Goal: Communication & Community: Answer question/provide support

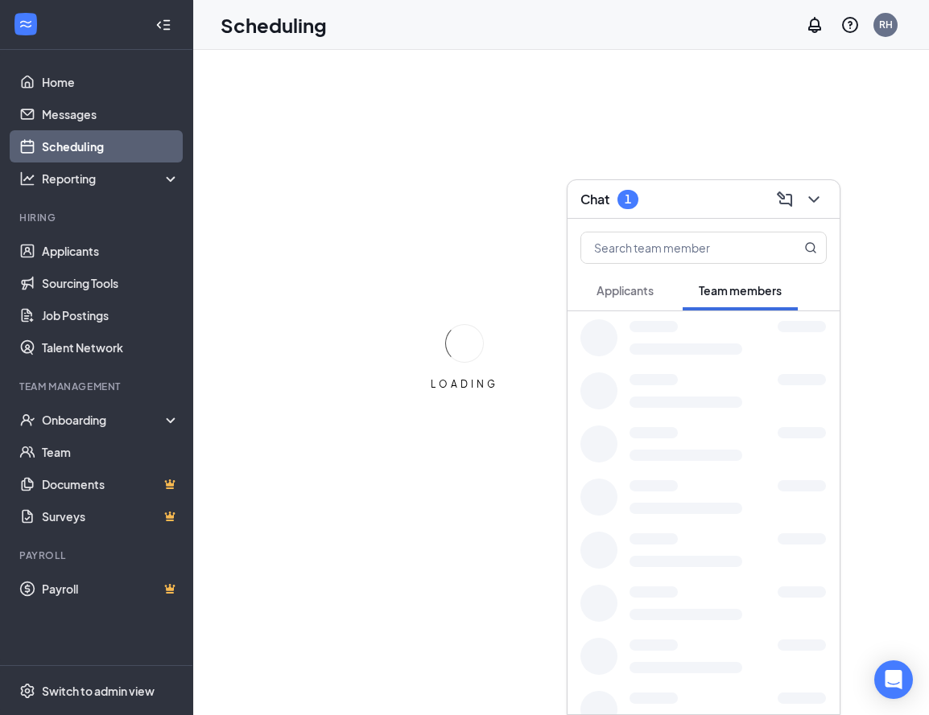
click at [682, 212] on div "Chat 1" at bounding box center [703, 199] width 272 height 39
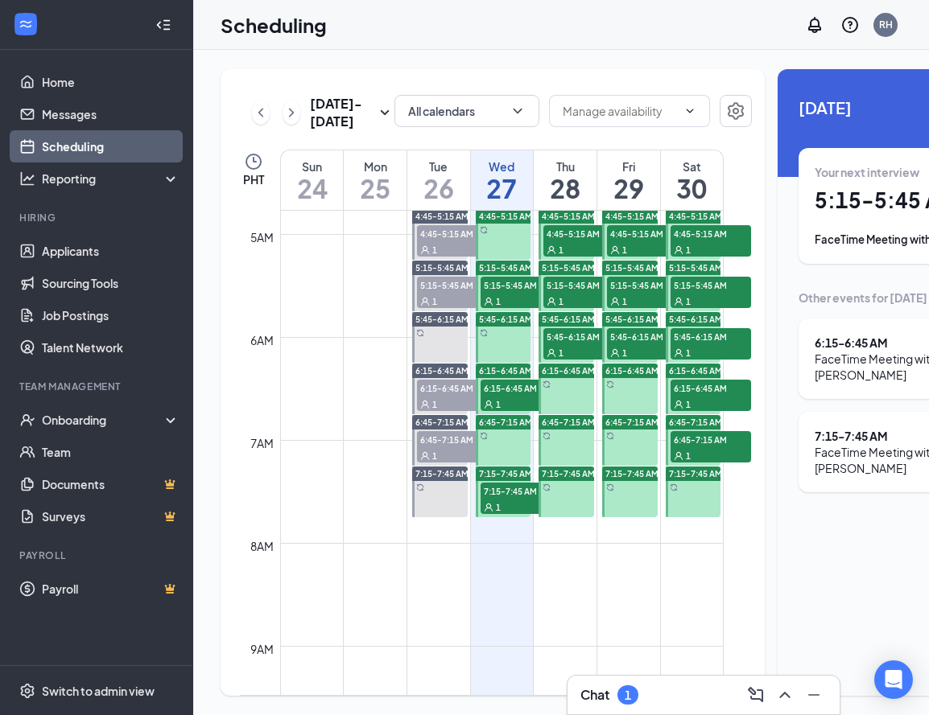
scroll to position [506, 0]
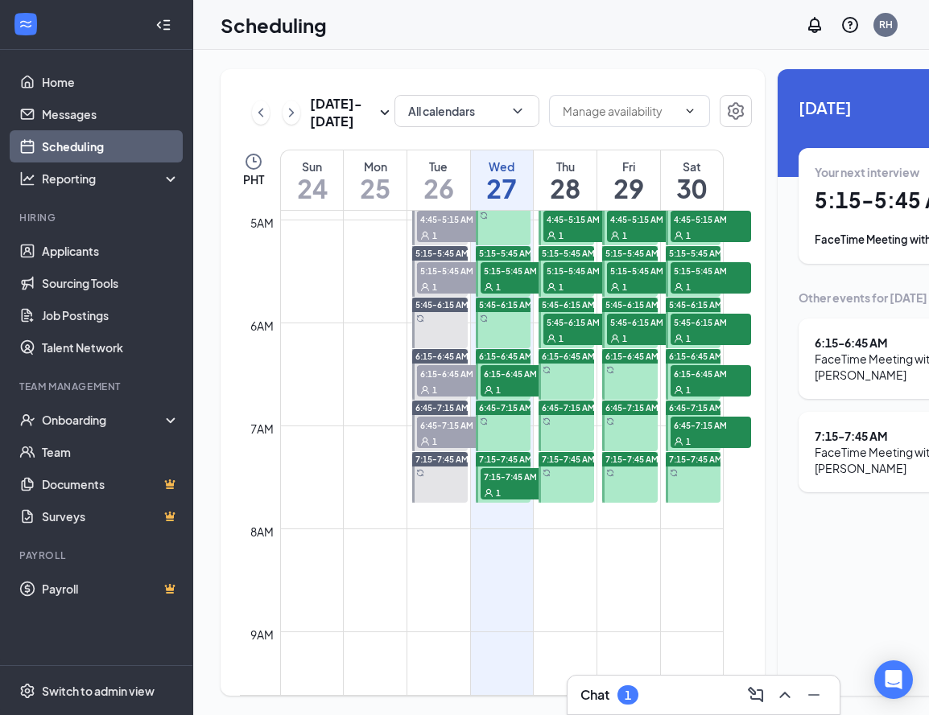
drag, startPoint x: 509, startPoint y: 516, endPoint x: 512, endPoint y: 486, distance: 30.0
click at [509, 484] on span "7:15-7:45 AM" at bounding box center [520, 476] width 80 height 16
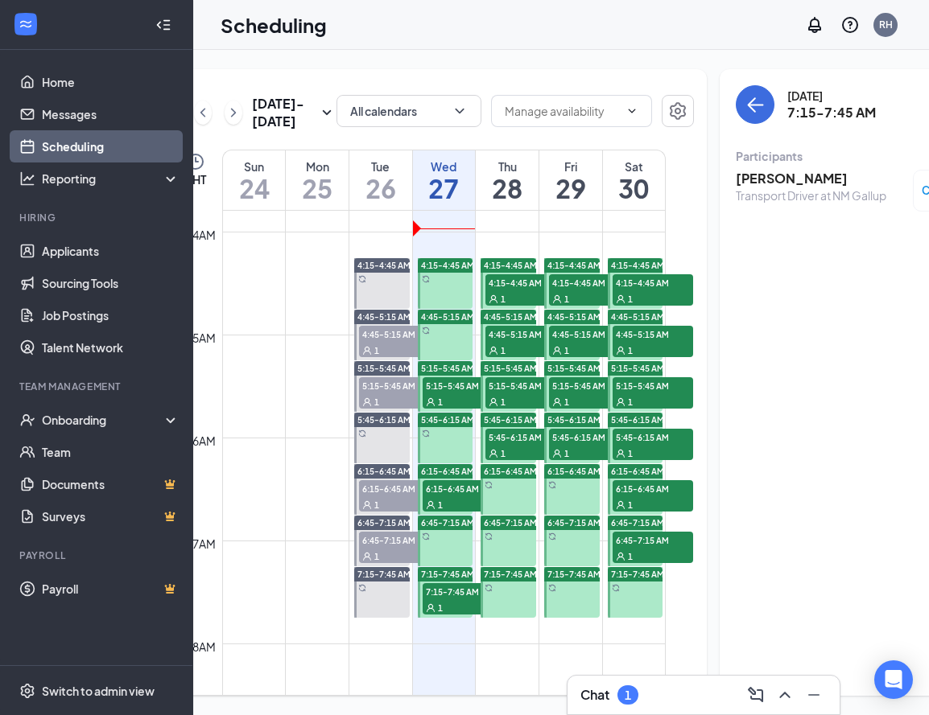
scroll to position [398, 0]
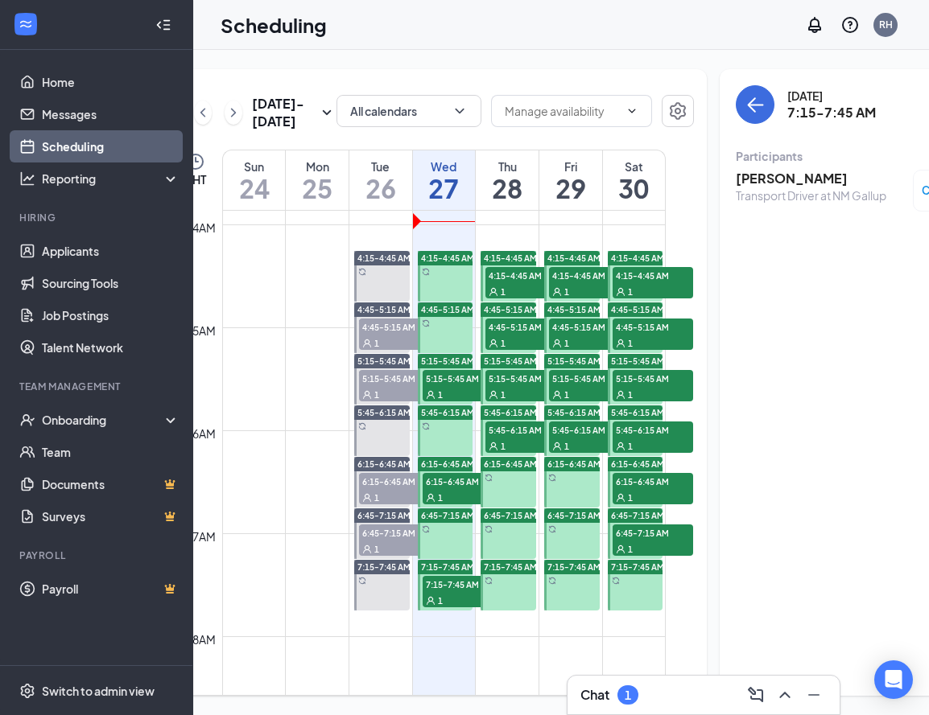
click at [453, 523] on div "6:45-7:15 AM" at bounding box center [446, 516] width 56 height 14
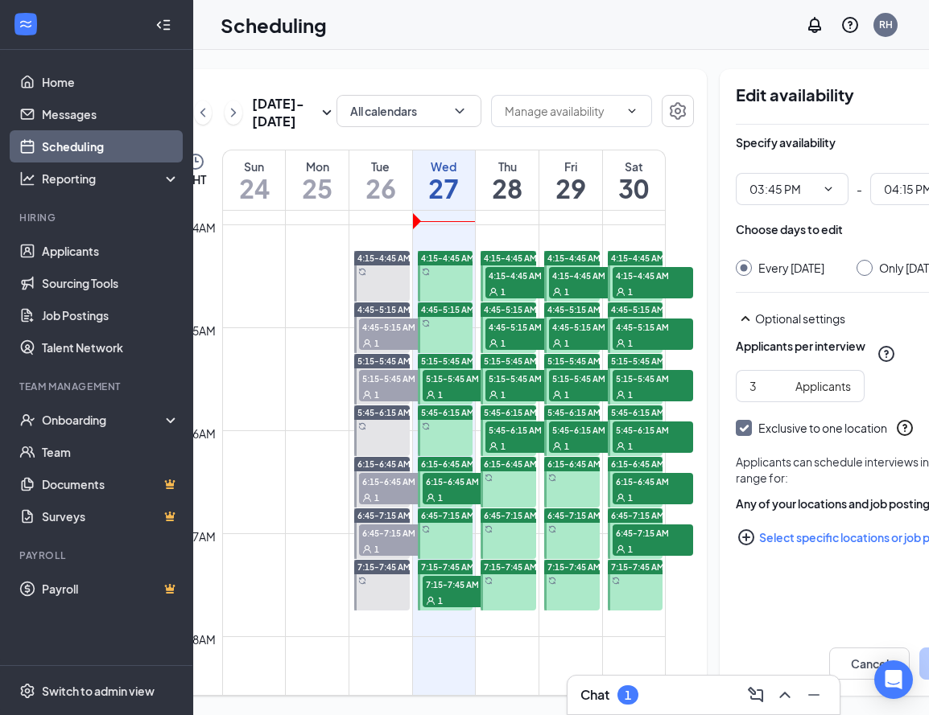
click at [449, 489] on span "6:15-6:45 AM" at bounding box center [463, 481] width 80 height 16
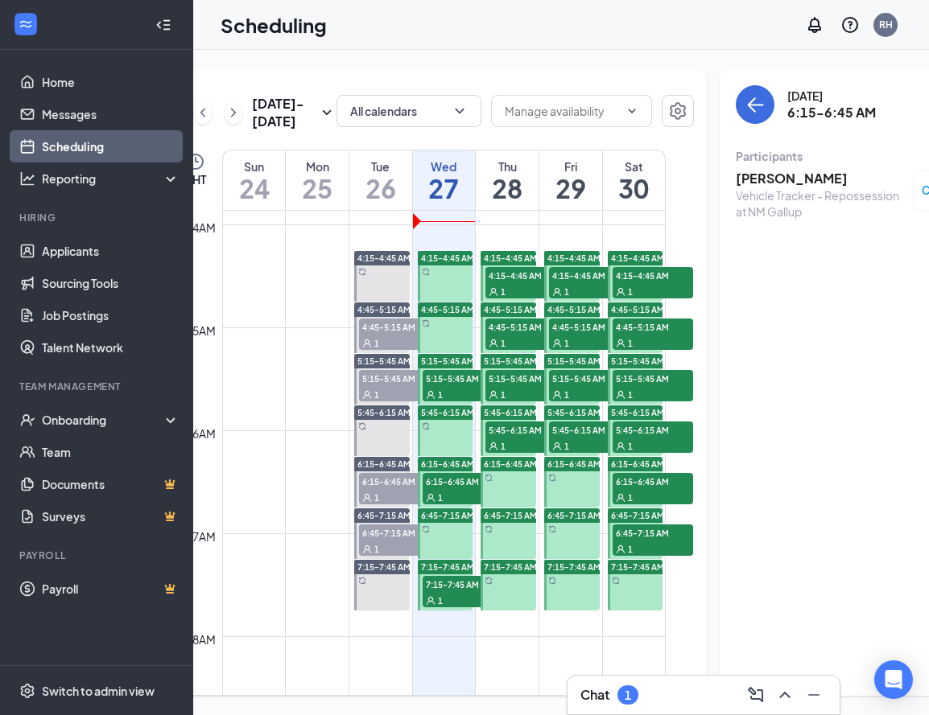
scroll to position [398, 0]
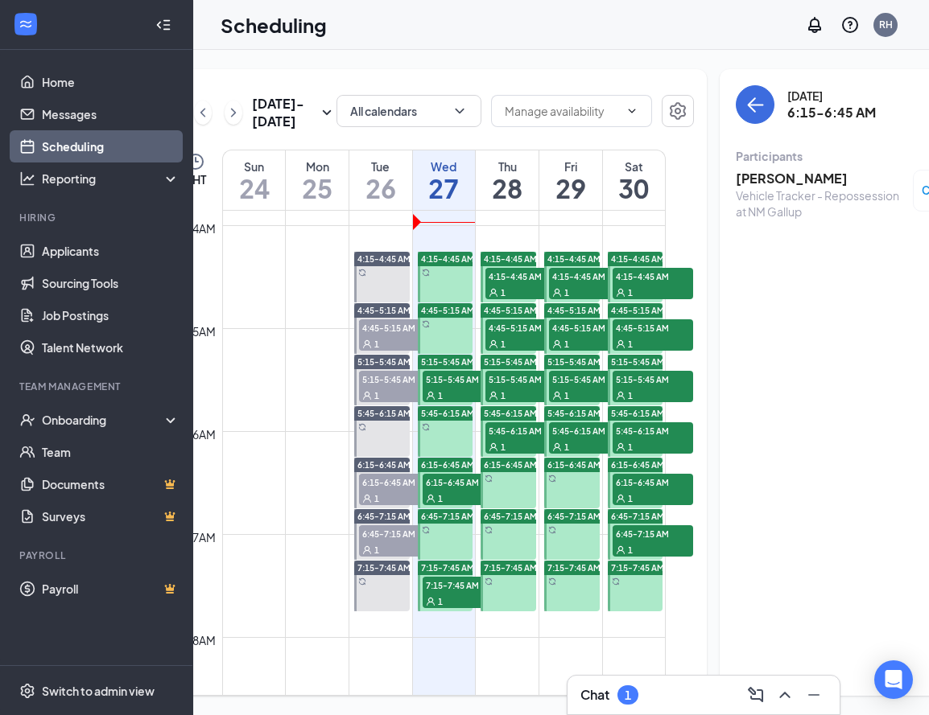
click at [451, 387] on span "5:15-5:45 AM" at bounding box center [463, 379] width 80 height 16
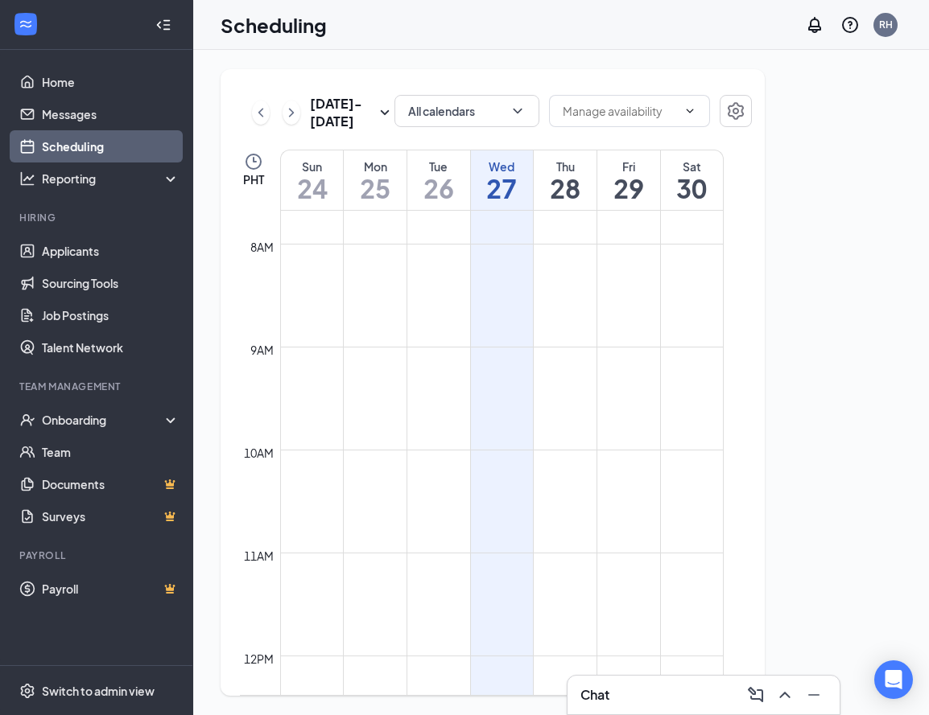
click at [166, 23] on icon "Collapse" at bounding box center [163, 25] width 16 height 16
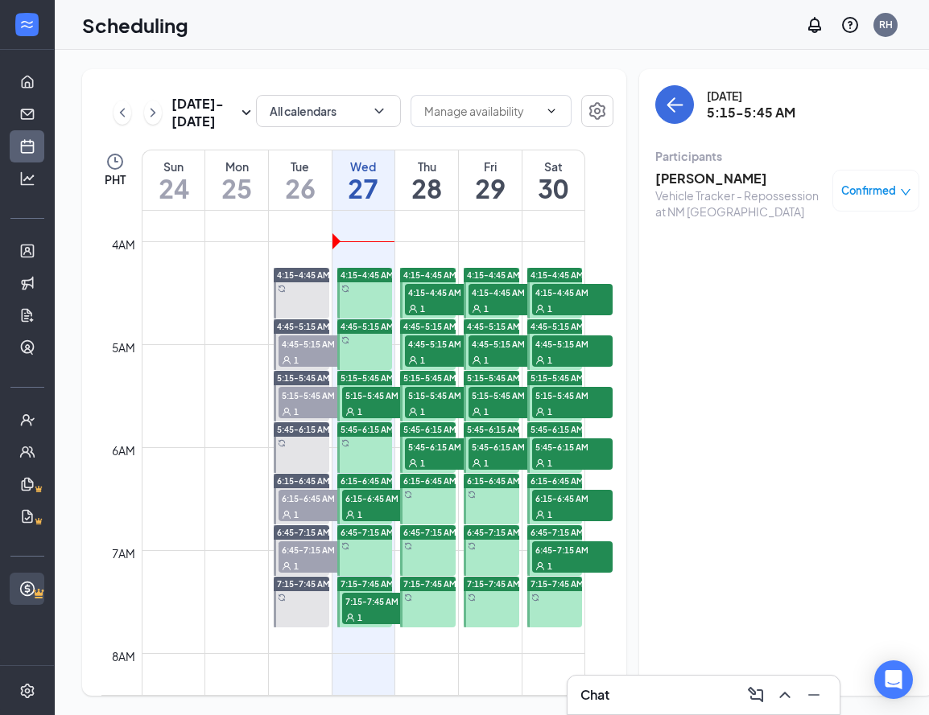
scroll to position [380, 0]
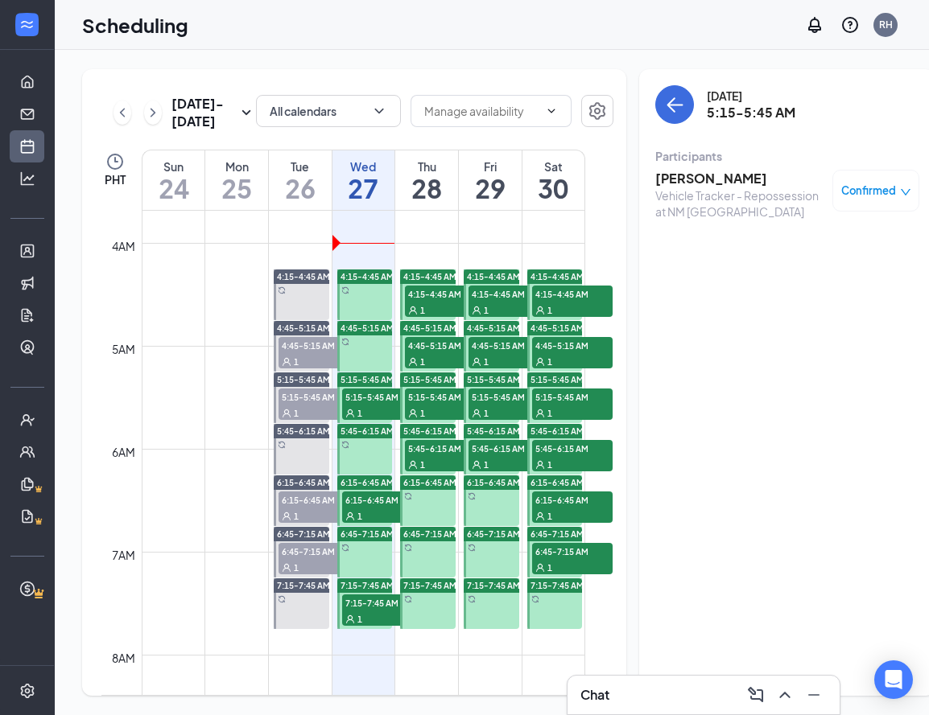
click at [764, 677] on div "Chat" at bounding box center [703, 695] width 272 height 39
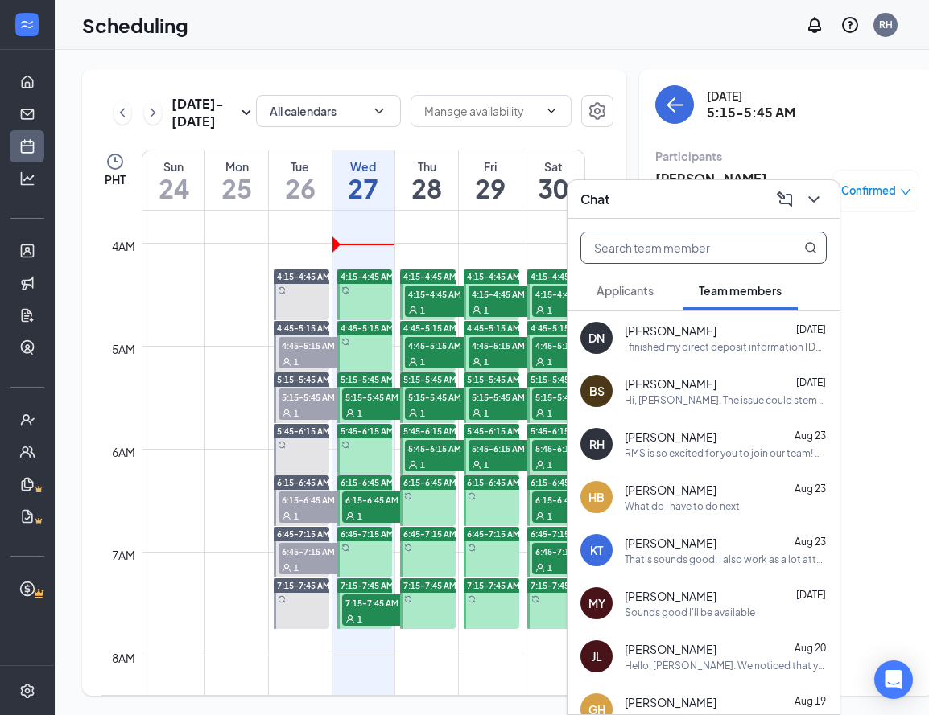
click at [695, 248] on input "text" at bounding box center [676, 248] width 191 height 31
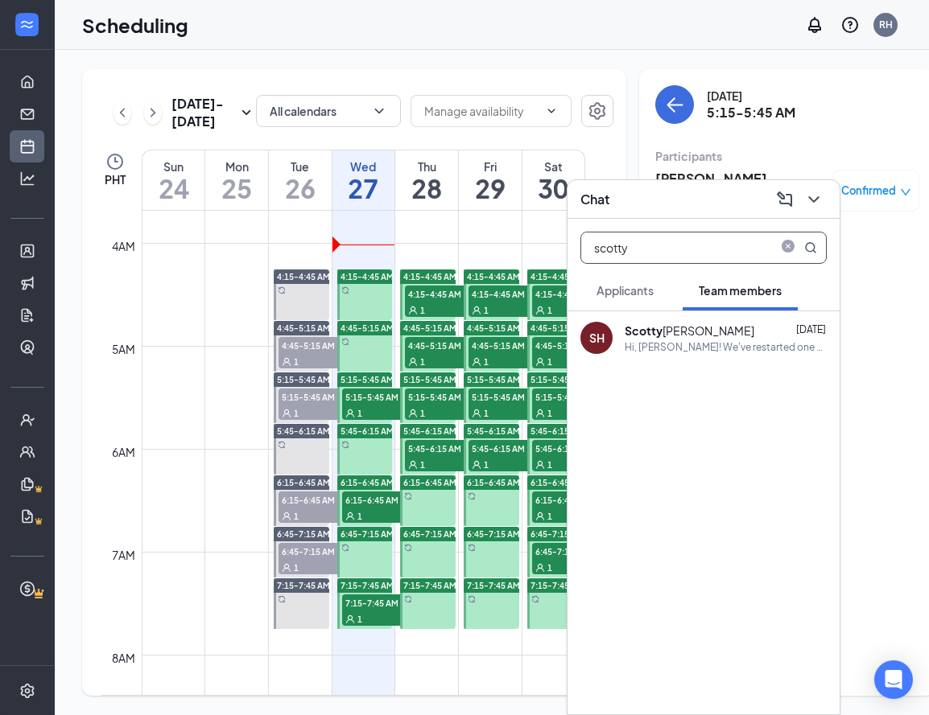
type input "scotty"
click at [706, 332] on div "Scotty Hale Aug 16" at bounding box center [726, 331] width 202 height 16
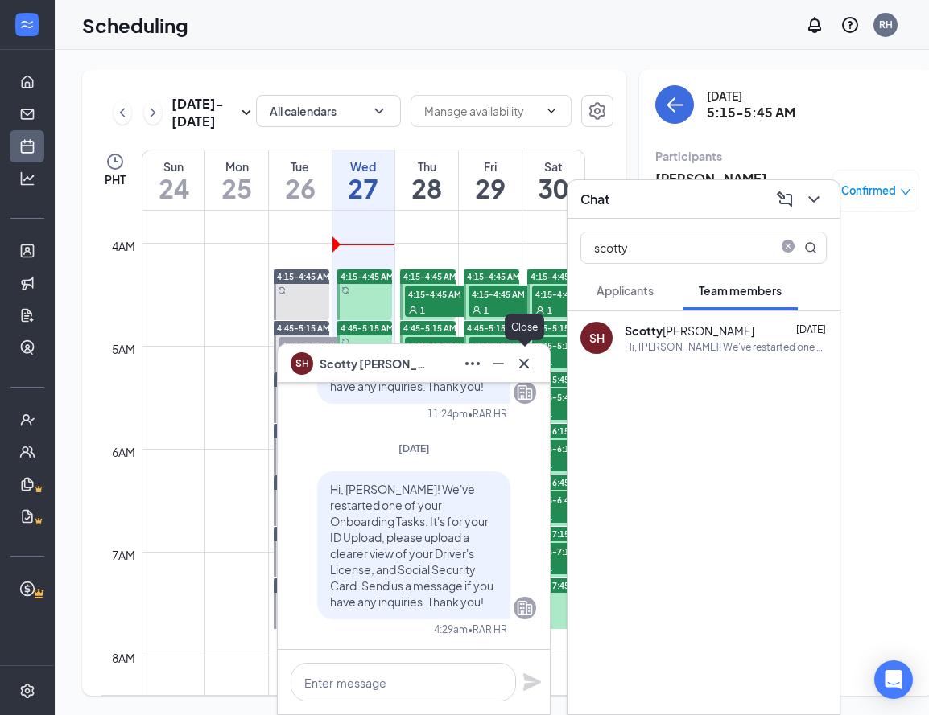
drag, startPoint x: 530, startPoint y: 364, endPoint x: 608, endPoint y: 318, distance: 89.9
click at [534, 358] on button at bounding box center [524, 364] width 26 height 26
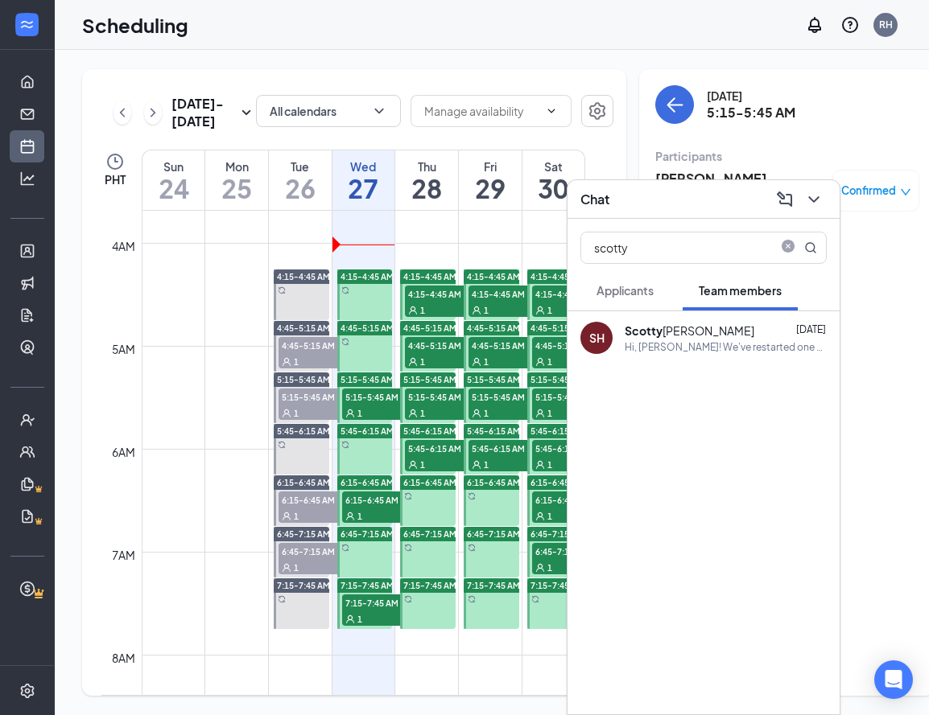
click at [711, 198] on div "Chat" at bounding box center [703, 199] width 246 height 25
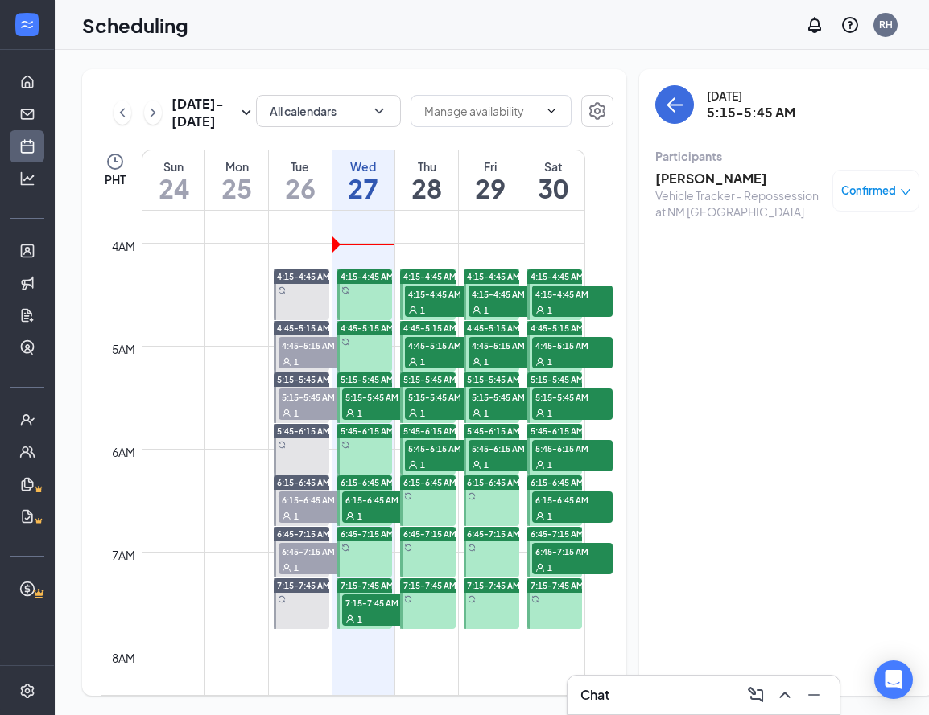
click at [446, 302] on span "4:15-4:45 AM" at bounding box center [445, 294] width 80 height 16
click at [445, 353] on span "4:45-5:15 AM" at bounding box center [445, 345] width 80 height 16
click at [438, 405] on span "5:15-5:45 AM" at bounding box center [445, 397] width 80 height 16
click at [434, 472] on div "1" at bounding box center [445, 464] width 80 height 16
drag, startPoint x: 381, startPoint y: 442, endPoint x: 377, endPoint y: 453, distance: 12.0
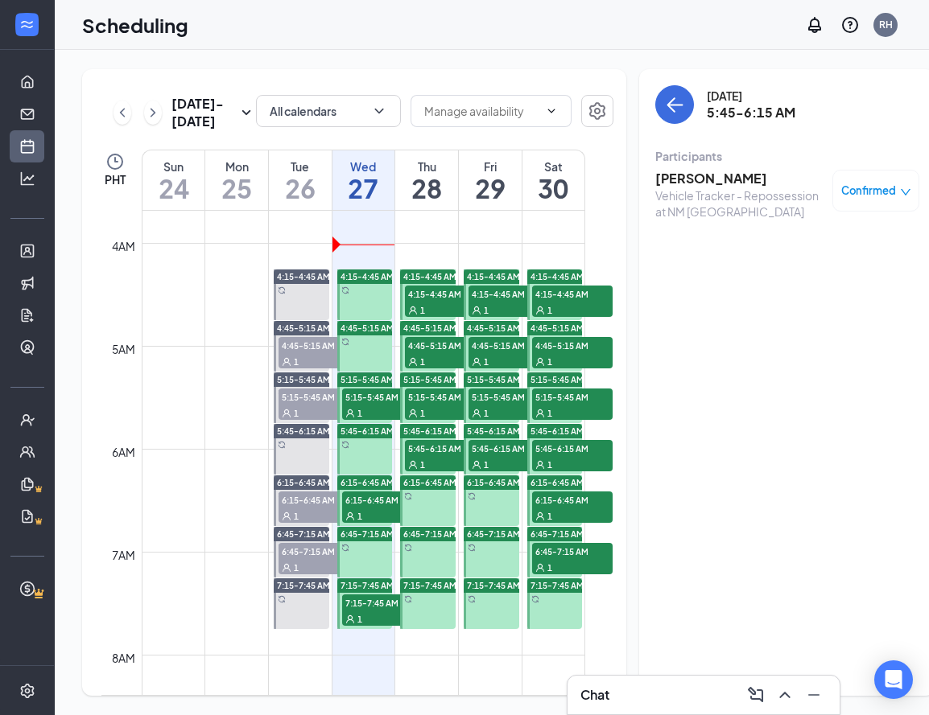
click at [380, 420] on div "5:15-5:45 AM 1" at bounding box center [382, 404] width 80 height 31
click at [388, 611] on span "7:15-7:45 AM" at bounding box center [382, 603] width 80 height 16
drag, startPoint x: 660, startPoint y: 161, endPoint x: 659, endPoint y: 174, distance: 12.9
click at [658, 163] on div "Participants" at bounding box center [787, 156] width 264 height 16
click at [660, 175] on h3 "[PERSON_NAME]" at bounding box center [730, 179] width 150 height 18
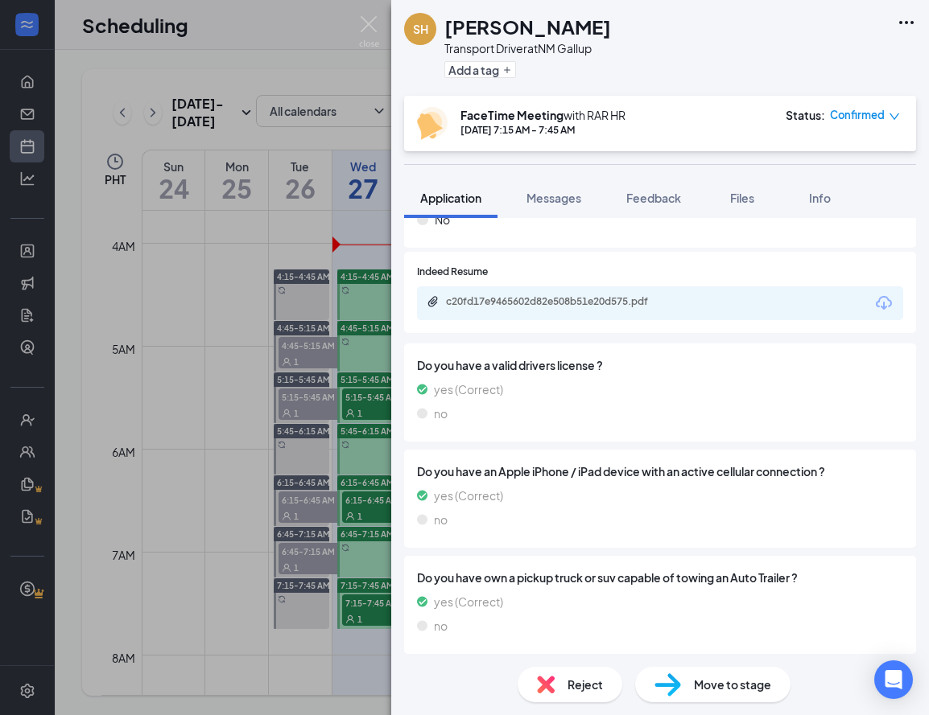
scroll to position [447, 0]
click at [371, 28] on img at bounding box center [369, 31] width 20 height 31
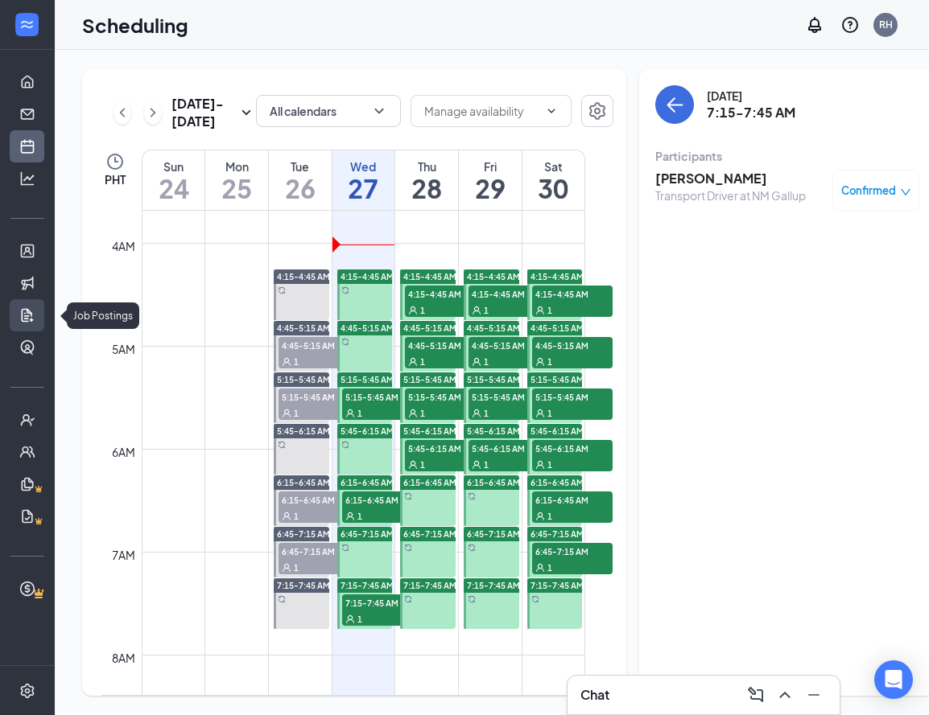
click at [42, 319] on link "Job Postings" at bounding box center [50, 315] width 16 height 32
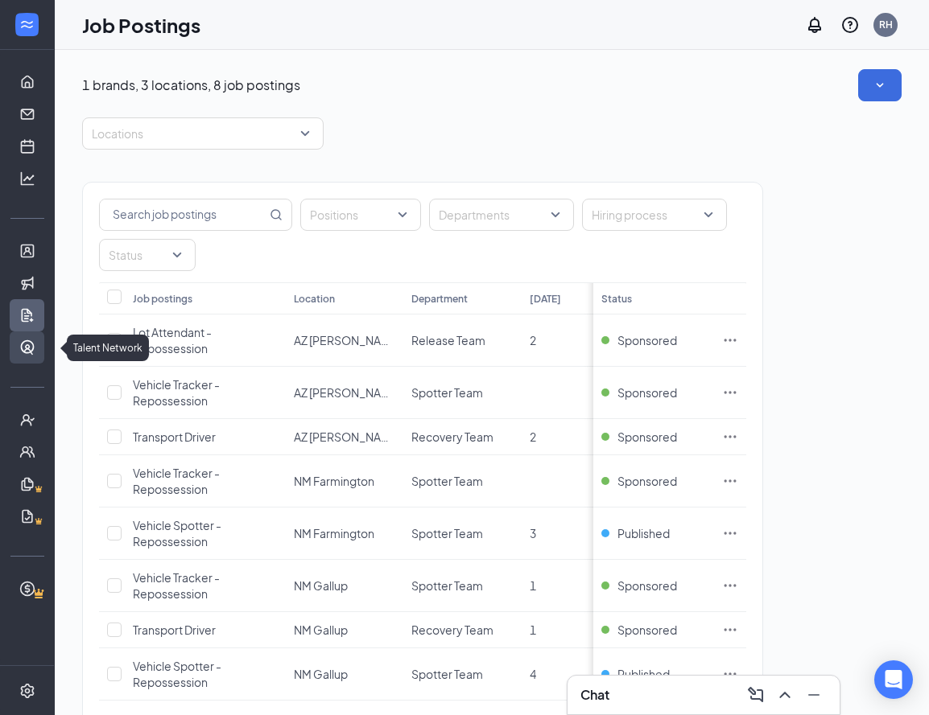
click at [42, 344] on link "Talent Network" at bounding box center [50, 348] width 16 height 32
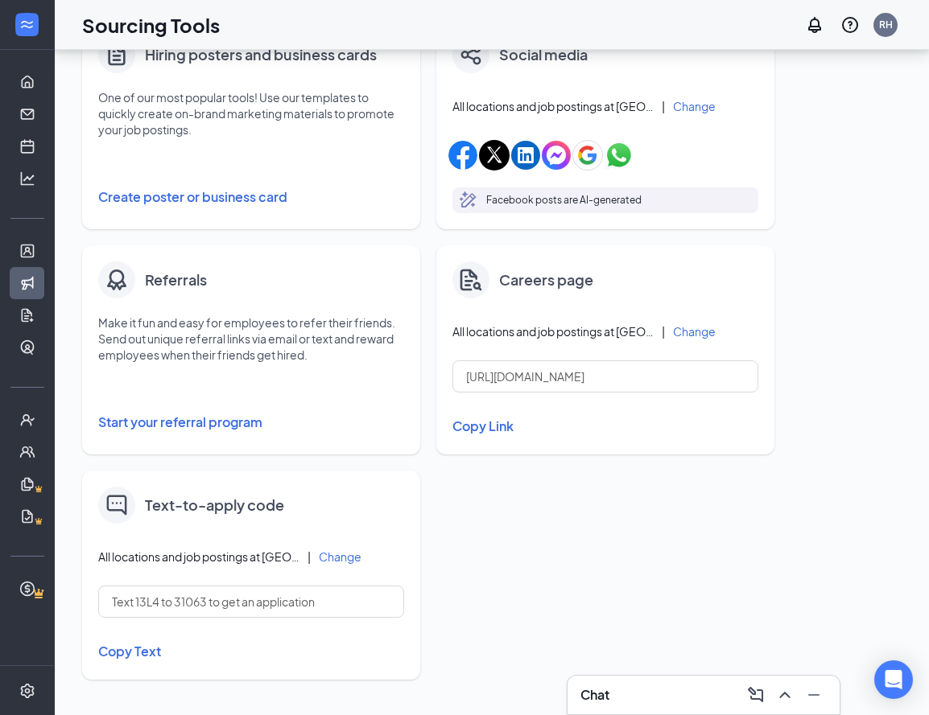
scroll to position [317, 0]
click at [42, 345] on link "Talent Network" at bounding box center [50, 348] width 16 height 32
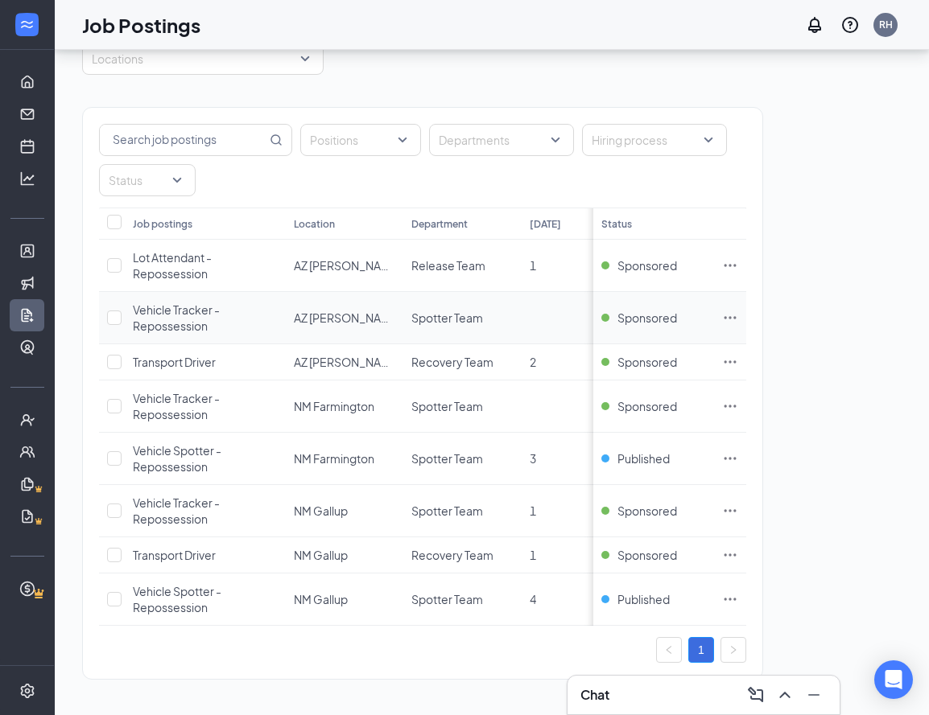
scroll to position [75, 0]
click at [727, 552] on icon "Ellipses" at bounding box center [730, 555] width 16 height 16
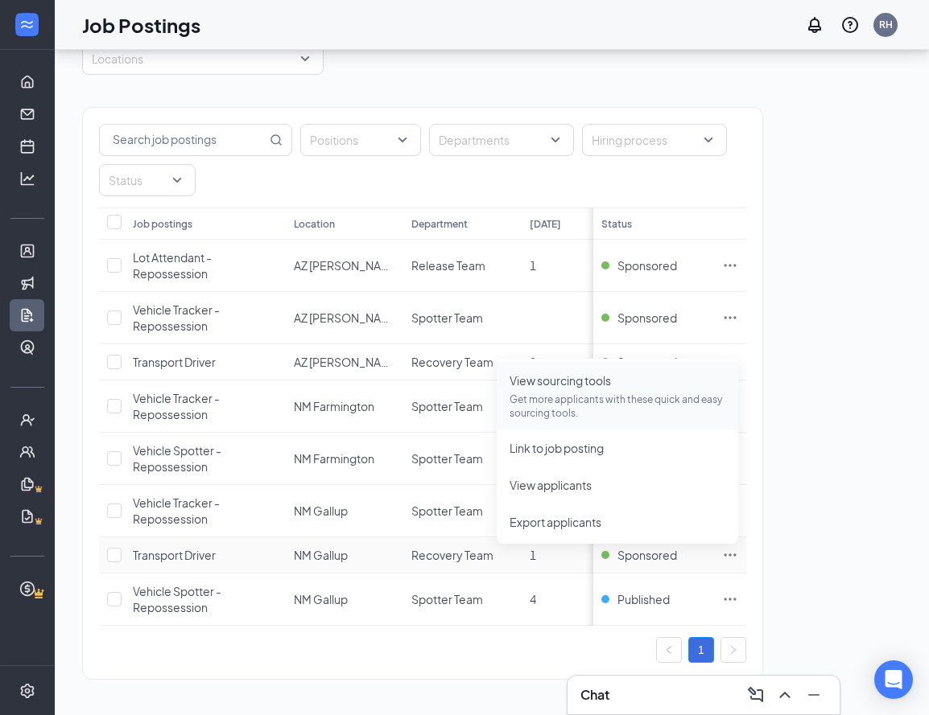
click at [553, 388] on span "View sourcing tools Get more applicants with these quick and easy sourcing tool…" at bounding box center [617, 396] width 216 height 48
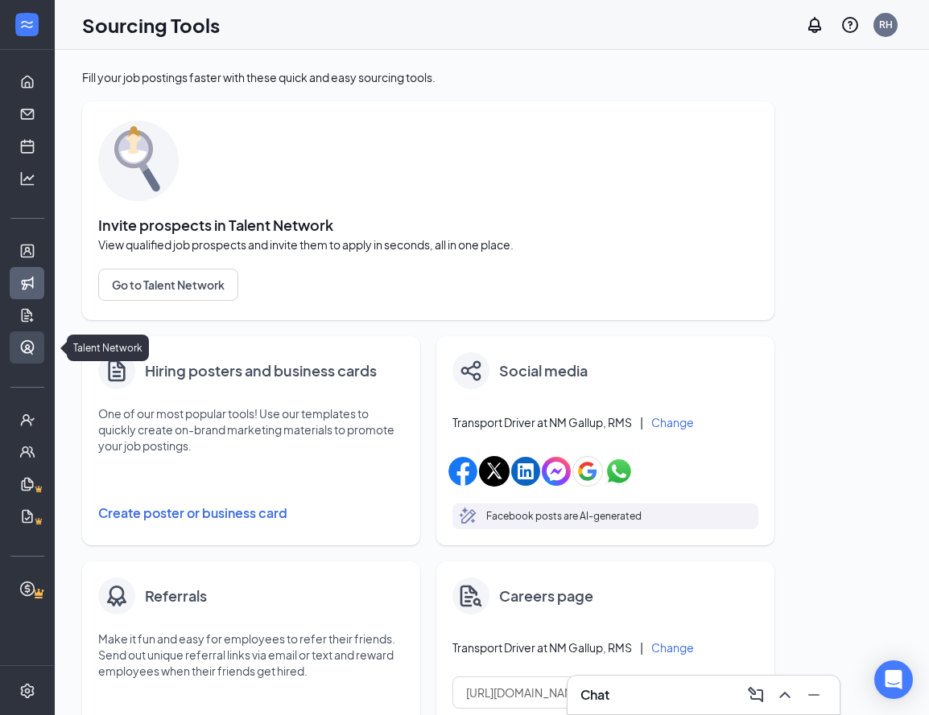
click at [42, 347] on link "Talent Network" at bounding box center [50, 348] width 16 height 32
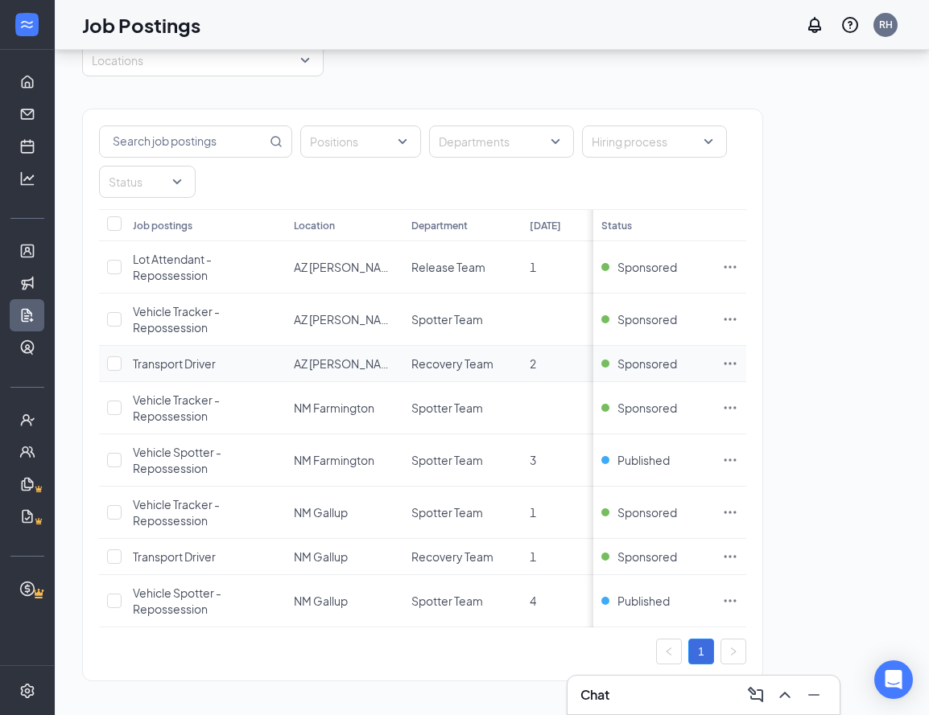
click at [733, 362] on icon "Ellipses" at bounding box center [730, 364] width 16 height 16
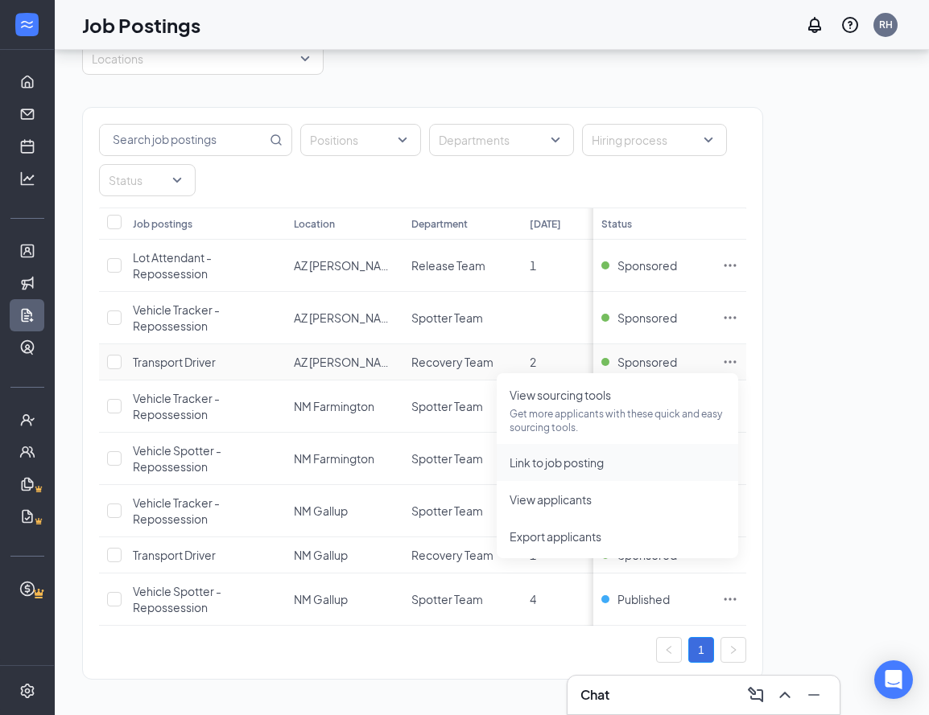
scroll to position [76, 0]
click at [583, 461] on span "Link to job posting" at bounding box center [556, 463] width 94 height 14
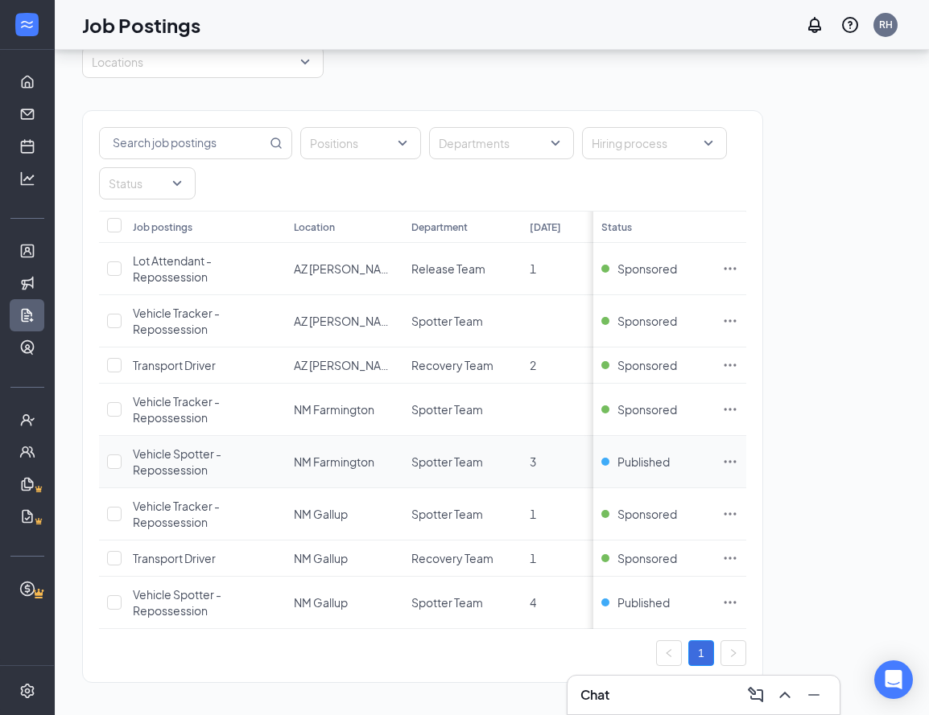
scroll to position [0, 0]
click at [725, 604] on icon "Ellipses" at bounding box center [730, 602] width 12 height 2
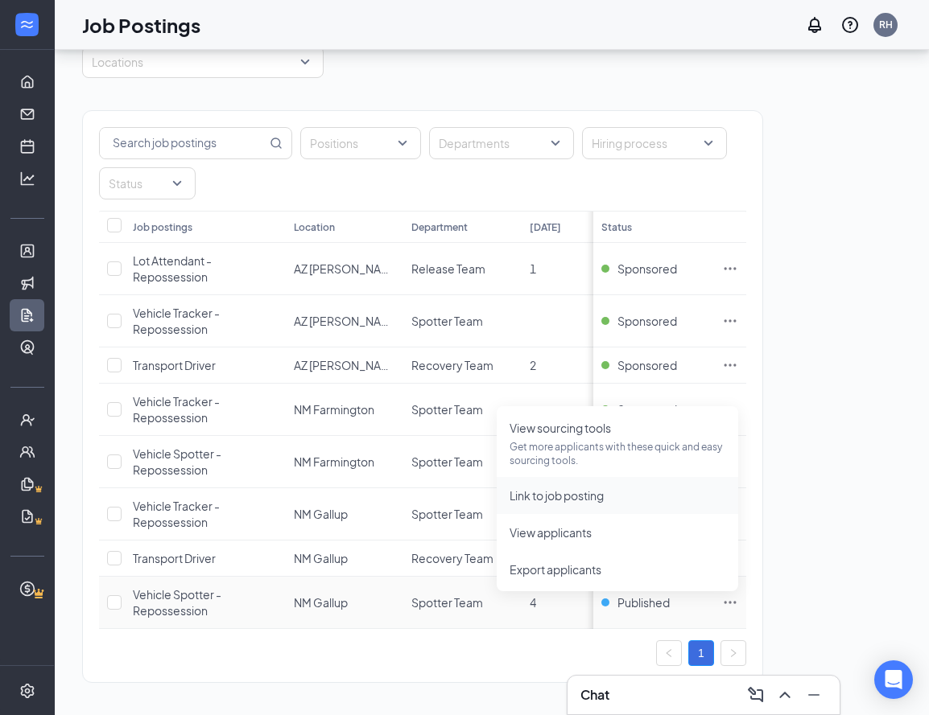
scroll to position [72, 0]
click at [580, 498] on span "Link to job posting" at bounding box center [556, 495] width 94 height 14
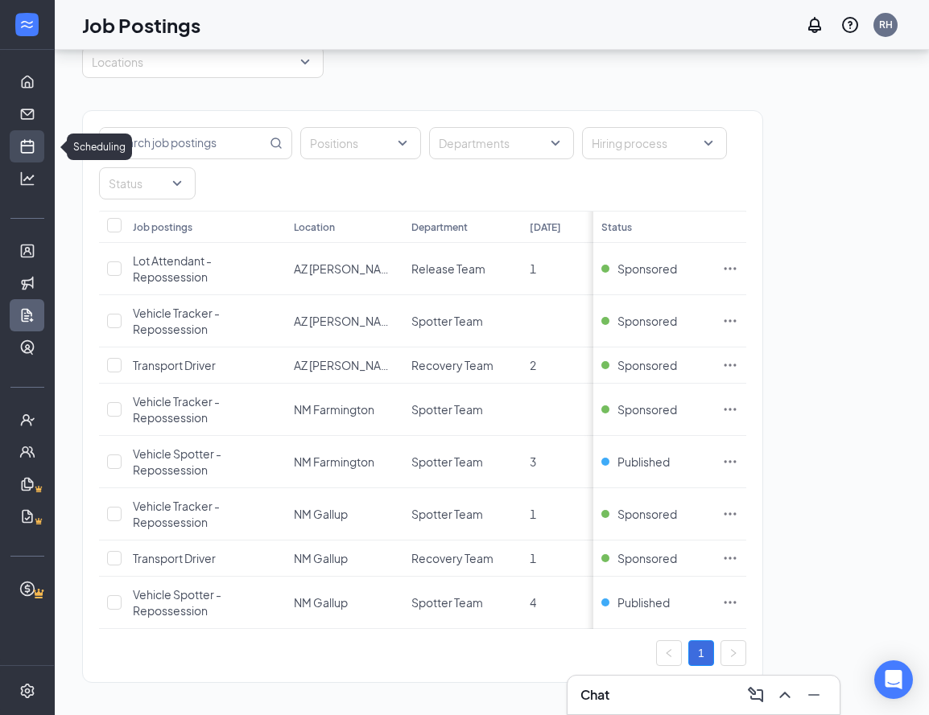
click at [42, 156] on link "Scheduling" at bounding box center [50, 146] width 16 height 32
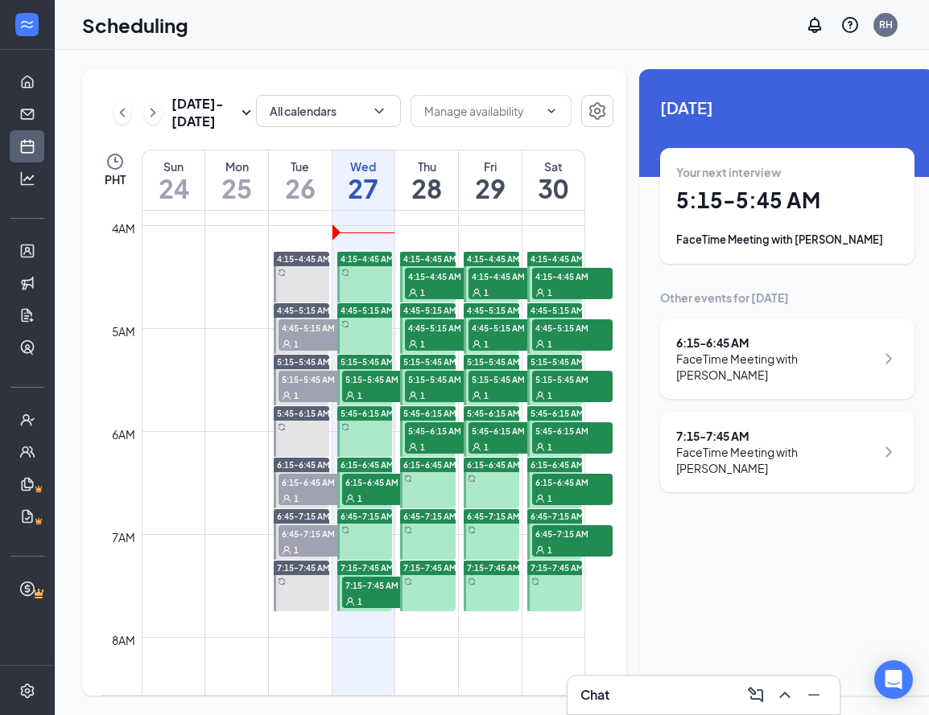
scroll to position [397, 0]
click at [683, 687] on div "Chat 1" at bounding box center [703, 695] width 246 height 26
click at [695, 681] on div "Chat 1" at bounding box center [703, 695] width 272 height 39
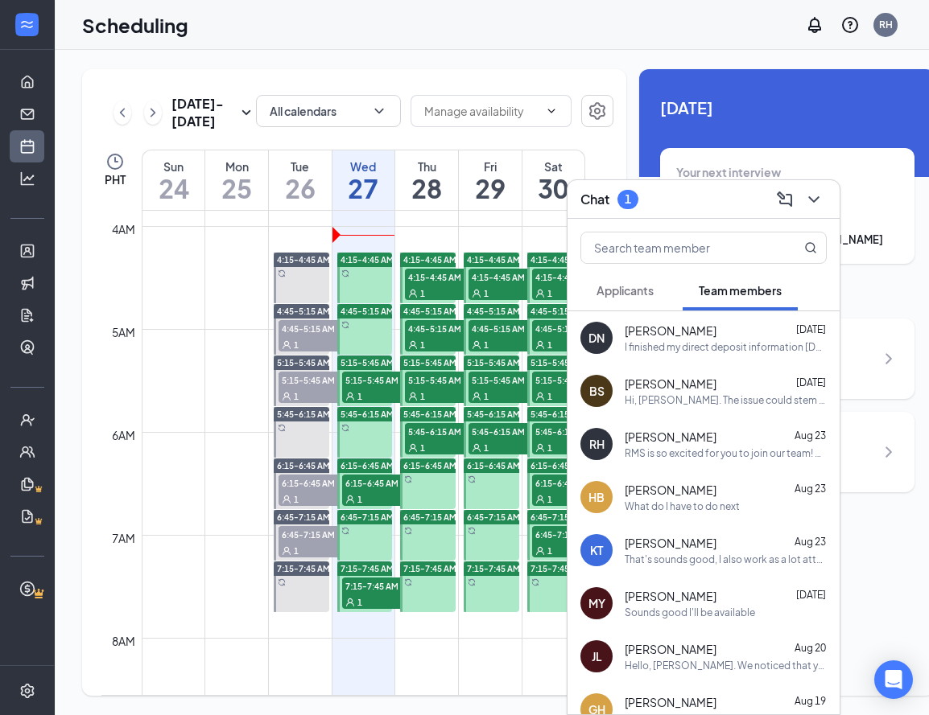
click at [629, 288] on span "Applicants" at bounding box center [624, 290] width 57 height 14
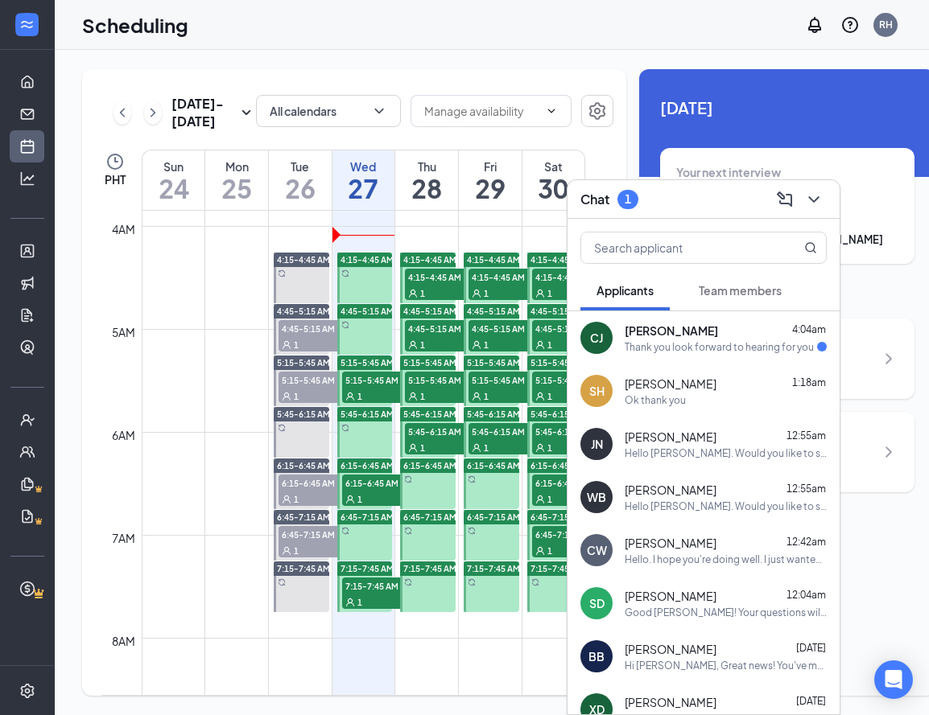
click at [685, 195] on div "Chat 1" at bounding box center [703, 199] width 246 height 25
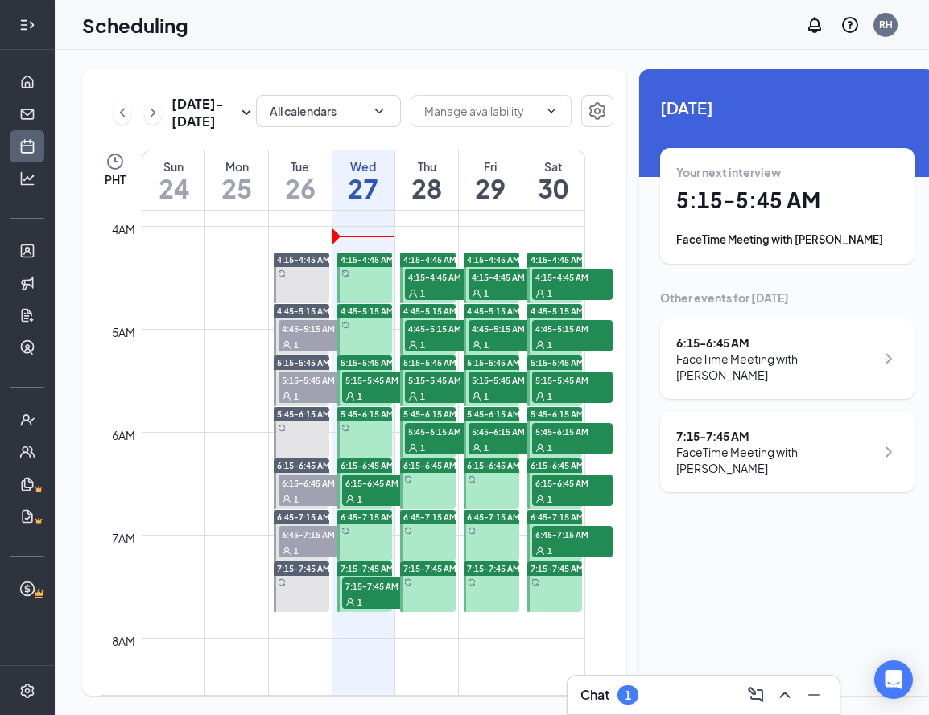
click at [666, 700] on div "Chat 1" at bounding box center [703, 695] width 246 height 26
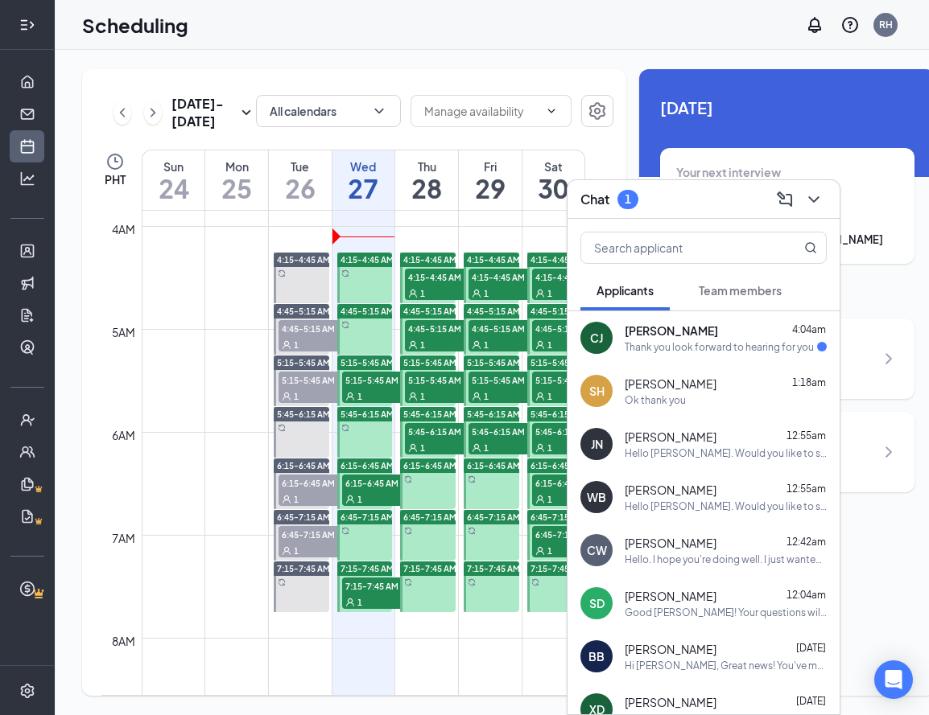
click at [681, 358] on div "CJ Colby Joosten 4:04am Thank you look forward to hearing for you" at bounding box center [703, 337] width 272 height 53
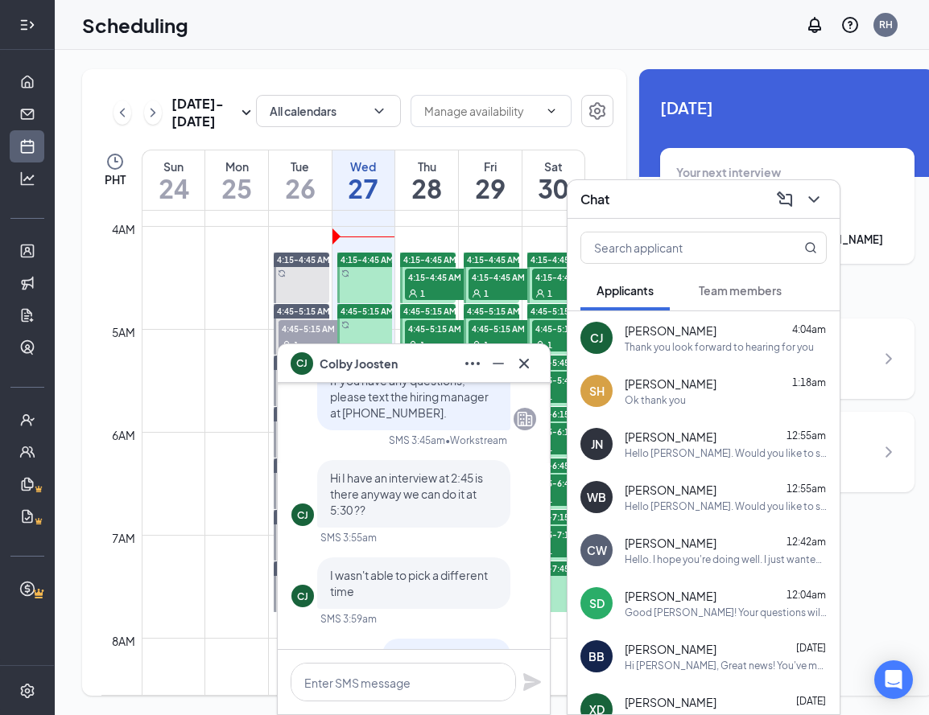
scroll to position [-138, 0]
click at [467, 361] on icon "Ellipses" at bounding box center [472, 363] width 19 height 19
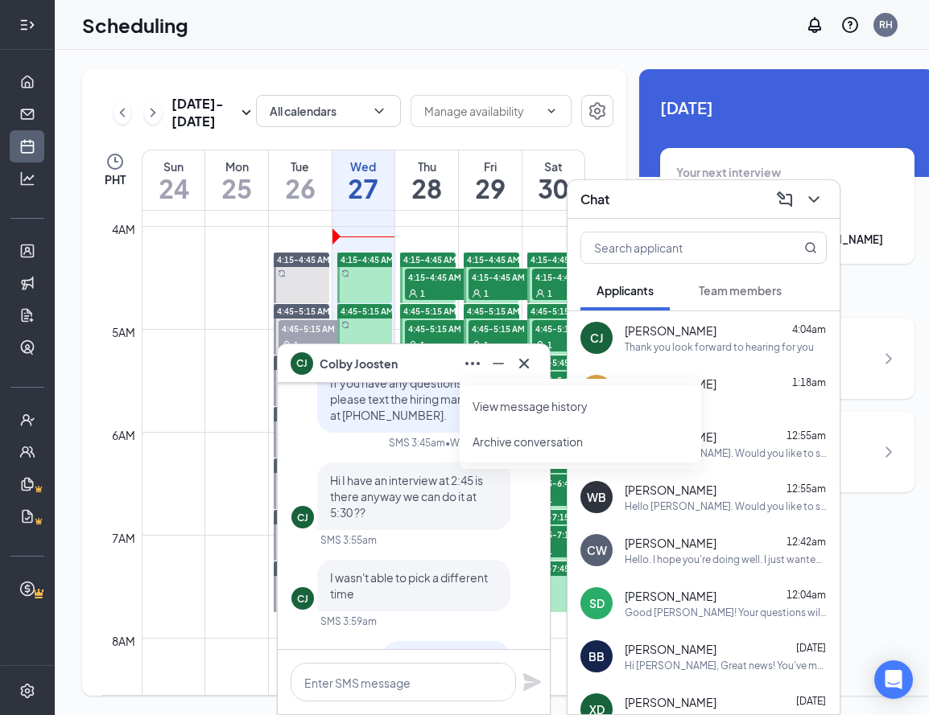
click at [486, 398] on link "View message history" at bounding box center [580, 406] width 216 height 16
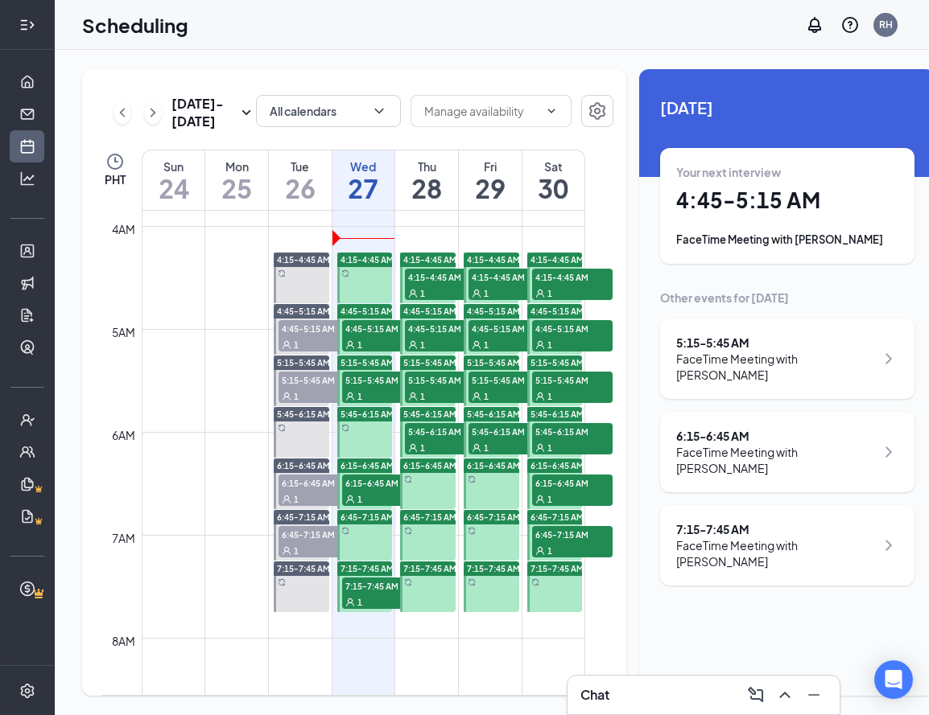
click at [377, 336] on span "4:45-5:15 AM" at bounding box center [382, 328] width 80 height 16
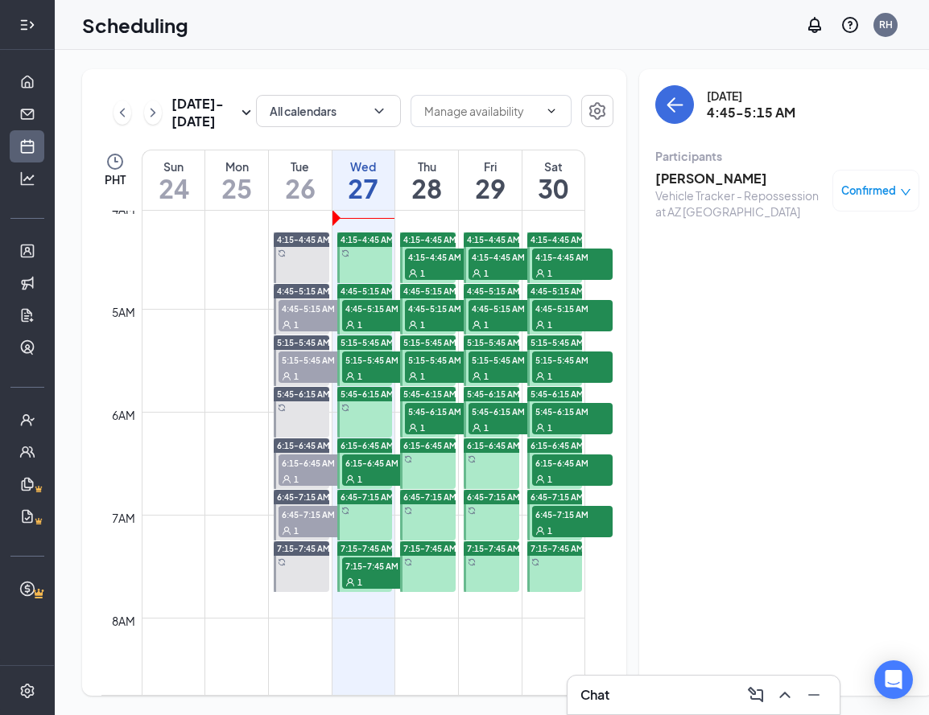
click at [366, 574] on span "7:15-7:45 AM" at bounding box center [382, 566] width 80 height 16
click at [684, 692] on div "Chat" at bounding box center [703, 695] width 246 height 26
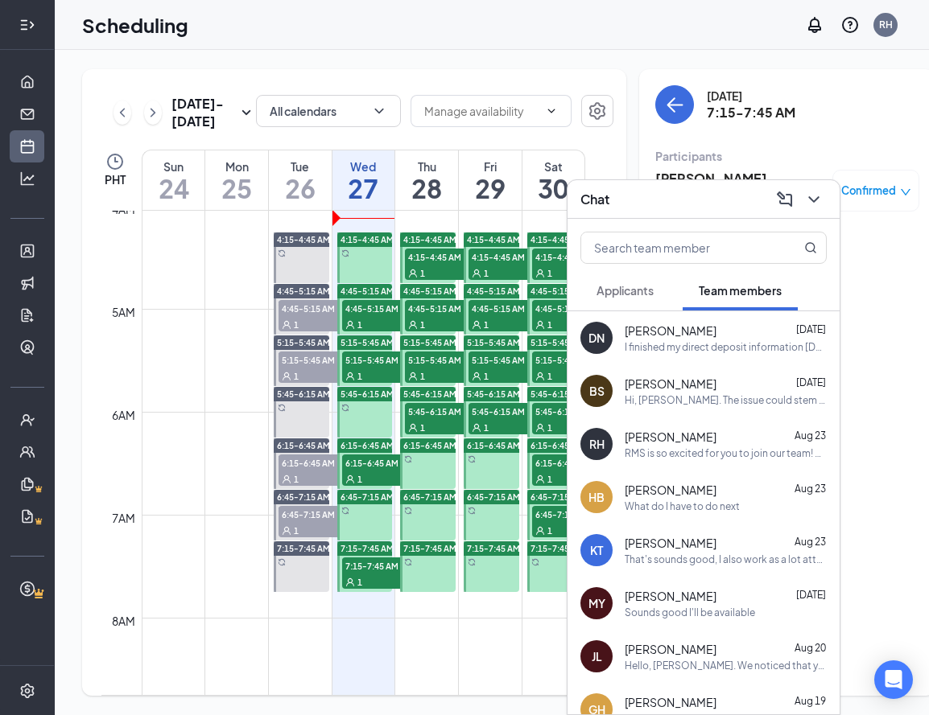
click at [629, 286] on span "Applicants" at bounding box center [624, 290] width 57 height 14
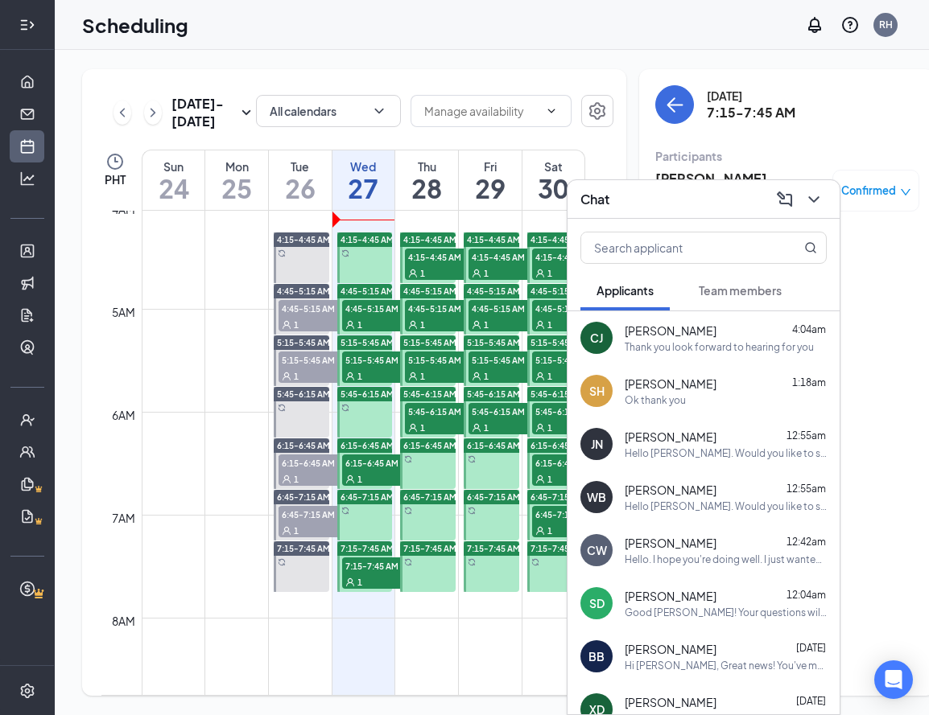
click at [691, 343] on div "Thank you look forward to hearing for you" at bounding box center [719, 347] width 189 height 14
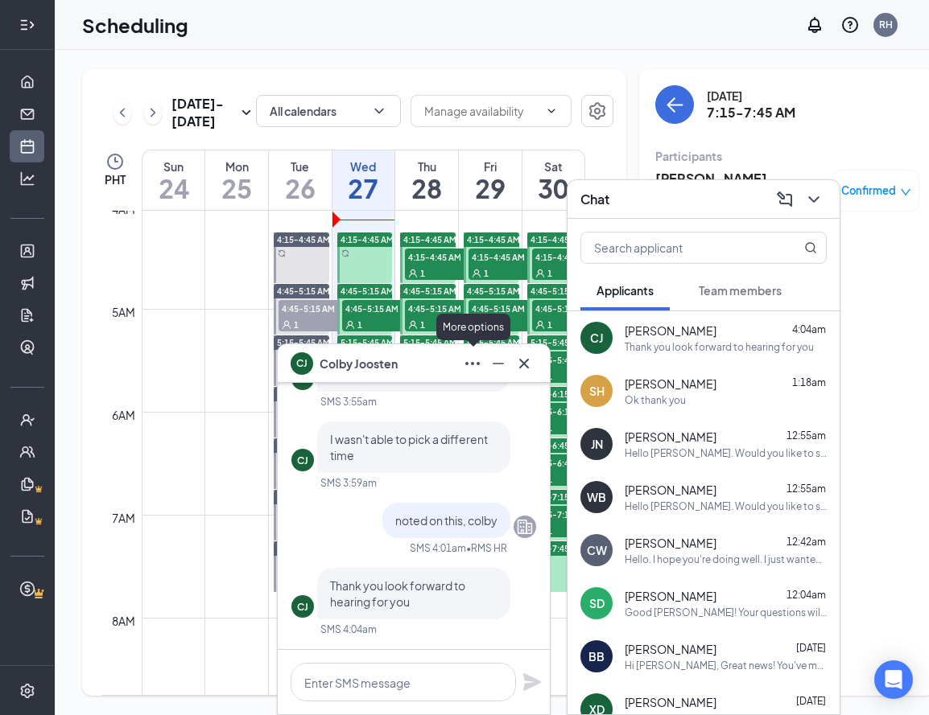
click at [470, 361] on icon "Ellipses" at bounding box center [472, 363] width 19 height 19
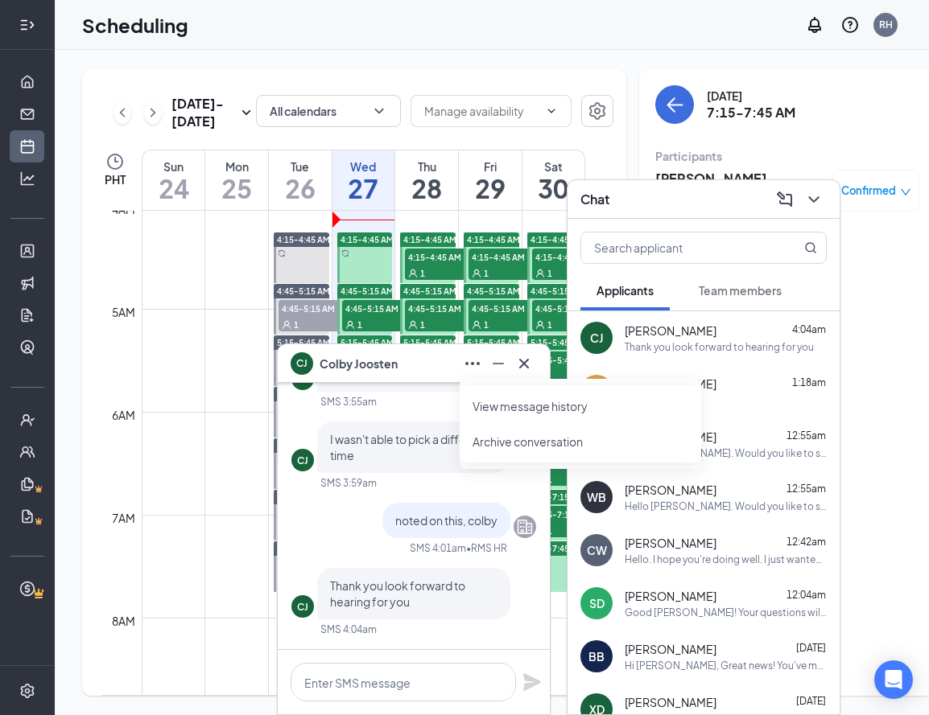
click at [522, 414] on link "View message history" at bounding box center [580, 406] width 216 height 16
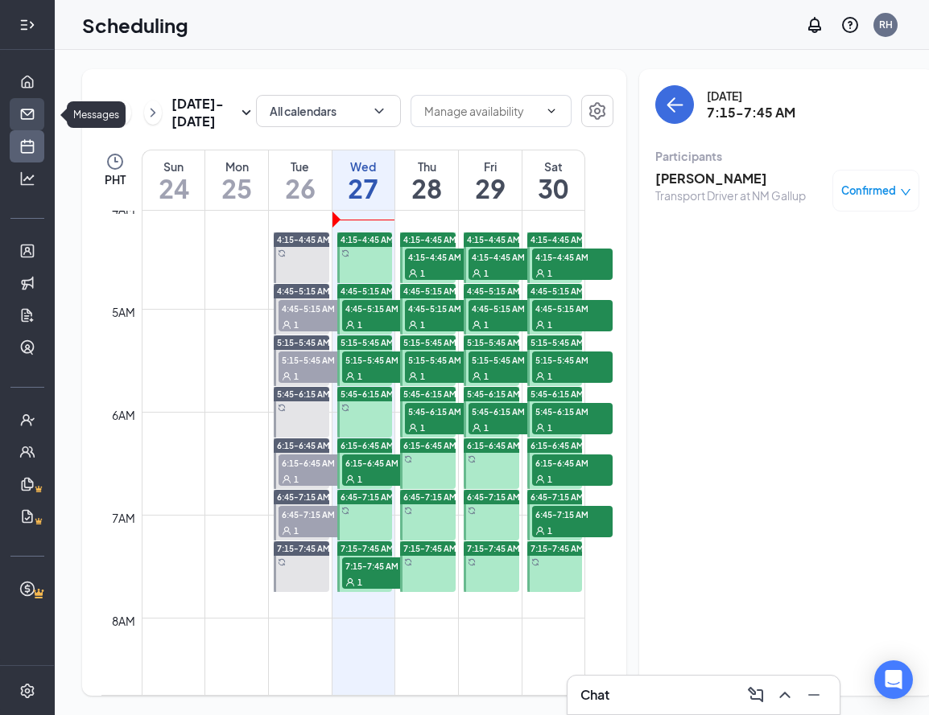
click at [42, 109] on link "Messages" at bounding box center [50, 114] width 16 height 32
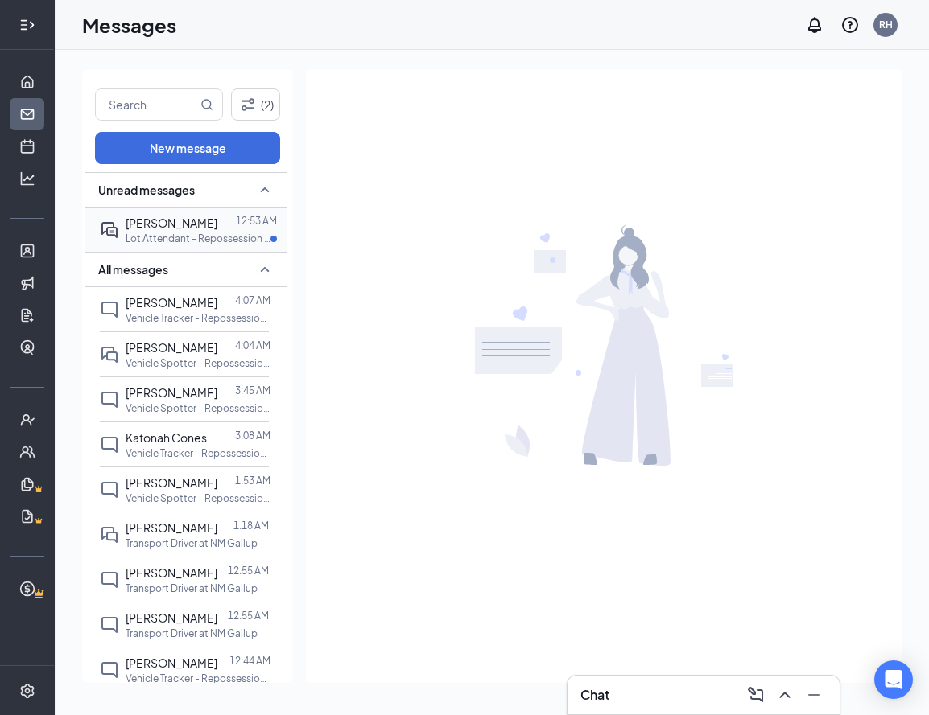
click at [218, 222] on div at bounding box center [226, 223] width 19 height 18
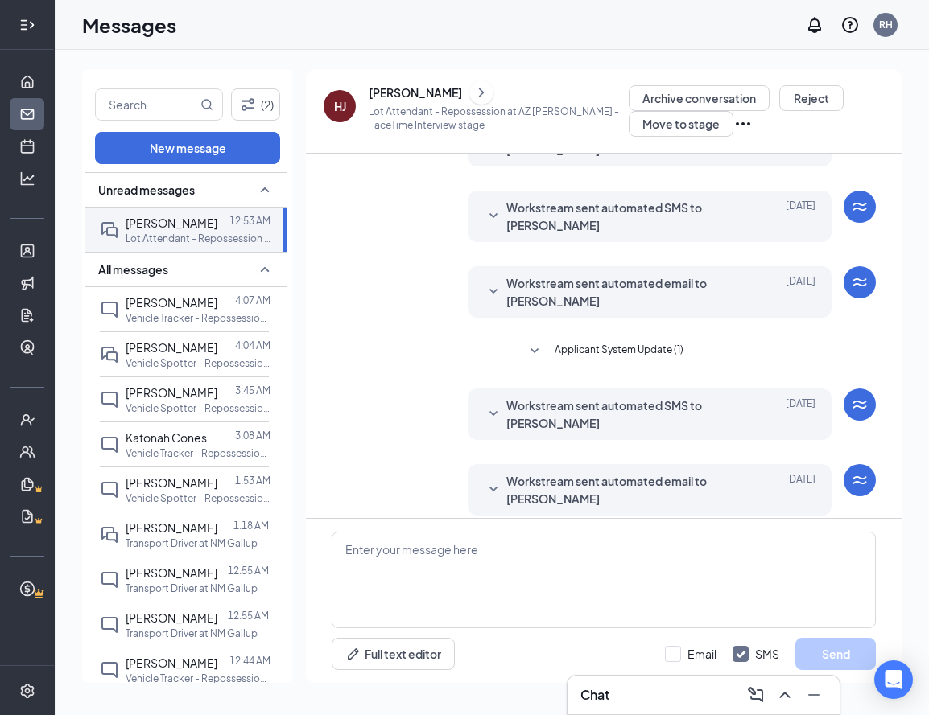
scroll to position [237, 0]
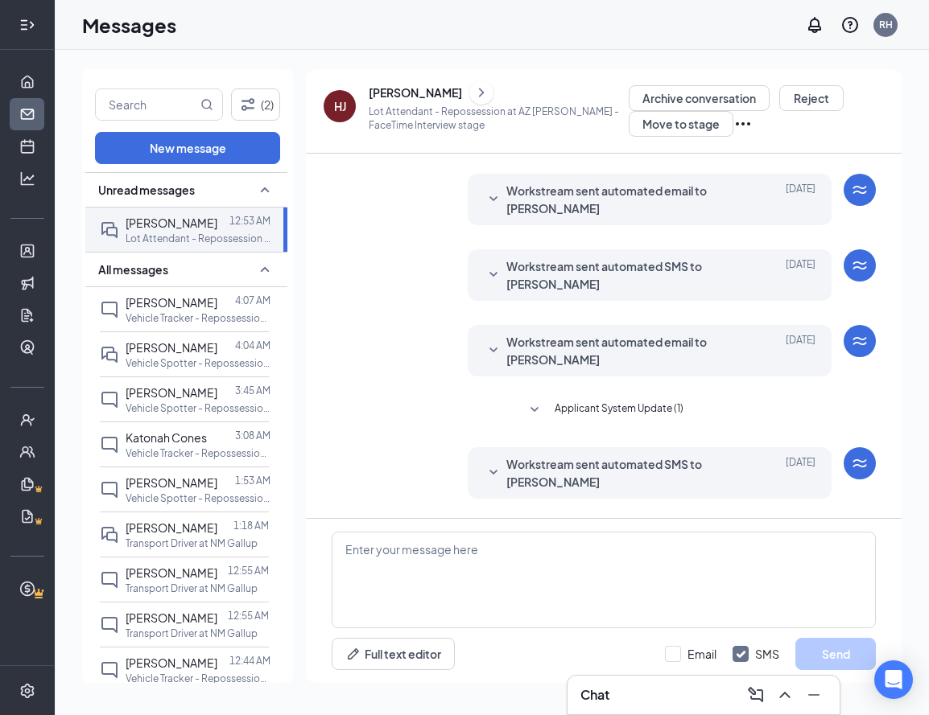
click at [531, 400] on div "Load earlier interactions (about 5 more) Workstream sent automated SMS to Henry…" at bounding box center [604, 305] width 544 height 779
click at [534, 406] on icon "SmallChevronDown" at bounding box center [534, 410] width 19 height 19
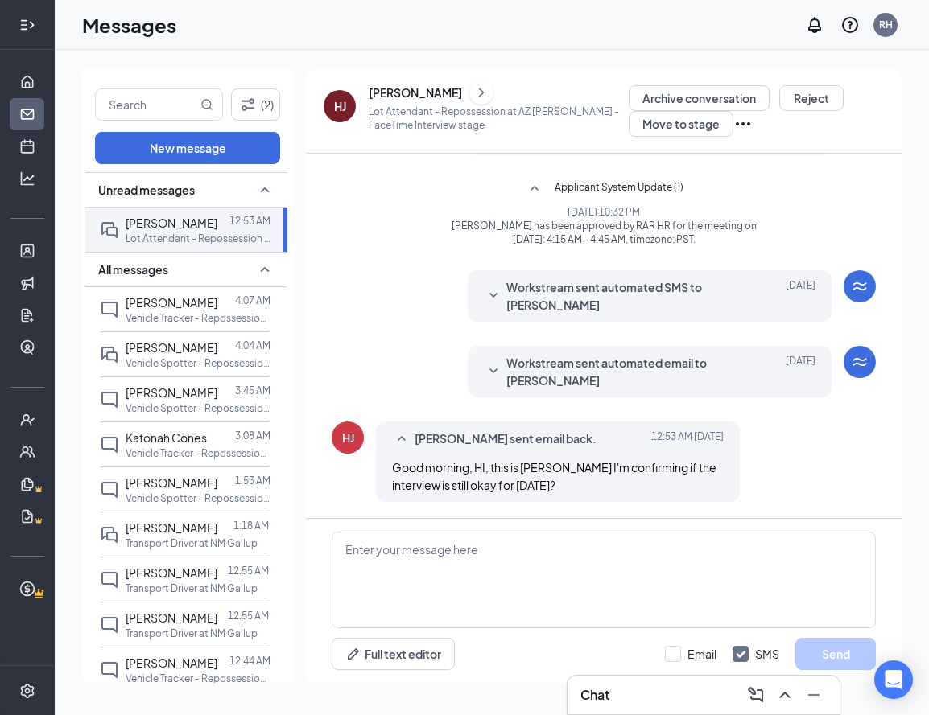
scroll to position [476, 0]
click at [42, 149] on link "Scheduling" at bounding box center [50, 146] width 16 height 32
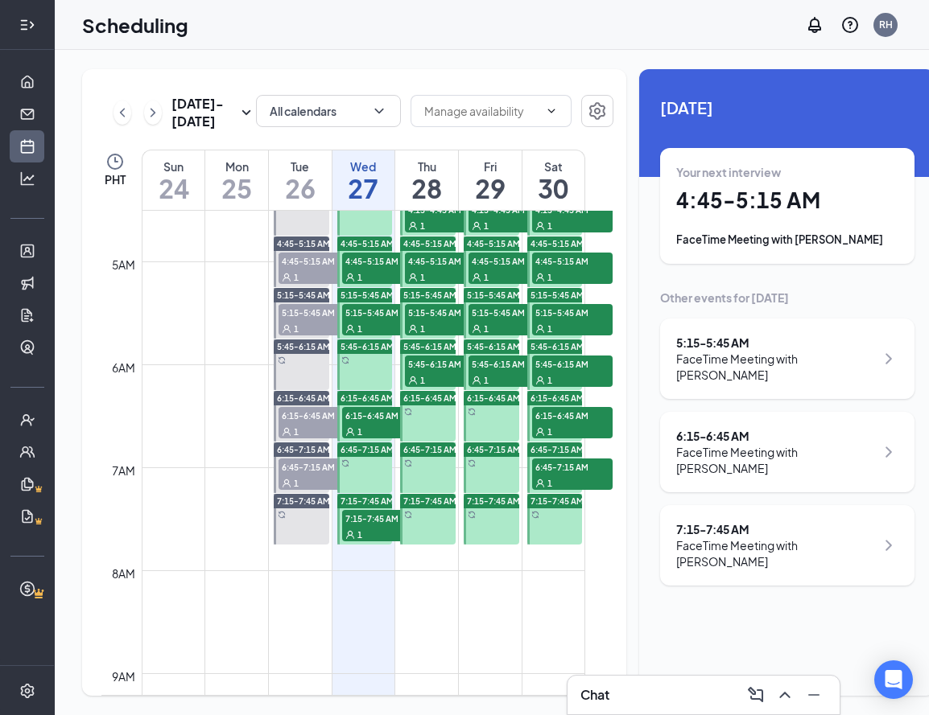
scroll to position [436, 0]
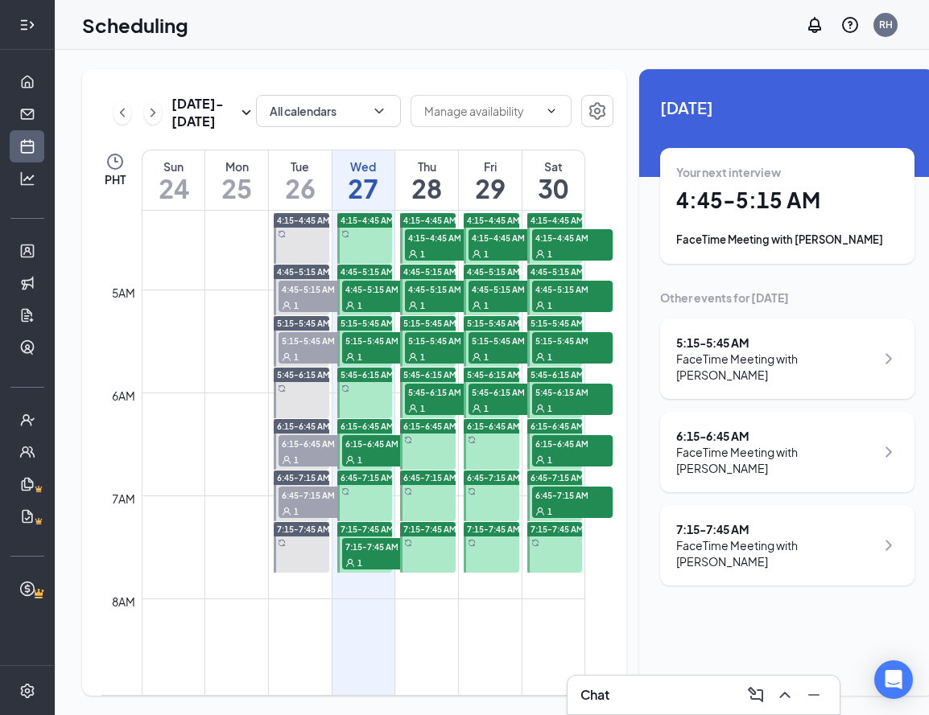
click at [385, 470] on div "6:15-6:45 AM 6:15-6:45 AM 1" at bounding box center [365, 444] width 56 height 51
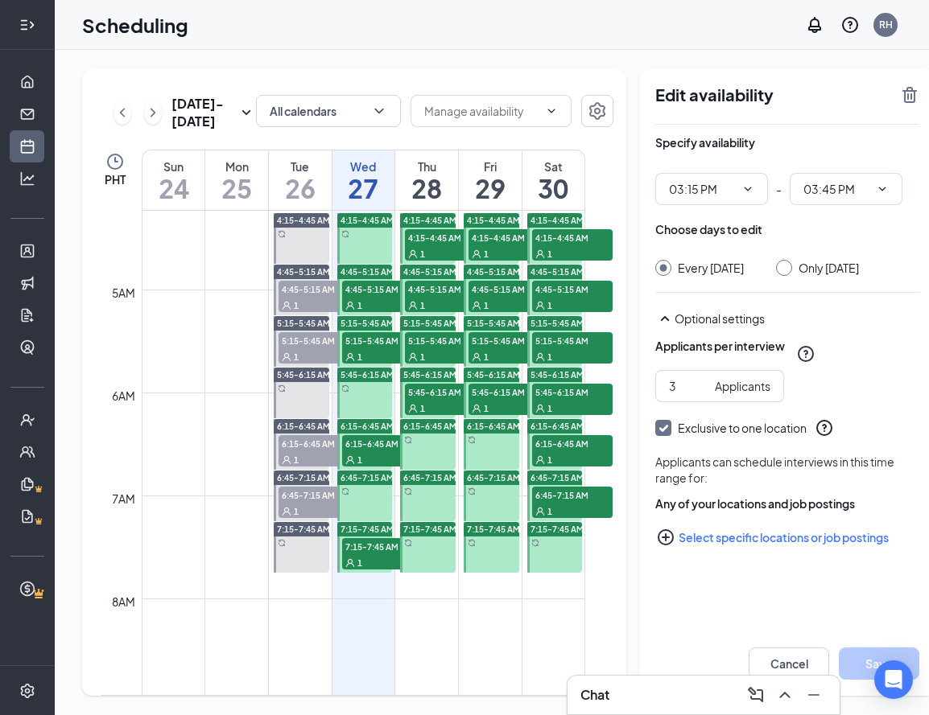
click at [385, 451] on span "6:15-6:45 AM" at bounding box center [382, 443] width 80 height 16
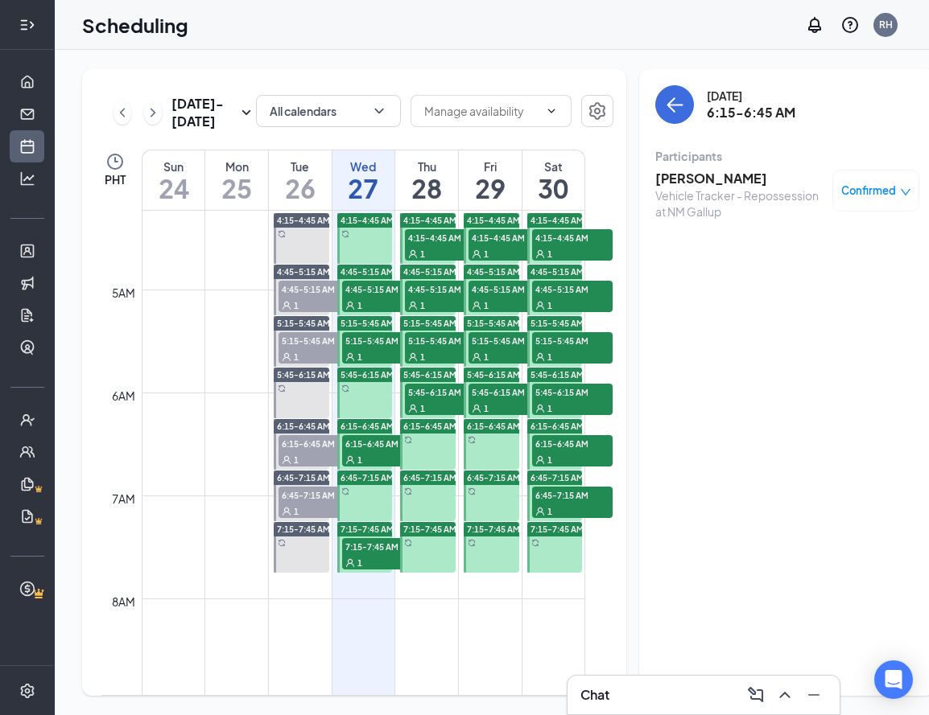
click at [365, 348] on span "5:15-5:45 AM" at bounding box center [382, 340] width 80 height 16
click at [370, 297] on span "4:45-5:15 AM" at bounding box center [382, 289] width 80 height 16
click at [385, 554] on span "7:15-7:45 AM" at bounding box center [382, 546] width 80 height 16
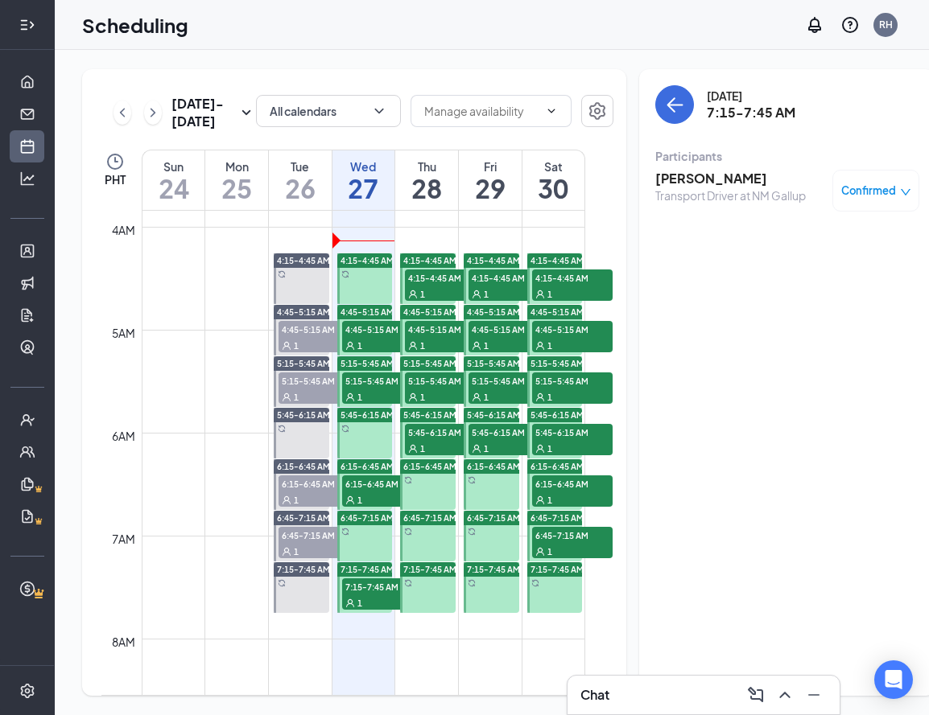
click at [429, 286] on span "4:15-4:45 AM" at bounding box center [445, 278] width 80 height 16
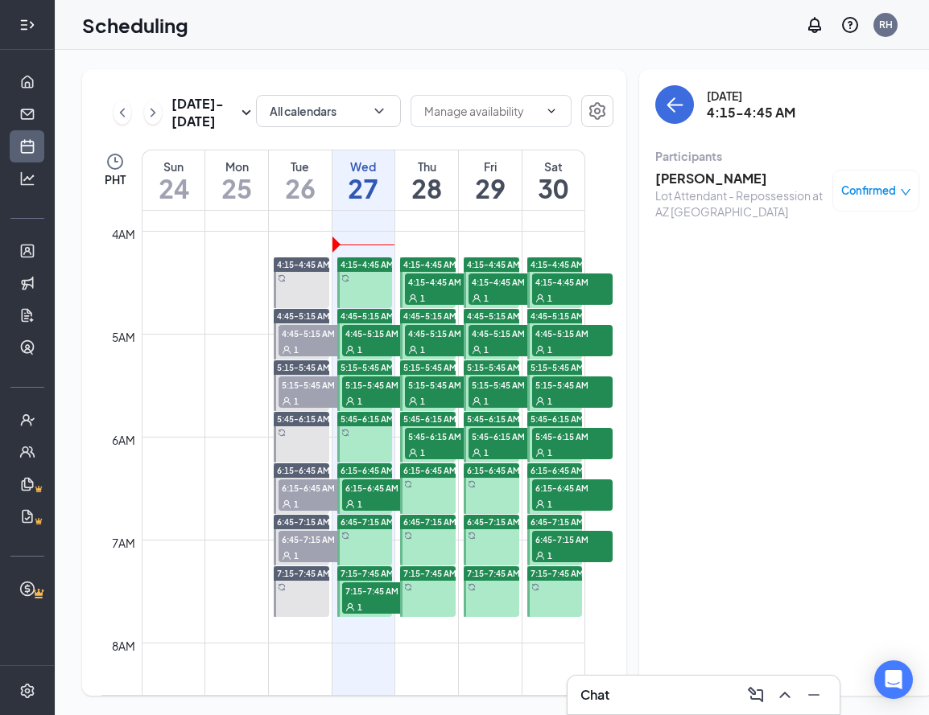
drag, startPoint x: 441, startPoint y: 391, endPoint x: 439, endPoint y: 381, distance: 10.0
click at [441, 357] on div "1" at bounding box center [445, 349] width 80 height 16
click at [437, 341] on span "4:45-5:15 AM" at bounding box center [445, 333] width 80 height 16
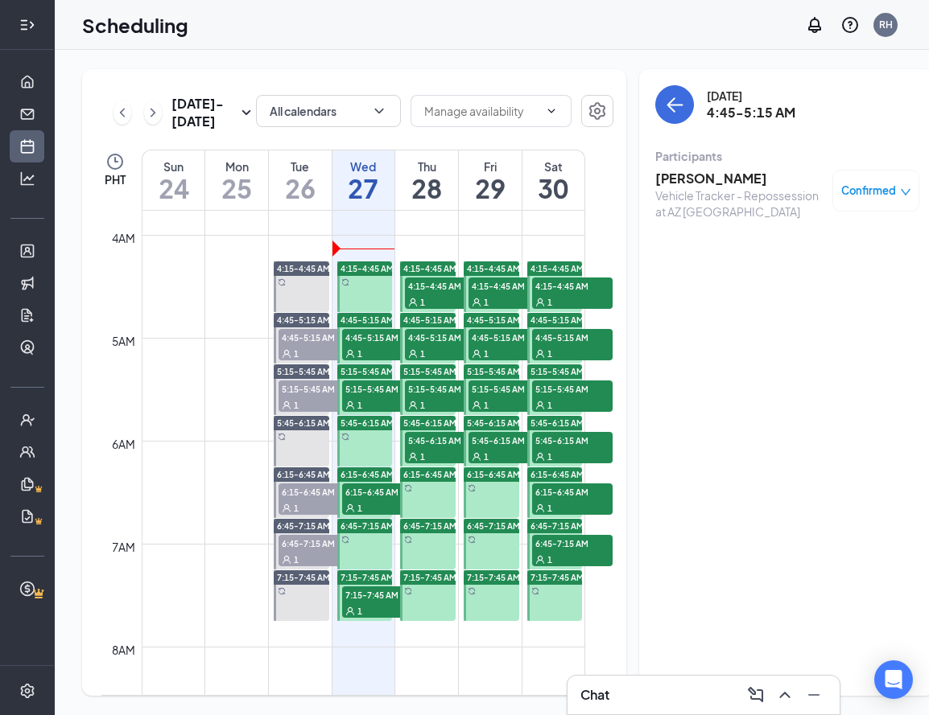
click at [440, 397] on span "5:15-5:45 AM" at bounding box center [445, 389] width 80 height 16
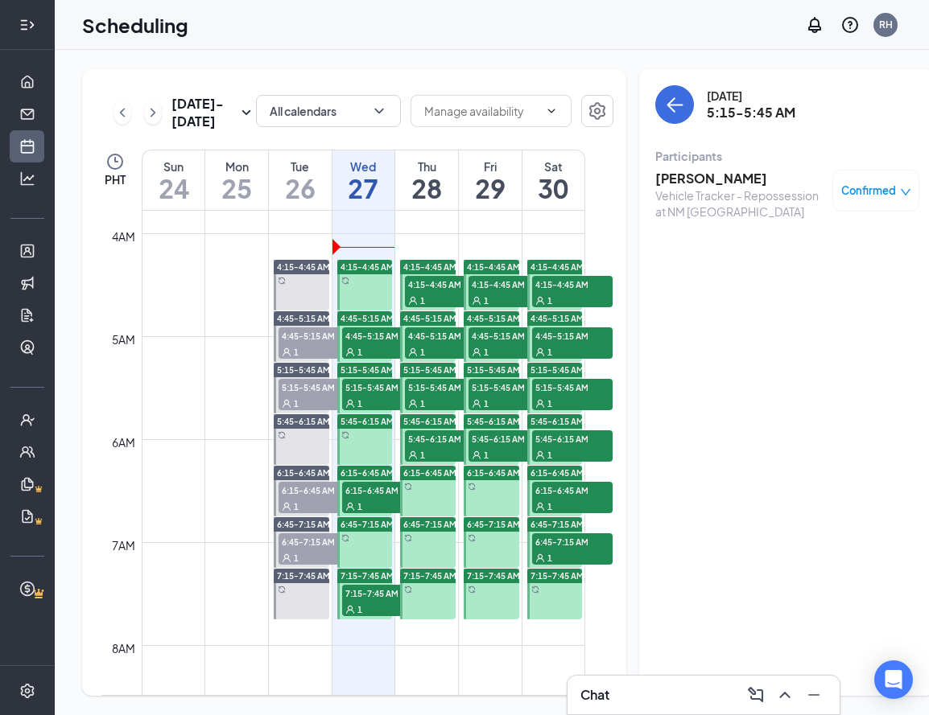
click at [454, 463] on div "1" at bounding box center [445, 455] width 80 height 16
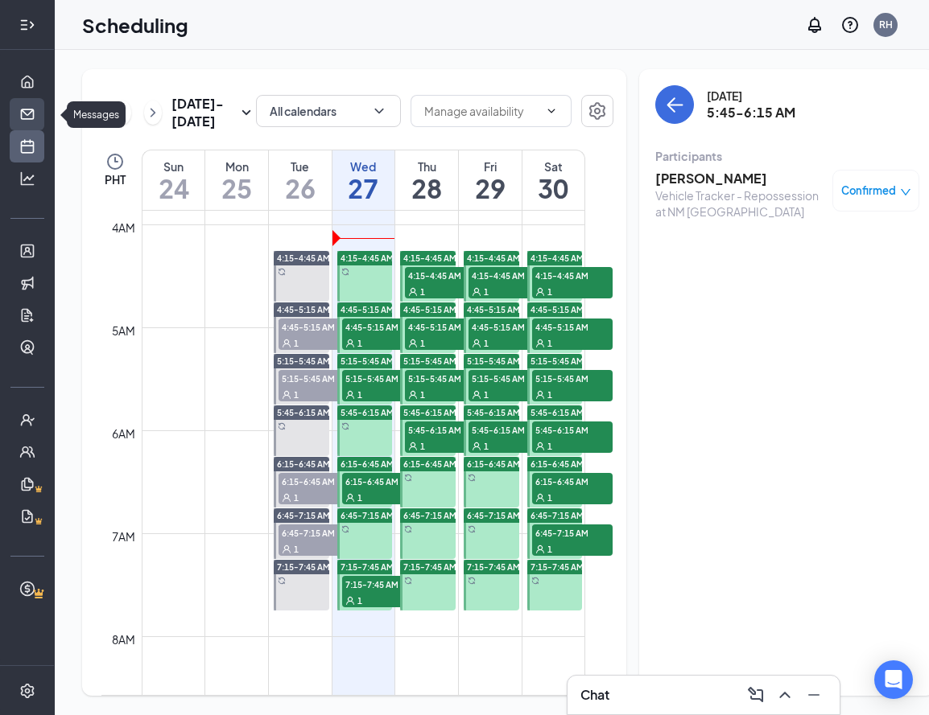
click at [42, 103] on link "Messages" at bounding box center [50, 114] width 16 height 32
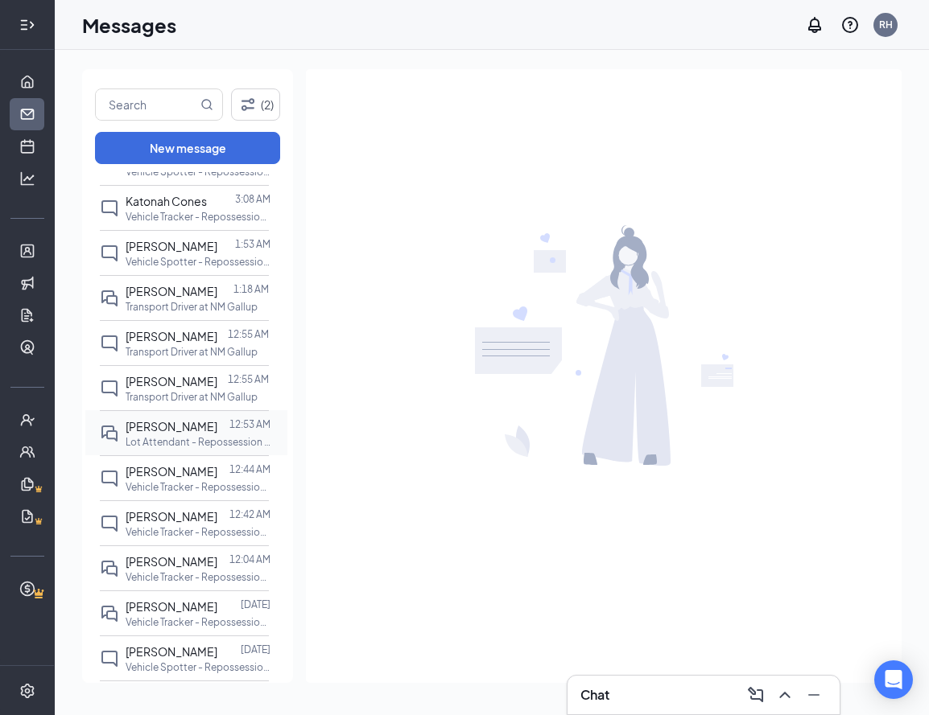
click at [217, 423] on div at bounding box center [223, 427] width 12 height 18
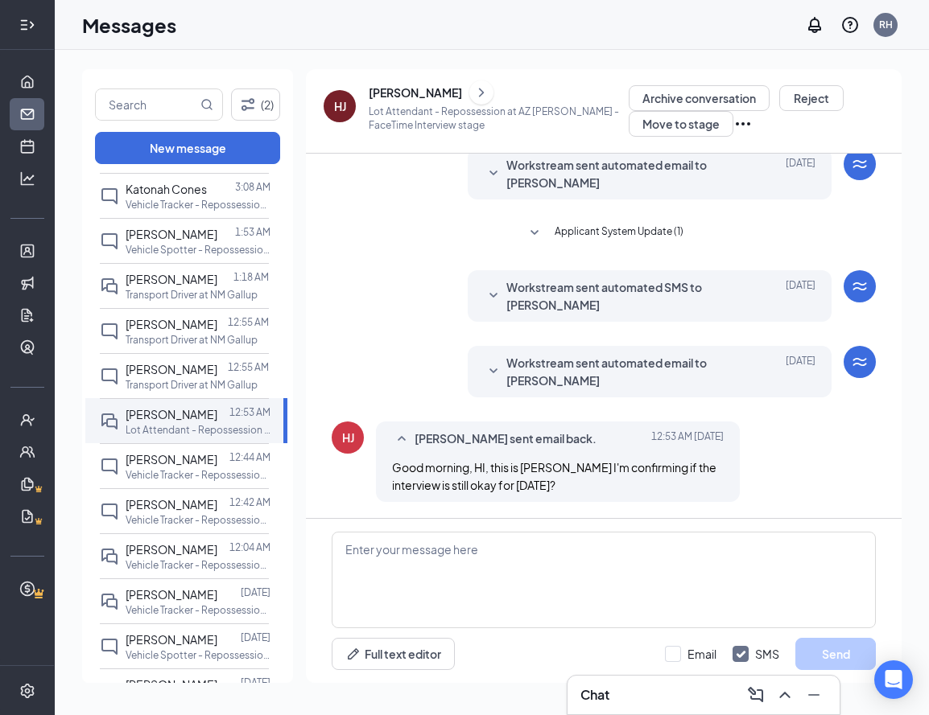
scroll to position [432, 0]
click at [473, 97] on icon "ChevronRight" at bounding box center [481, 92] width 16 height 19
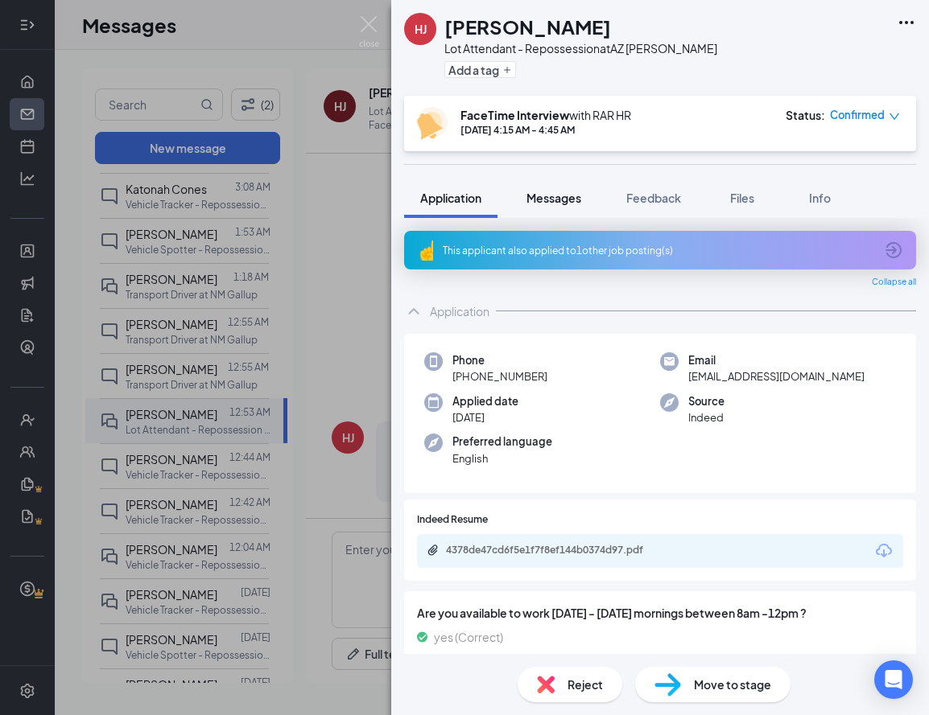
click at [530, 194] on span "Messages" at bounding box center [553, 198] width 55 height 14
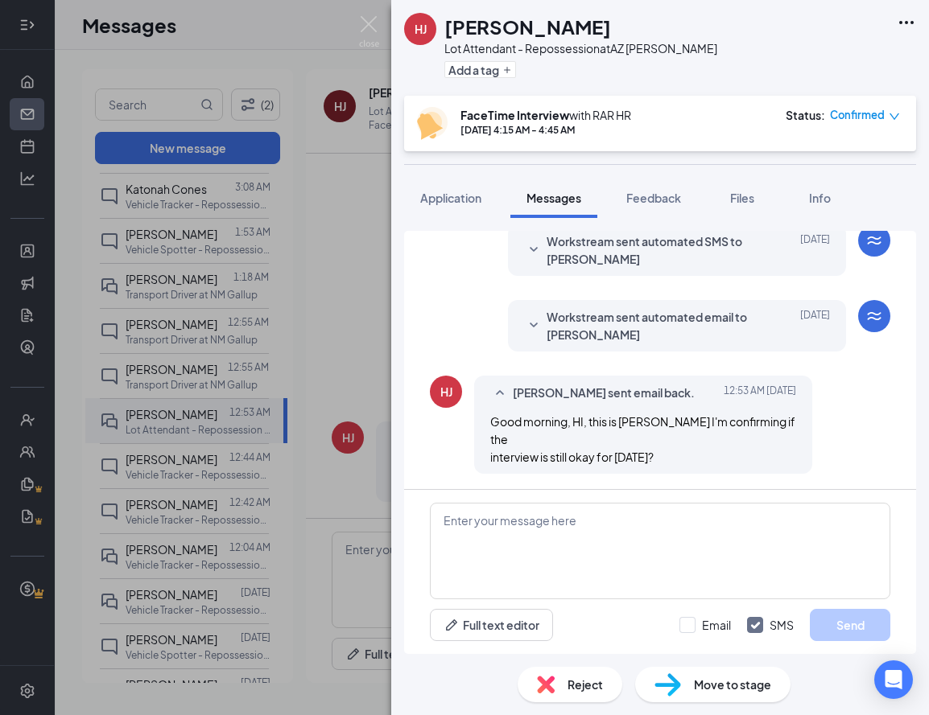
scroll to position [538, 0]
click at [539, 328] on icon "SmallChevronDown" at bounding box center [533, 324] width 19 height 19
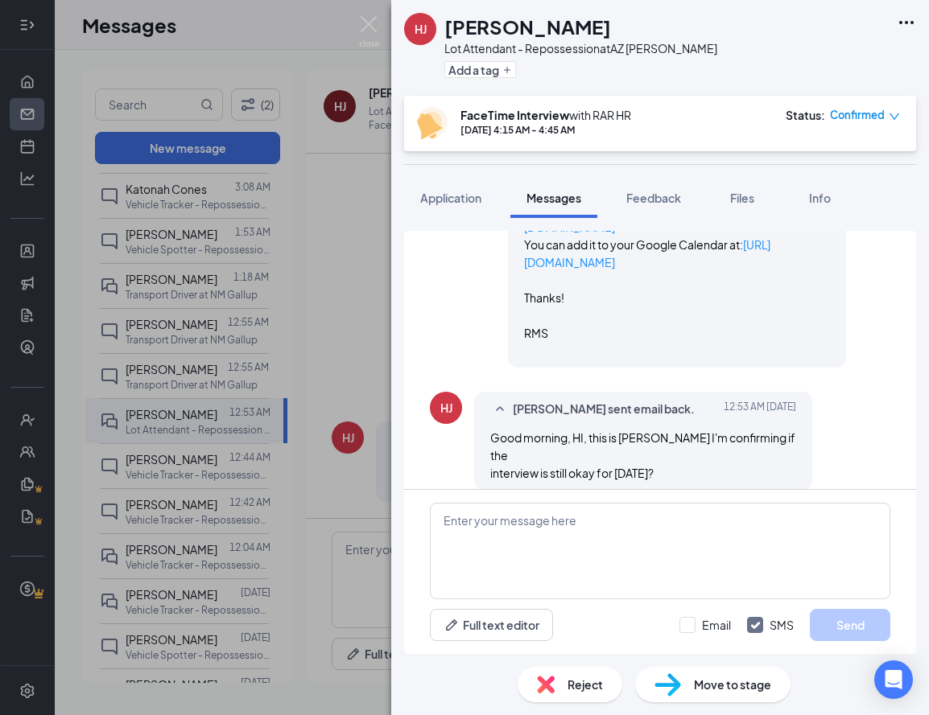
scroll to position [902, 0]
click at [554, 532] on textarea at bounding box center [660, 551] width 460 height 97
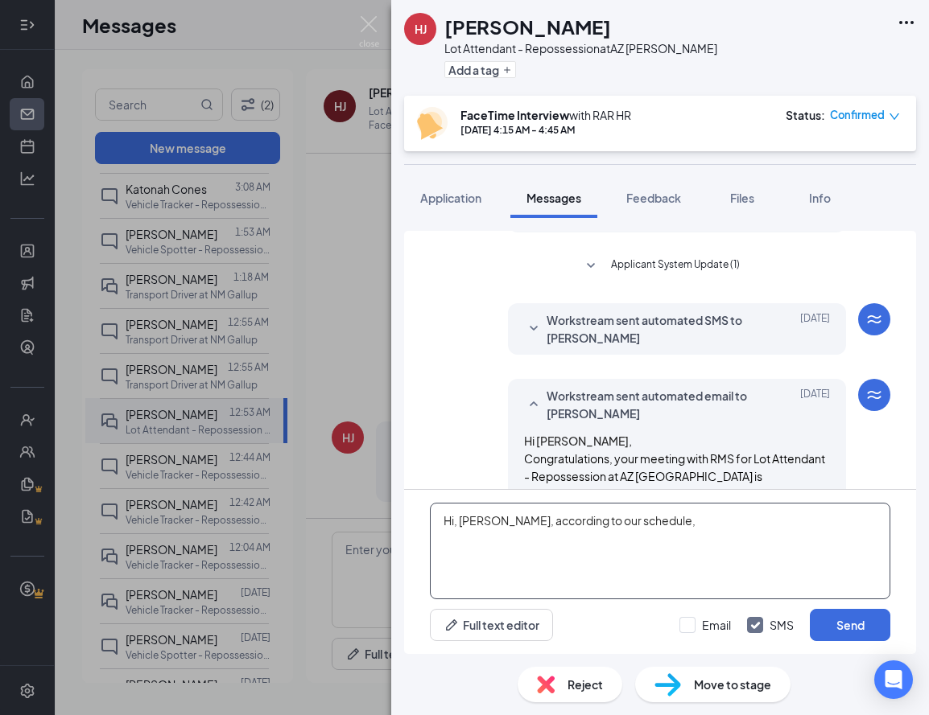
scroll to position [454, 0]
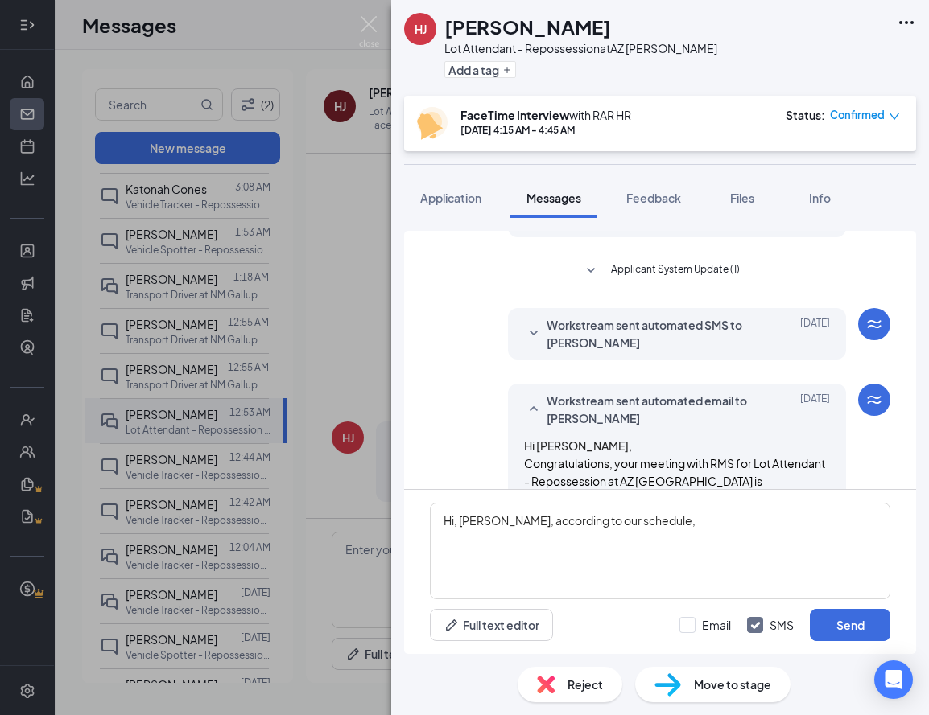
click at [526, 329] on icon "SmallChevronDown" at bounding box center [533, 333] width 19 height 19
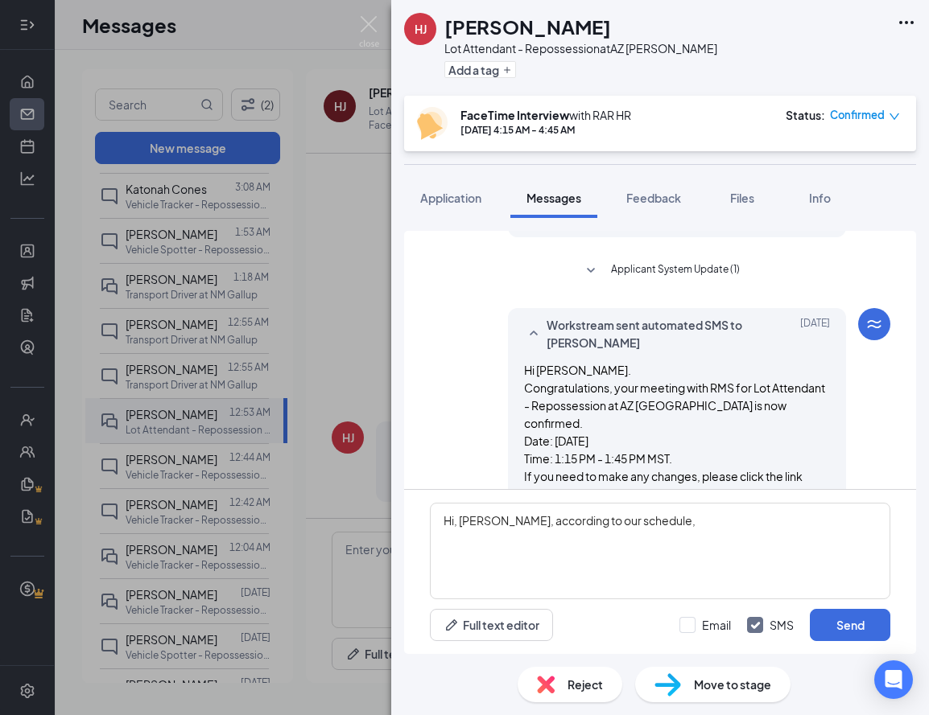
click at [590, 270] on icon "SmallChevronDown" at bounding box center [591, 270] width 8 height 5
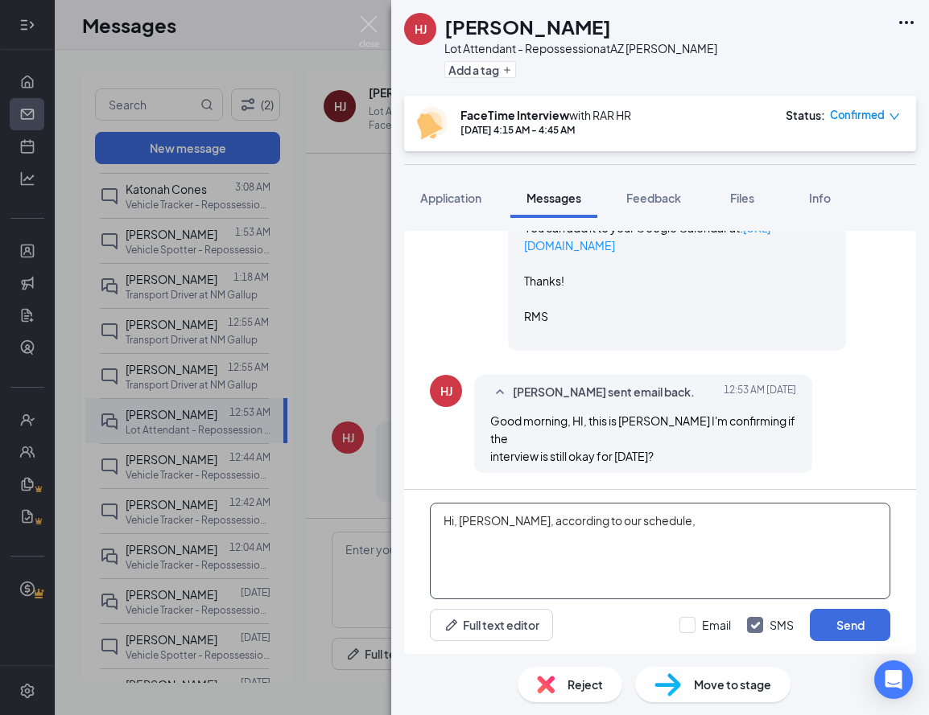
scroll to position [1169, 0]
click at [697, 523] on textarea "Hi, Henry, according to our schedule," at bounding box center [660, 551] width 460 height 97
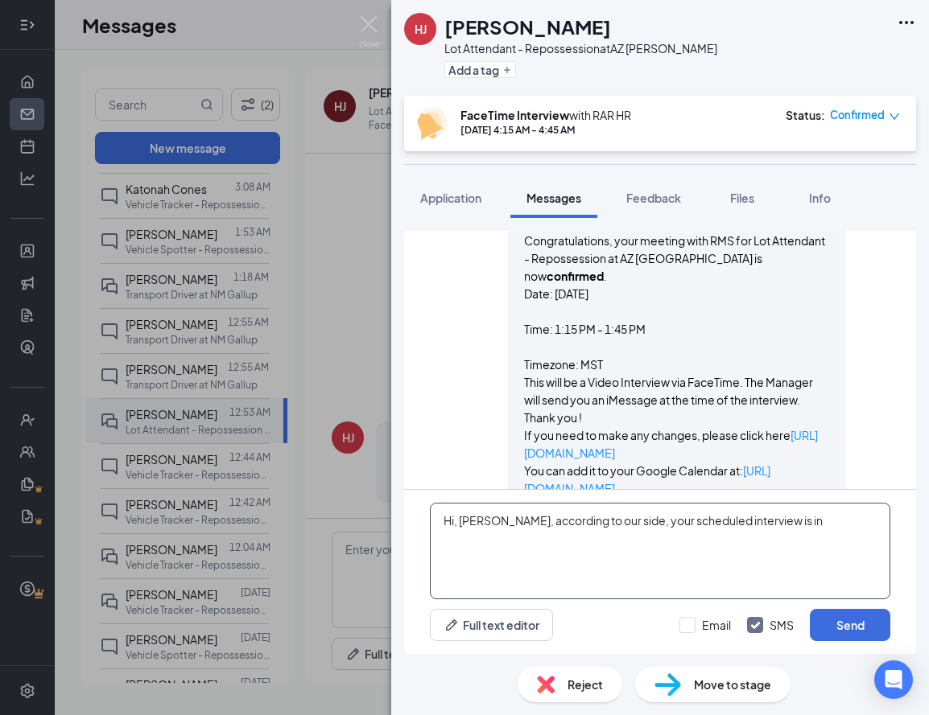
scroll to position [918, 0]
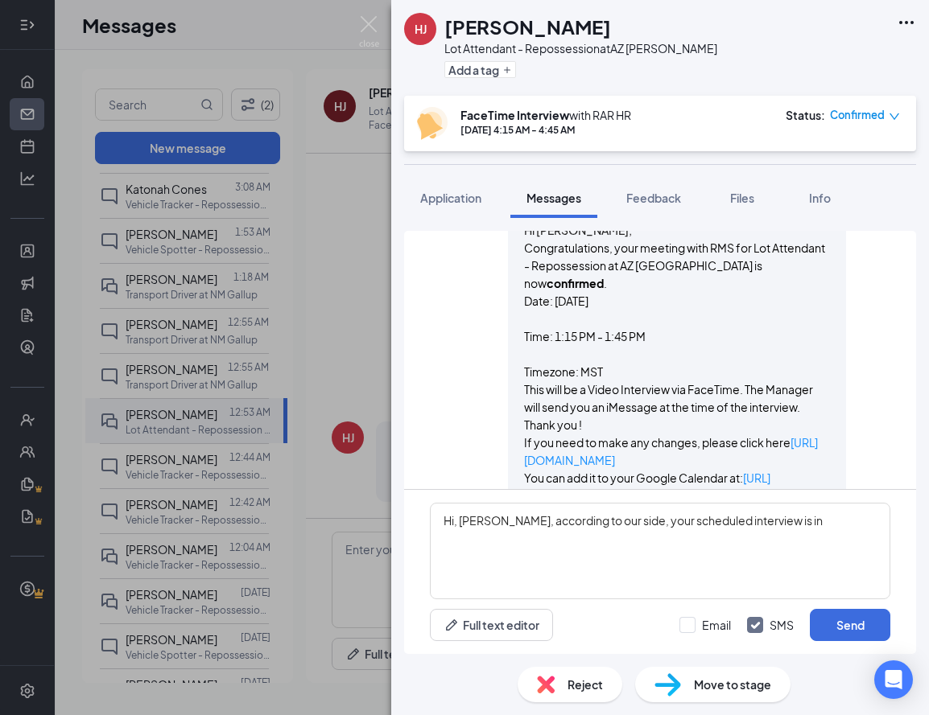
drag, startPoint x: 658, startPoint y: 300, endPoint x: 580, endPoint y: 302, distance: 78.1
click at [570, 299] on p "Date: 3 September 2025" at bounding box center [677, 301] width 306 height 18
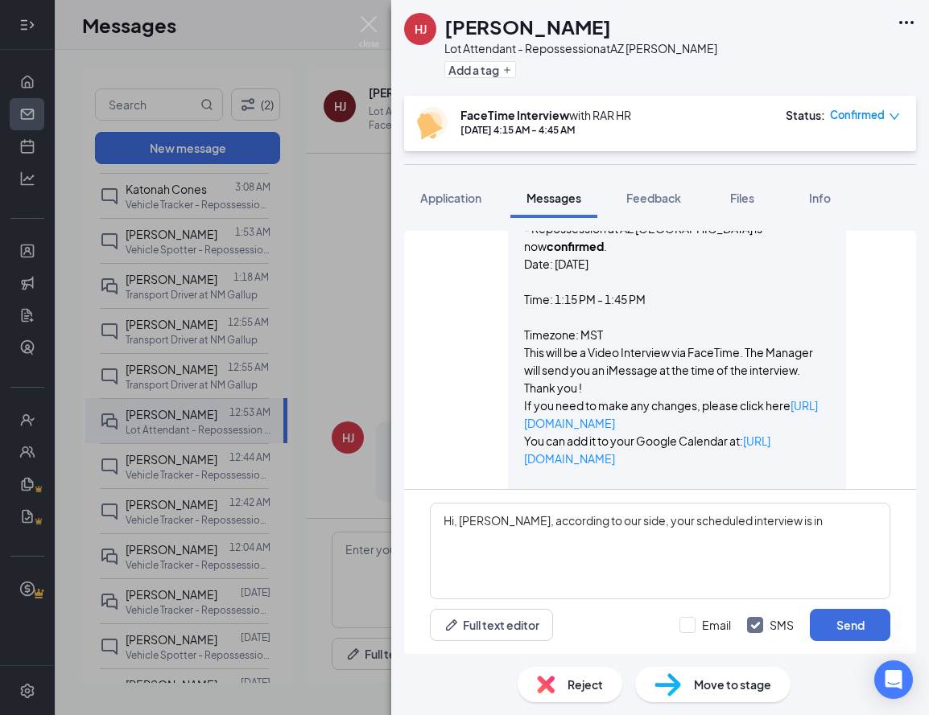
scroll to position [940, 0]
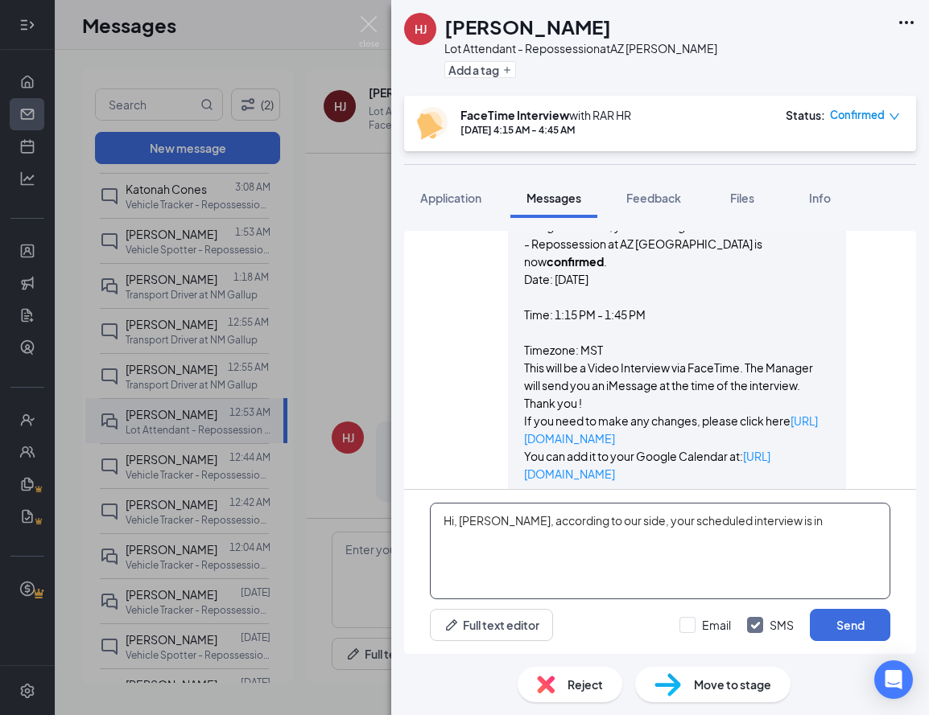
click at [819, 518] on textarea "Hi, Henry, according to our side, your scheduled interview is in" at bounding box center [660, 551] width 460 height 97
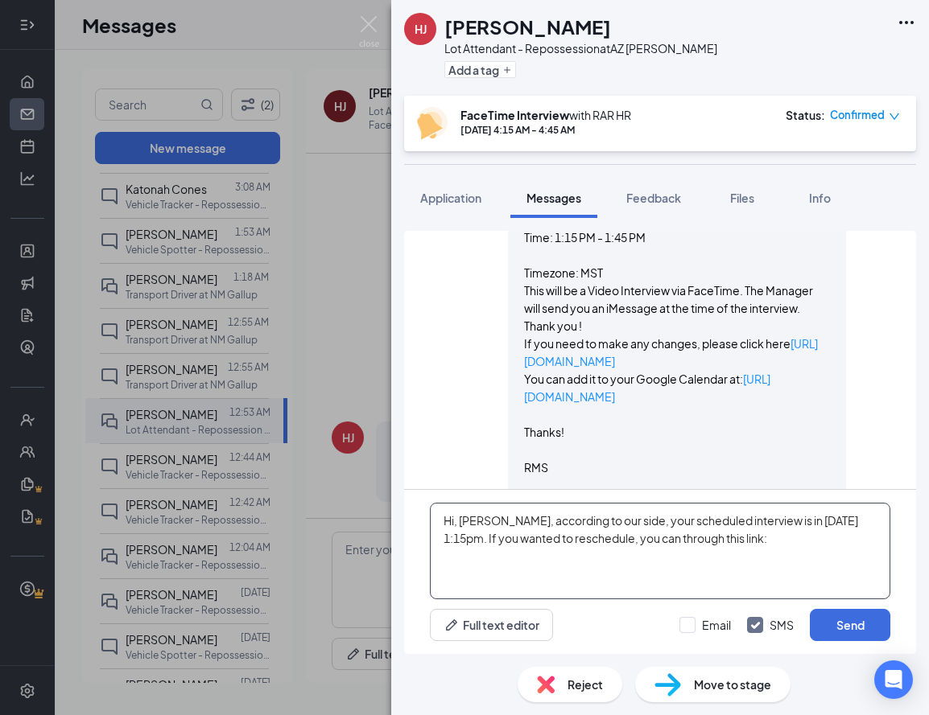
scroll to position [1020, 0]
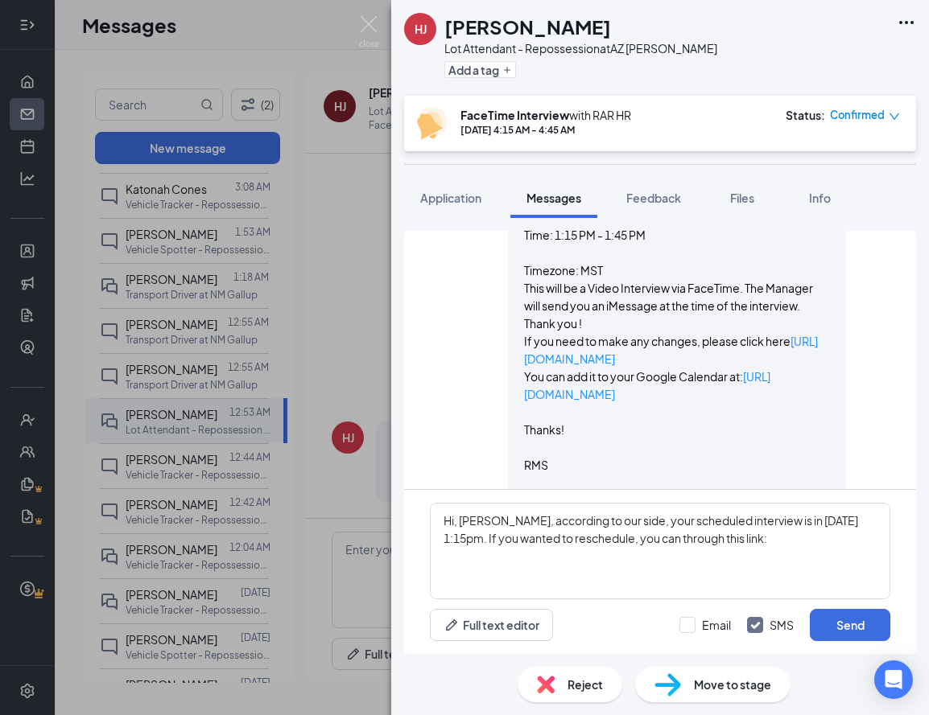
drag, startPoint x: 714, startPoint y: 359, endPoint x: 518, endPoint y: 353, distance: 195.6
click at [518, 353] on div "Workstream sent automated email to Henry Jr. Aug 26 Hi Henry, Congratulations, …" at bounding box center [677, 283] width 338 height 433
copy p "https://l.wrkstrm.us/joYLYd6rp"
click at [491, 563] on textarea "Hi, Henry, according to our side, your scheduled interview is in September 3, a…" at bounding box center [660, 551] width 460 height 97
paste textarea "https://l.wrkstrm.us/joYLYd6rp"
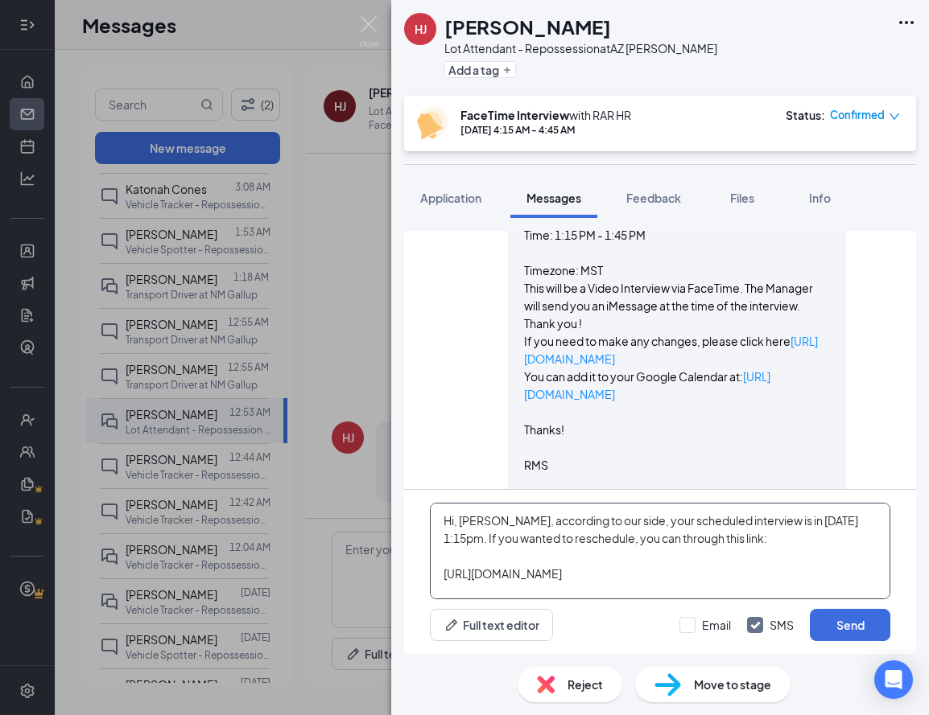
scroll to position [0, 0]
click at [595, 522] on textarea "Hi, Henry, according to our side, your scheduled interview is in September 3, a…" at bounding box center [660, 551] width 460 height 97
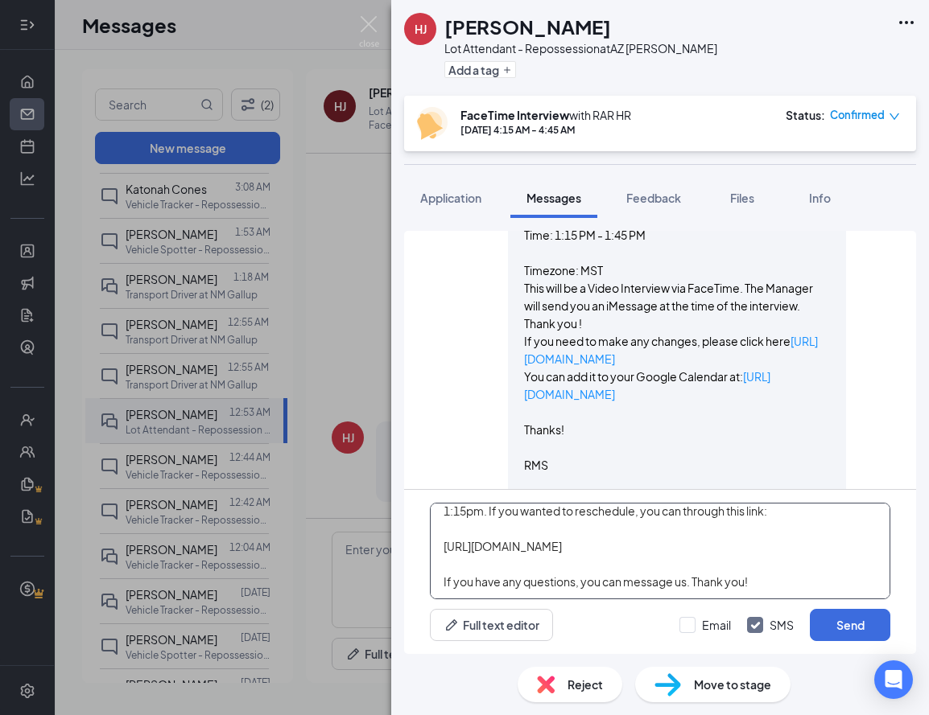
scroll to position [27, 0]
type textarea "Hi, Henry, according to our end, your scheduled interview is in September 3, at…"
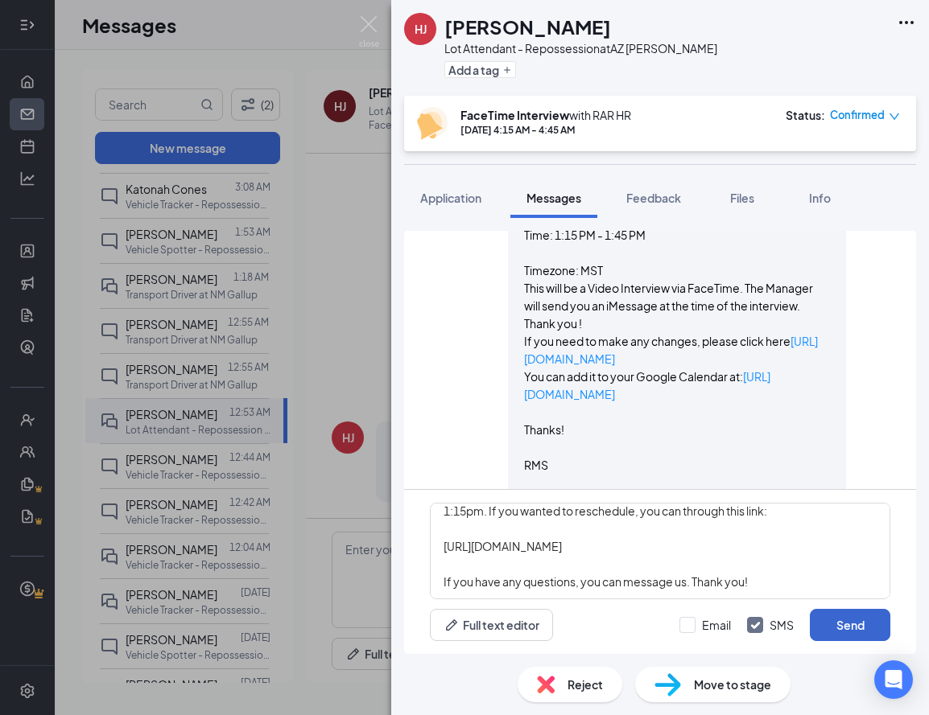
click at [855, 628] on button "Send" at bounding box center [850, 625] width 80 height 32
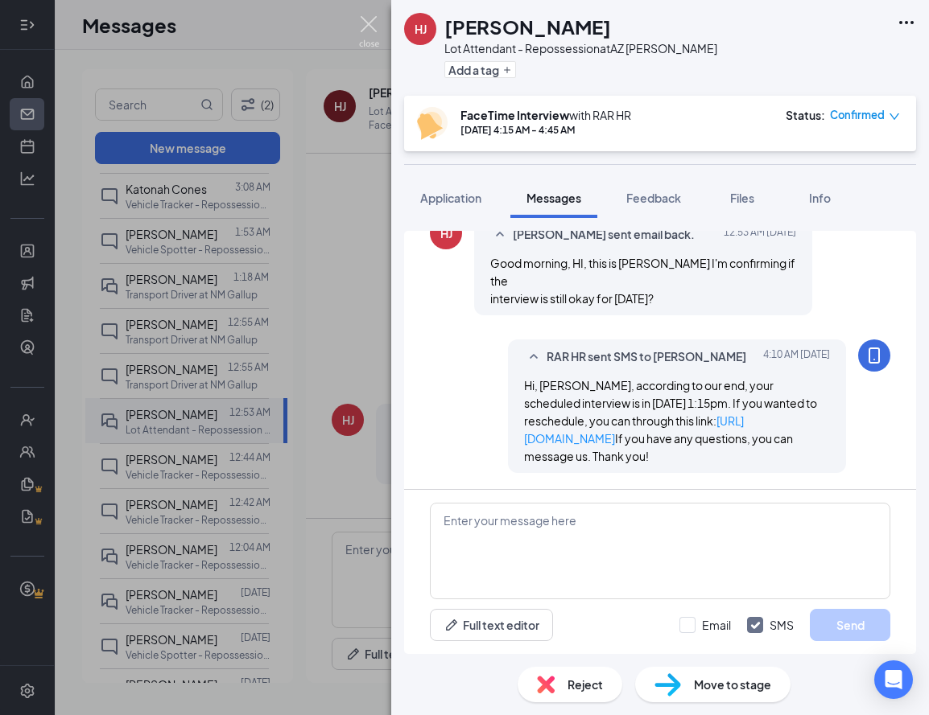
scroll to position [1362, 0]
click at [369, 27] on img at bounding box center [369, 31] width 20 height 31
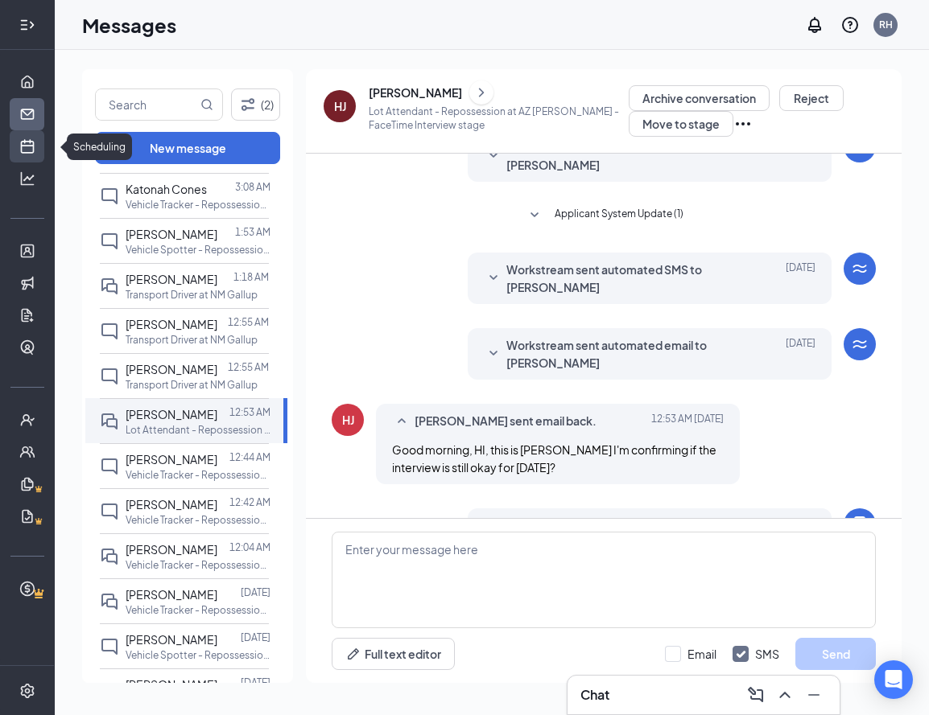
click at [42, 150] on link "Scheduling" at bounding box center [50, 146] width 16 height 32
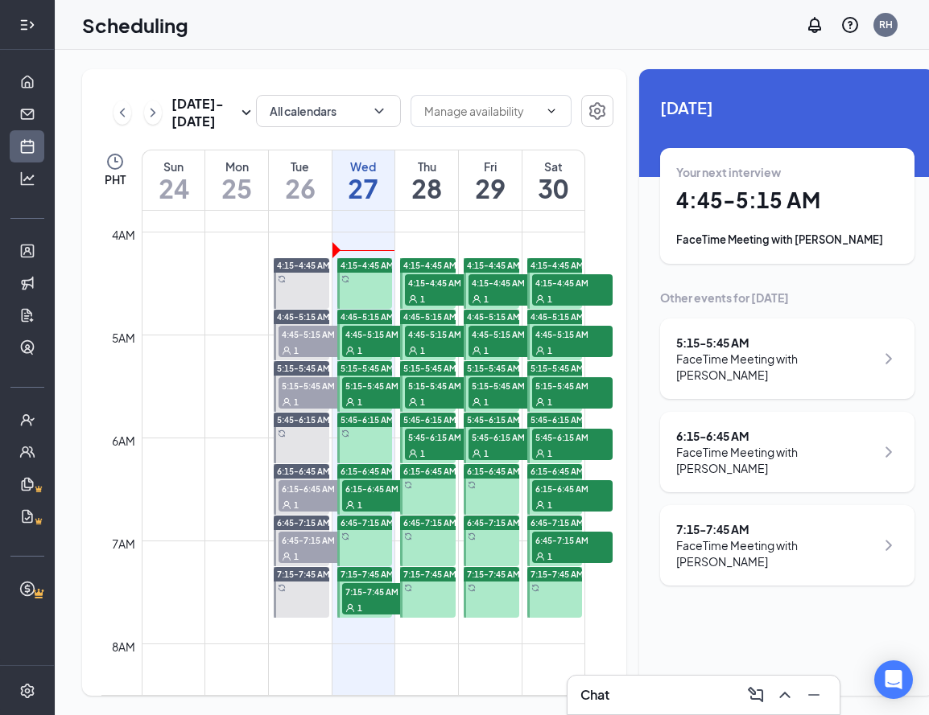
scroll to position [389, 0]
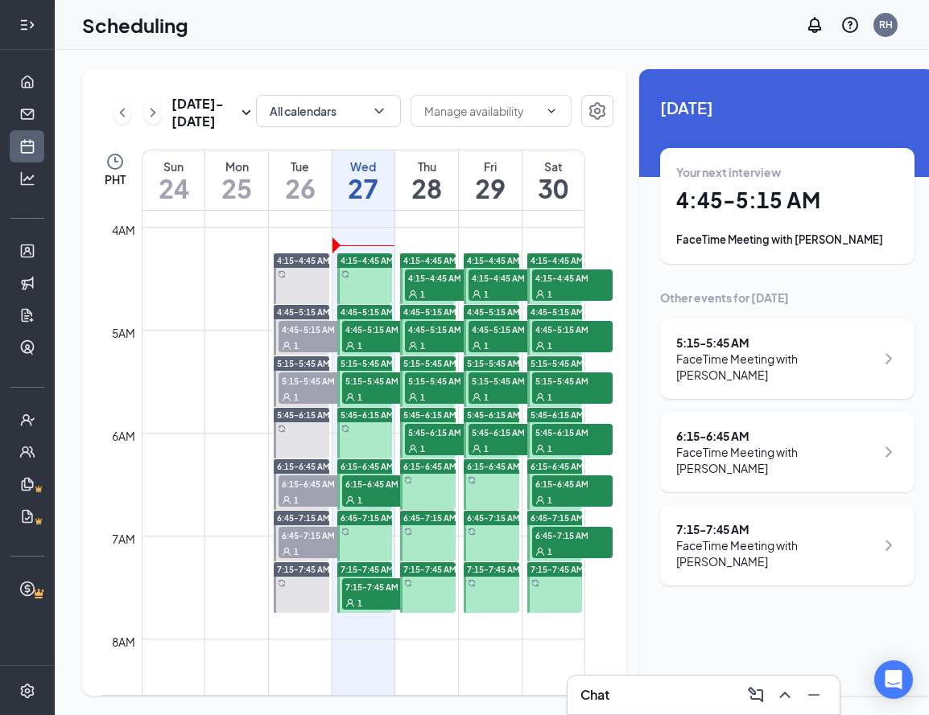
click at [383, 337] on span "4:45-5:15 AM" at bounding box center [382, 329] width 80 height 16
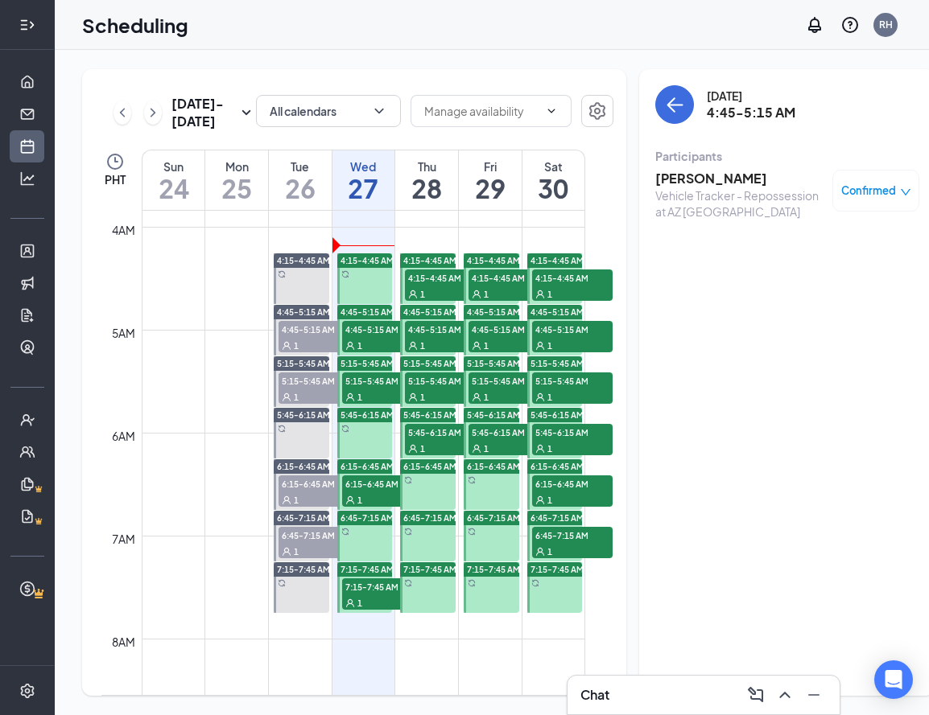
scroll to position [398, 0]
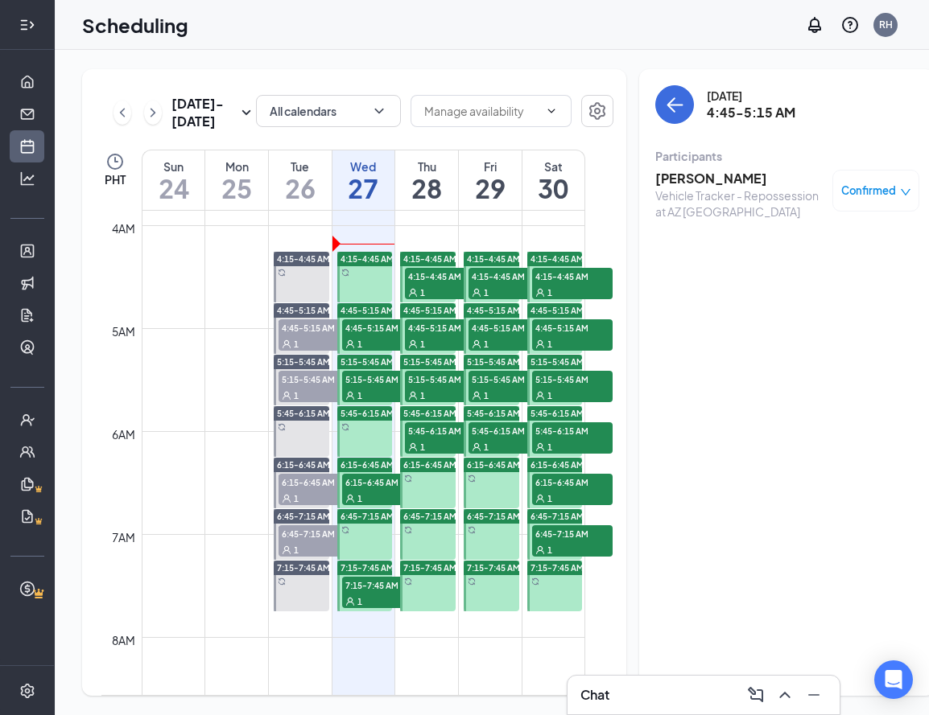
click at [380, 387] on span "5:15-5:45 AM" at bounding box center [382, 379] width 80 height 16
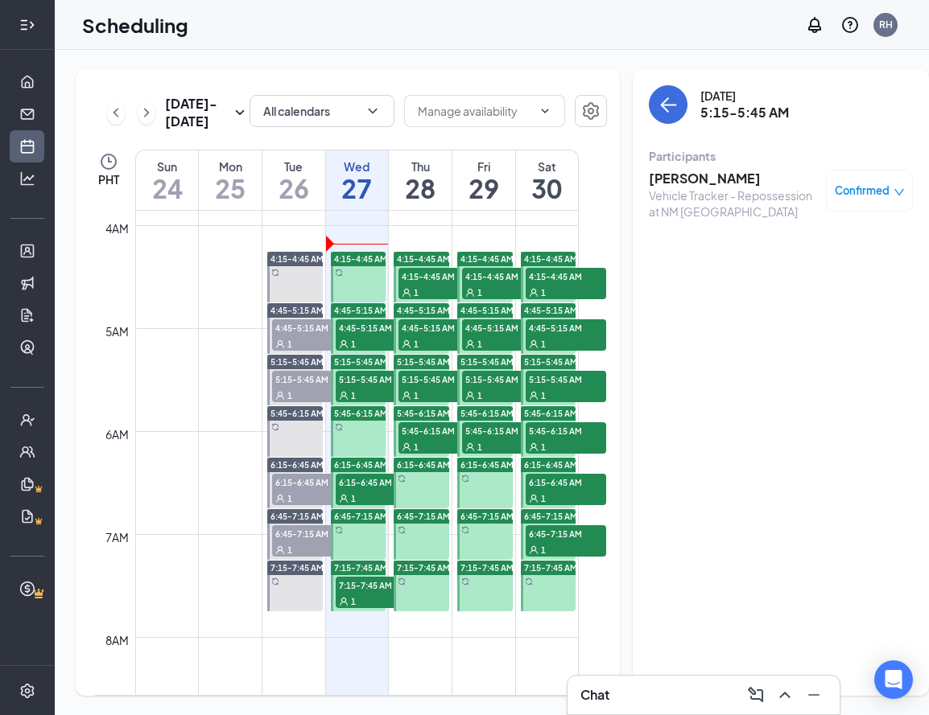
scroll to position [0, 6]
click at [348, 336] on span "4:45-5:15 AM" at bounding box center [376, 327] width 80 height 16
click at [699, 179] on h3 "[PERSON_NAME]" at bounding box center [733, 179] width 169 height 18
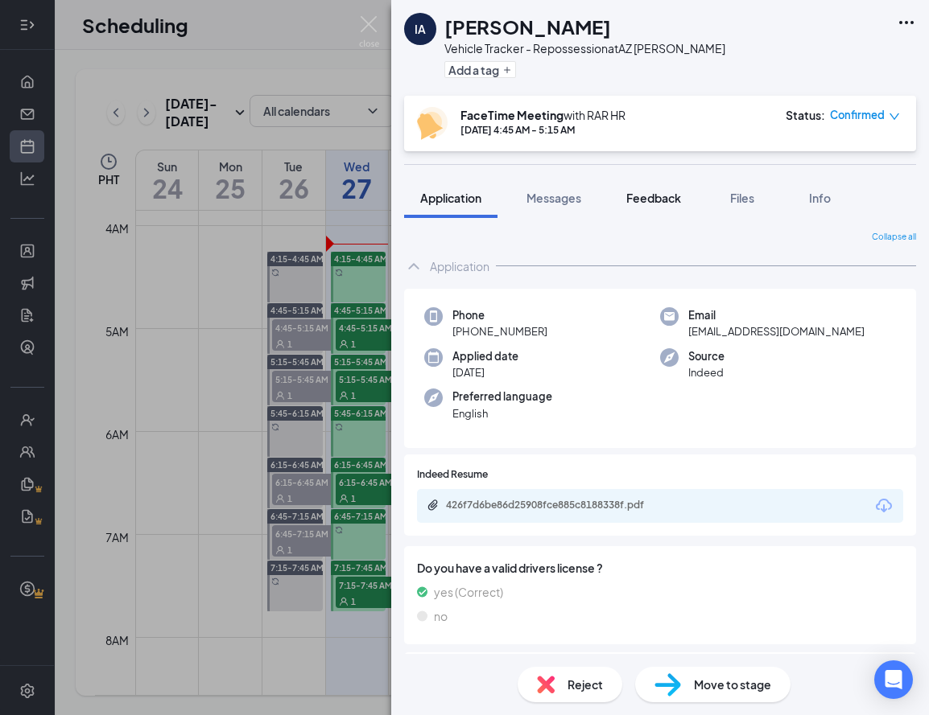
click at [660, 196] on span "Feedback" at bounding box center [653, 198] width 55 height 14
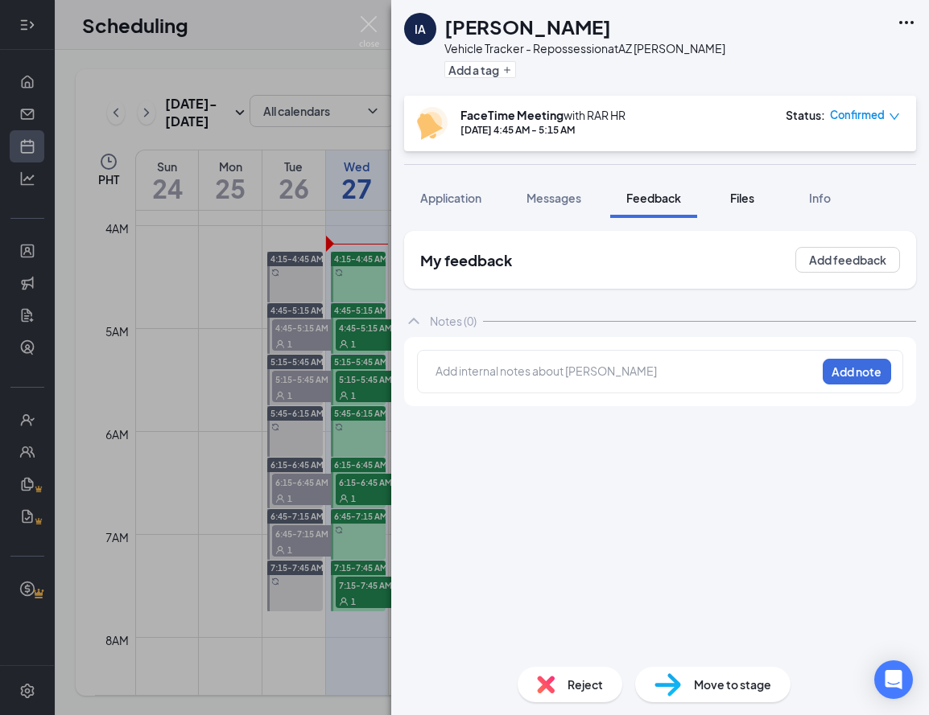
click at [730, 185] on button "Files" at bounding box center [742, 198] width 64 height 40
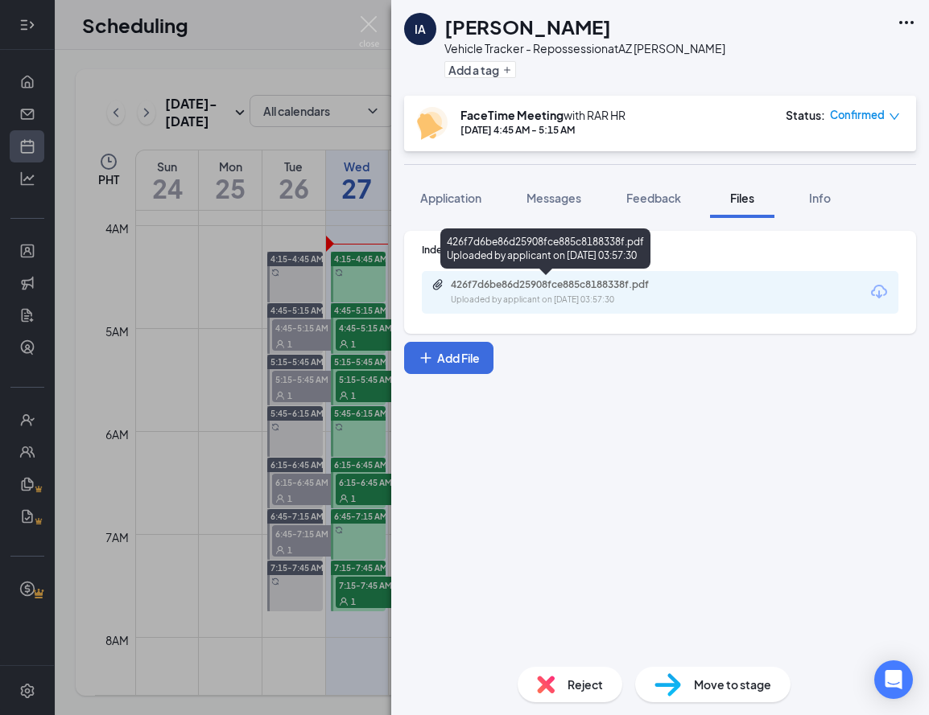
click at [504, 284] on div "426f7d6be86d25908fce885c8188338f.pdf" at bounding box center [563, 284] width 225 height 13
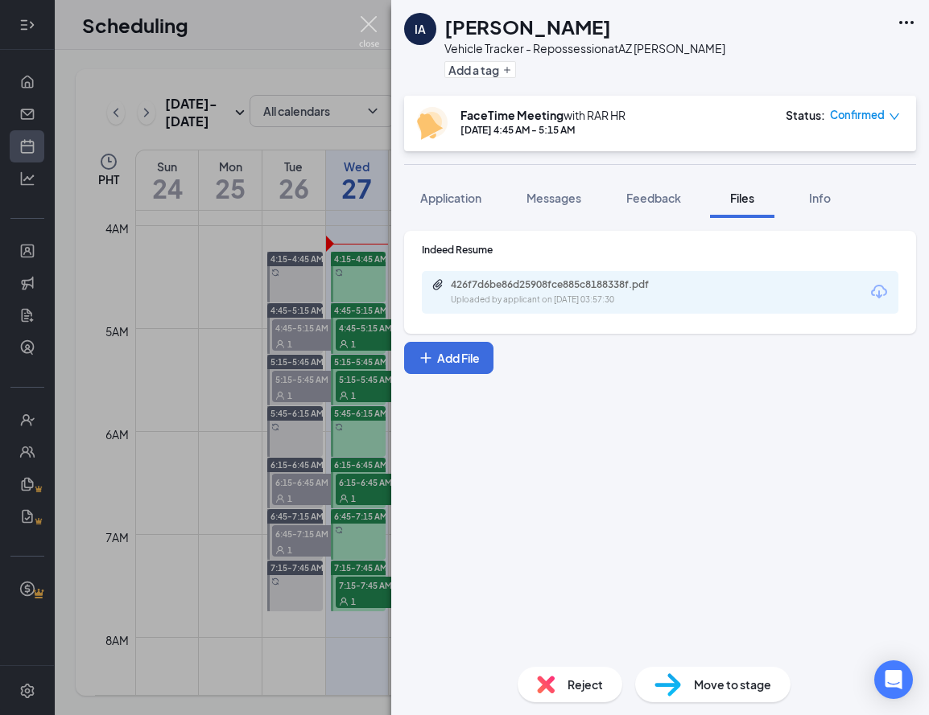
click at [370, 27] on img at bounding box center [369, 31] width 20 height 31
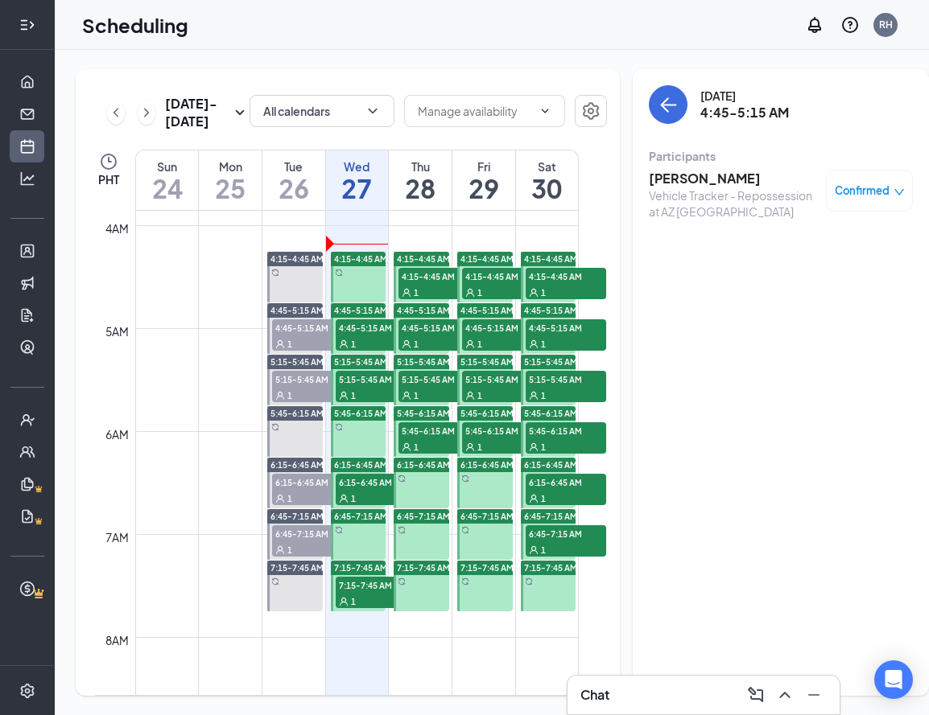
click at [370, 402] on div "5:15-5:45 AM 1" at bounding box center [376, 386] width 80 height 31
click at [679, 180] on h3 "[PERSON_NAME]" at bounding box center [733, 179] width 169 height 18
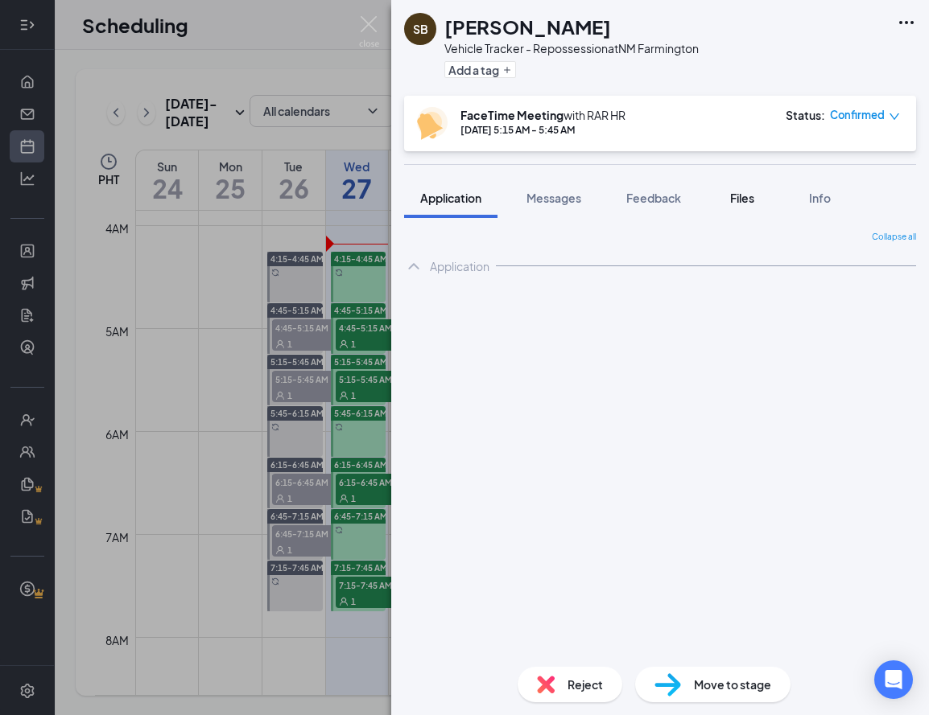
click at [737, 203] on span "Files" at bounding box center [742, 198] width 24 height 14
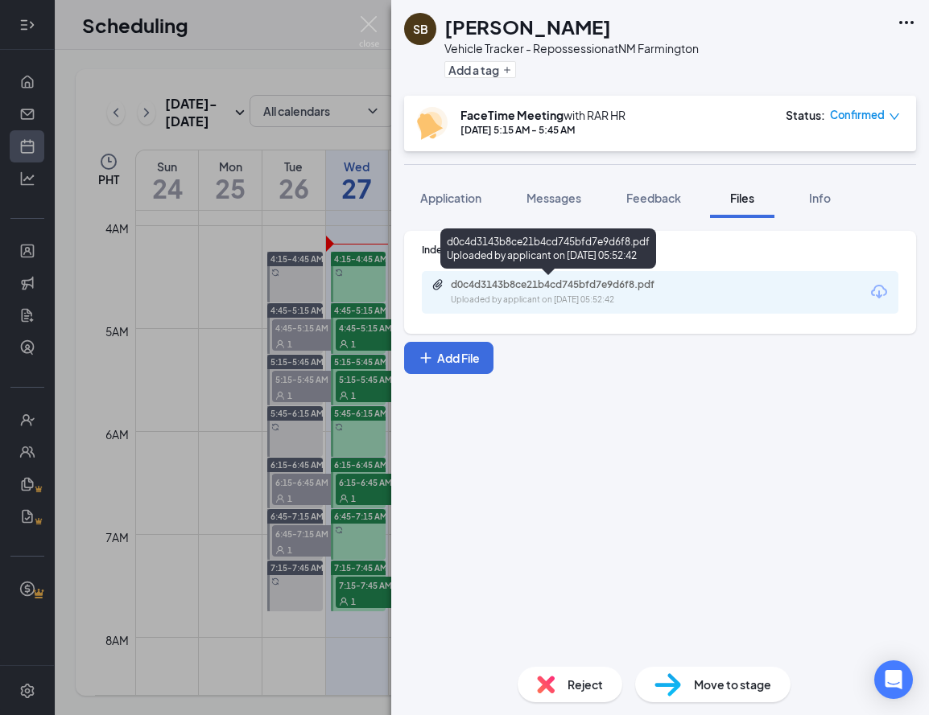
click at [526, 288] on div "d0c4d3143b8ce21b4cd745bfd7e9d6f8.pdf" at bounding box center [563, 284] width 225 height 13
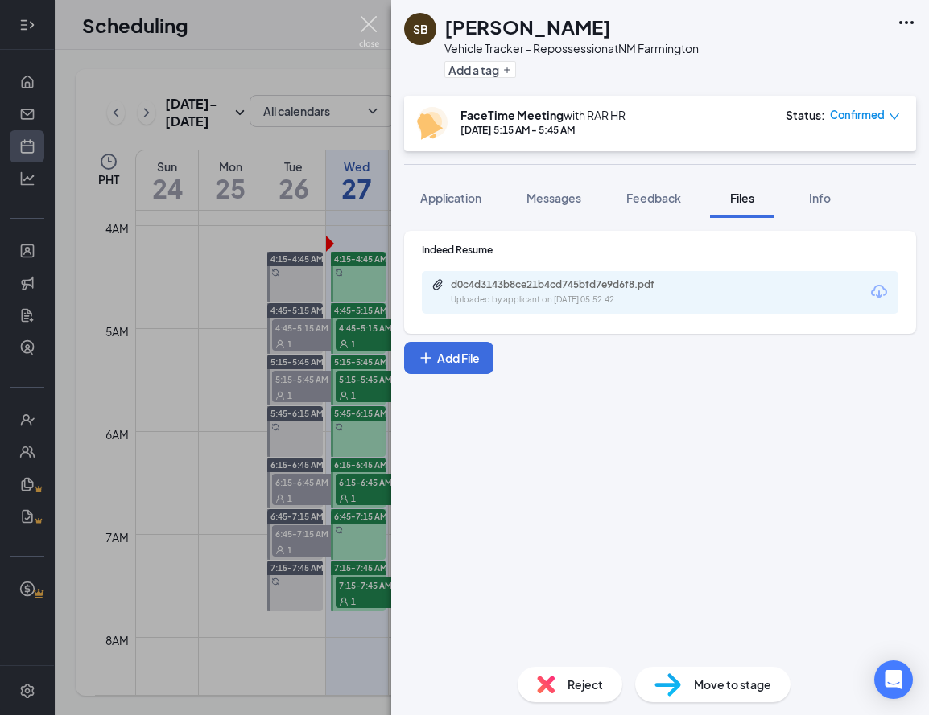
click at [365, 19] on img at bounding box center [369, 31] width 20 height 31
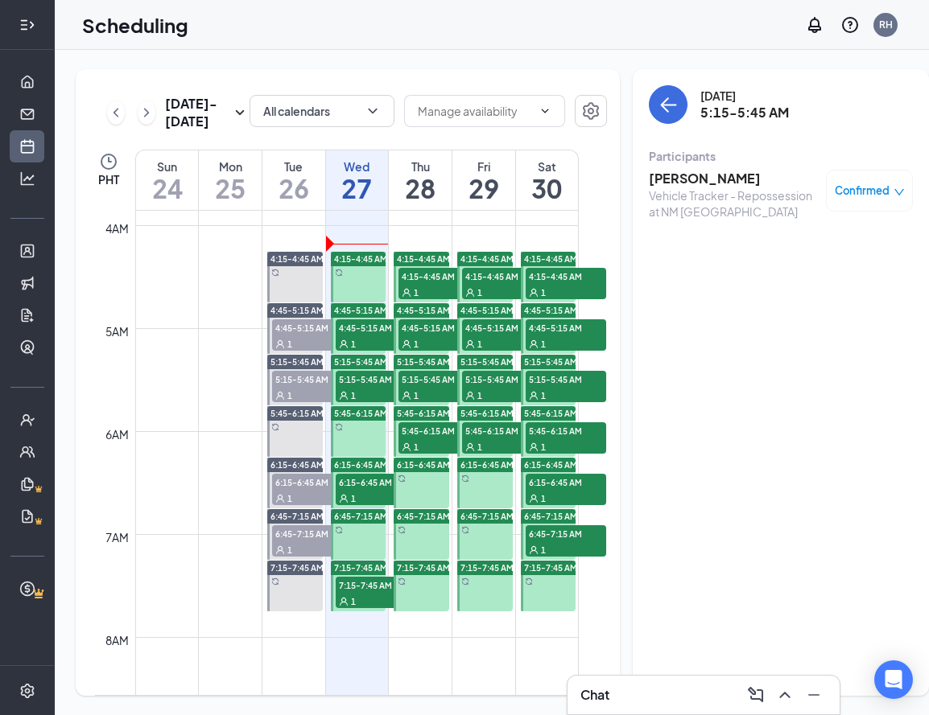
drag, startPoint x: 361, startPoint y: 518, endPoint x: 368, endPoint y: 510, distance: 10.8
click at [361, 490] on span "6:15-6:45 AM" at bounding box center [376, 482] width 80 height 16
click at [680, 182] on h3 "[PERSON_NAME]" at bounding box center [733, 179] width 169 height 18
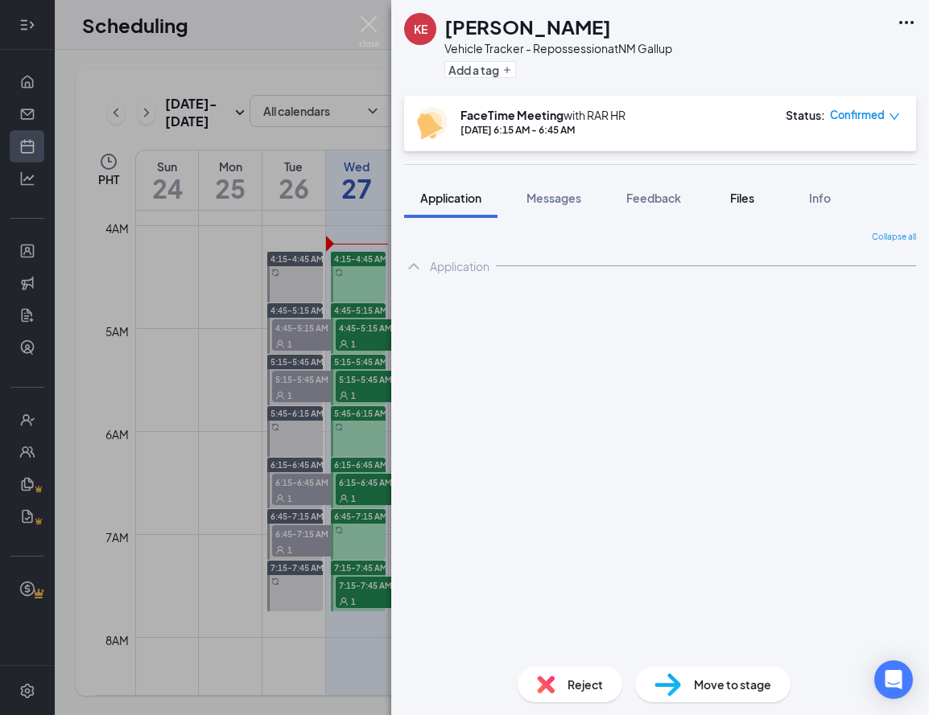
click at [740, 193] on span "Files" at bounding box center [742, 198] width 24 height 14
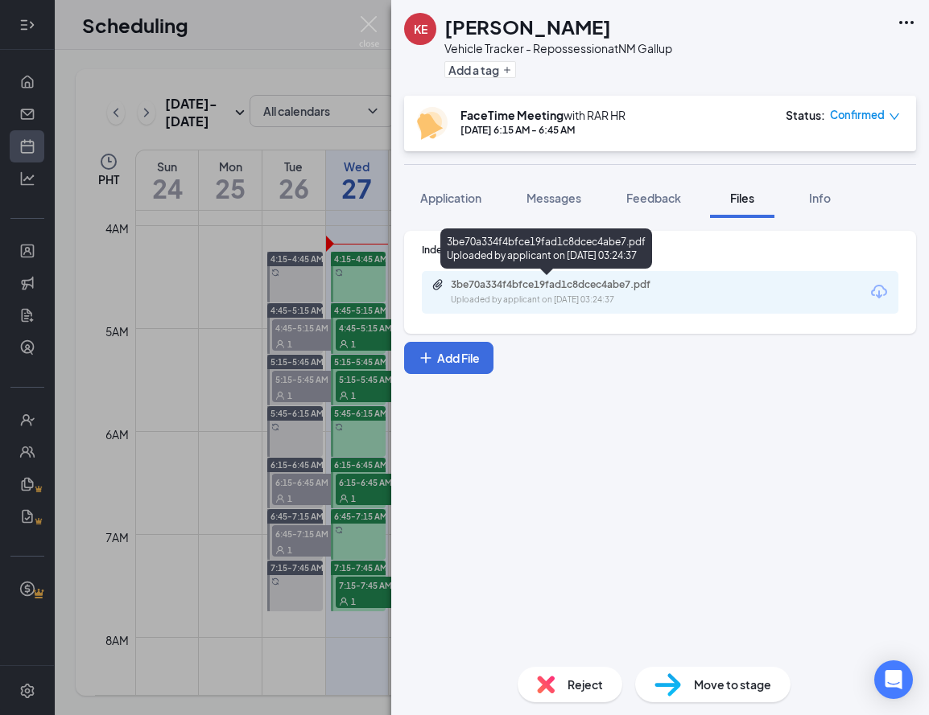
click at [495, 291] on div "3be70a334f4bfce19fad1c8dcec4abe7.pdf" at bounding box center [563, 284] width 225 height 13
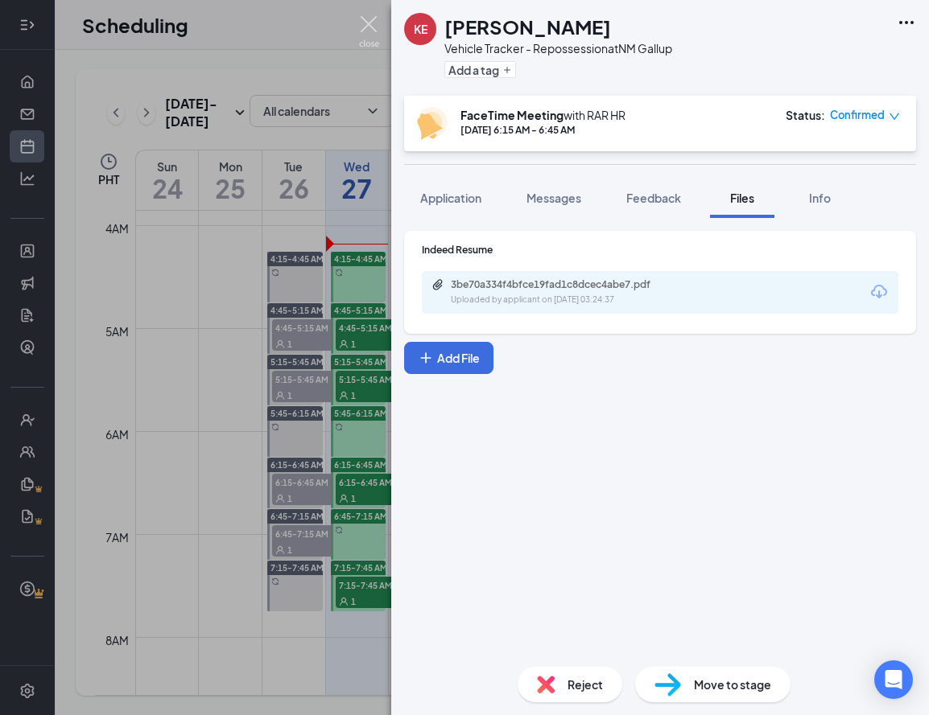
click at [373, 21] on img at bounding box center [369, 31] width 20 height 31
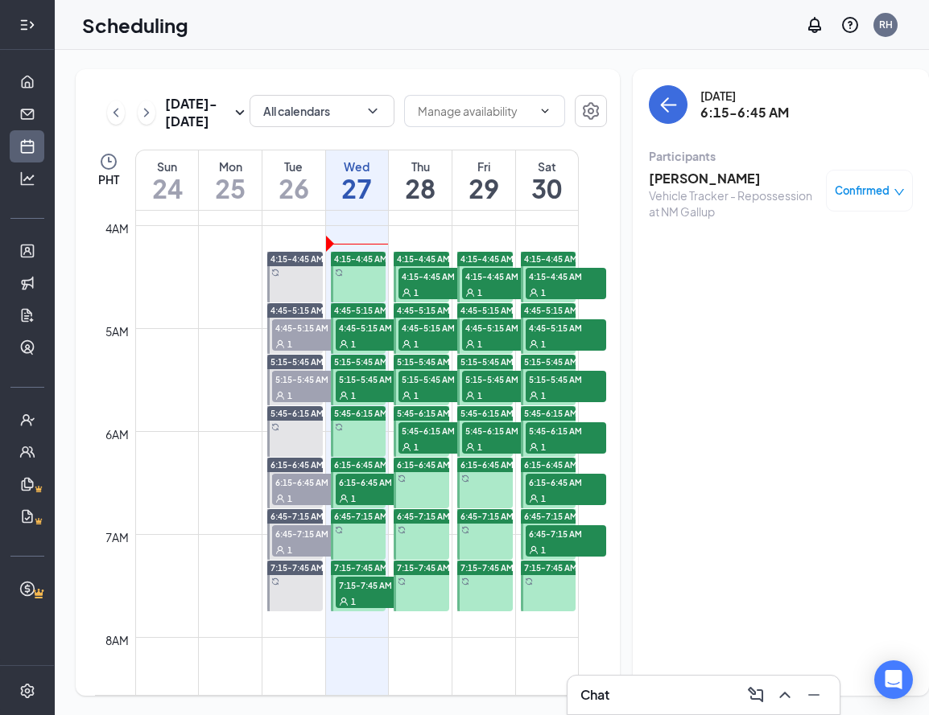
click at [365, 609] on div "1" at bounding box center [376, 601] width 80 height 16
click at [671, 179] on h3 "[PERSON_NAME]" at bounding box center [724, 179] width 150 height 18
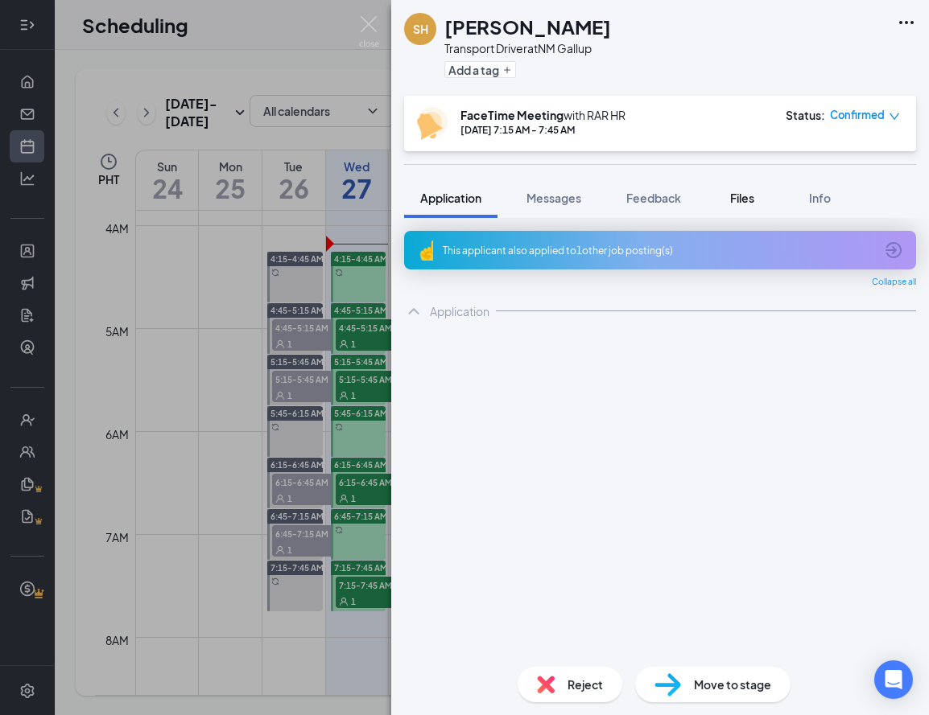
click at [737, 192] on span "Files" at bounding box center [742, 198] width 24 height 14
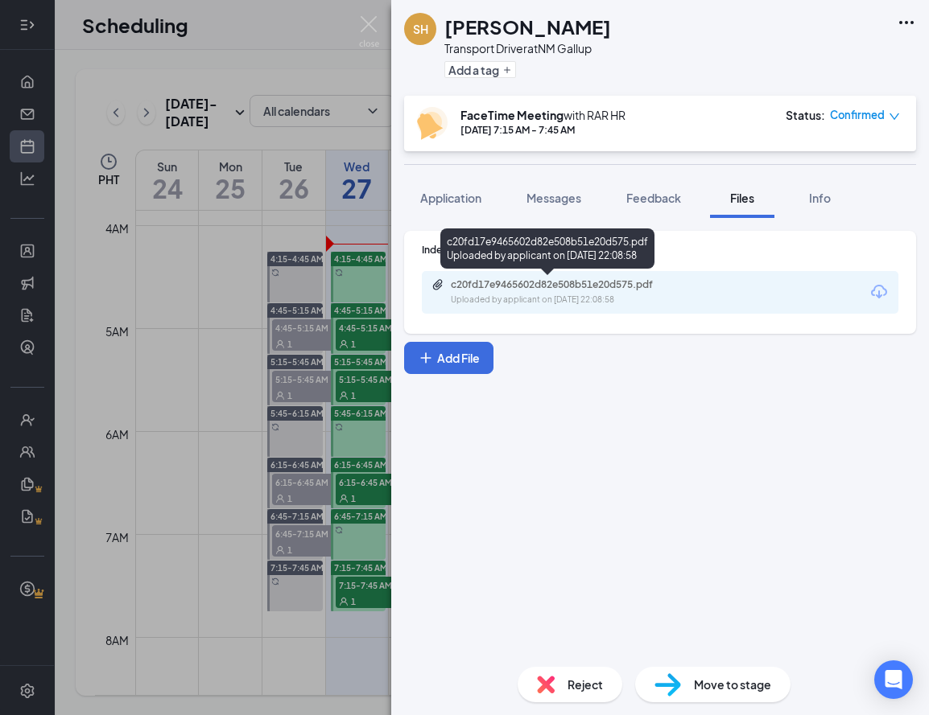
click at [495, 298] on div "Uploaded by applicant on Aug 22, 2025 at 22:08:58" at bounding box center [571, 300] width 241 height 13
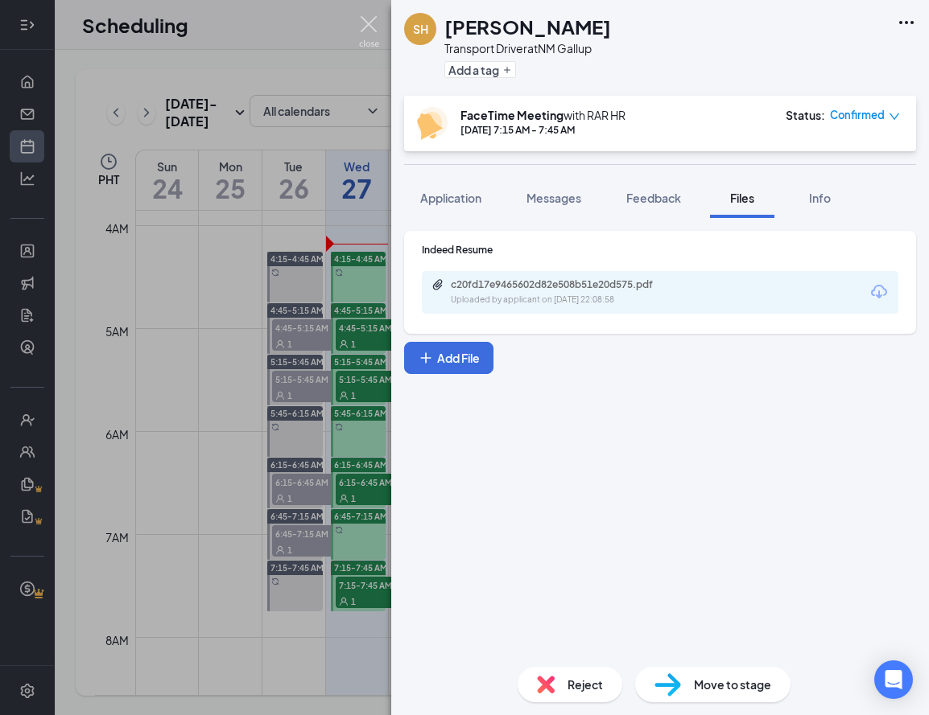
click at [370, 30] on img at bounding box center [369, 31] width 20 height 31
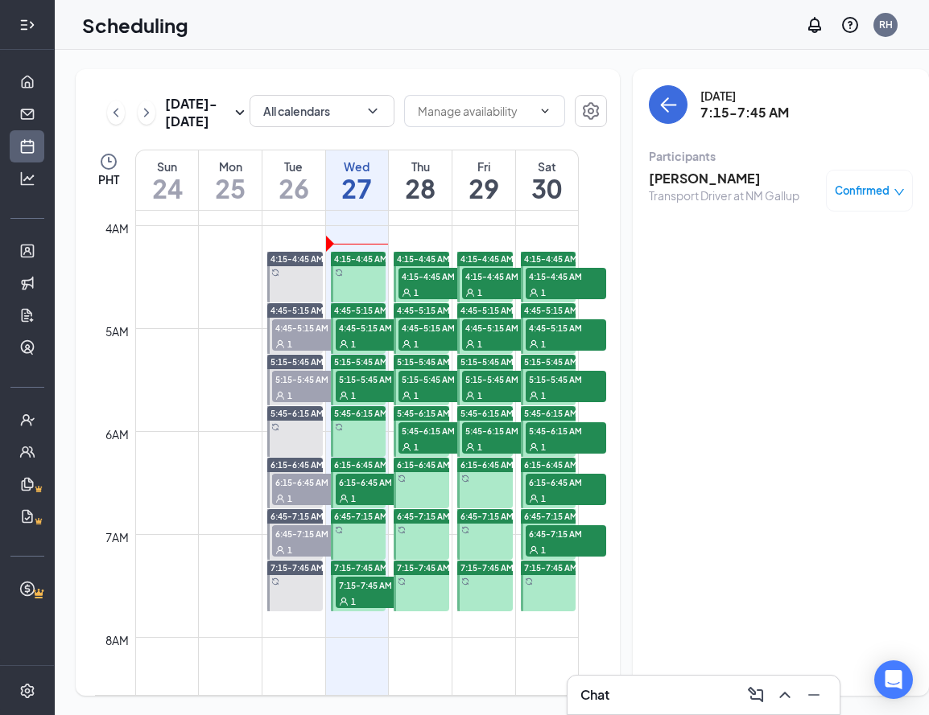
click at [362, 336] on span "4:45-5:15 AM" at bounding box center [376, 327] width 80 height 16
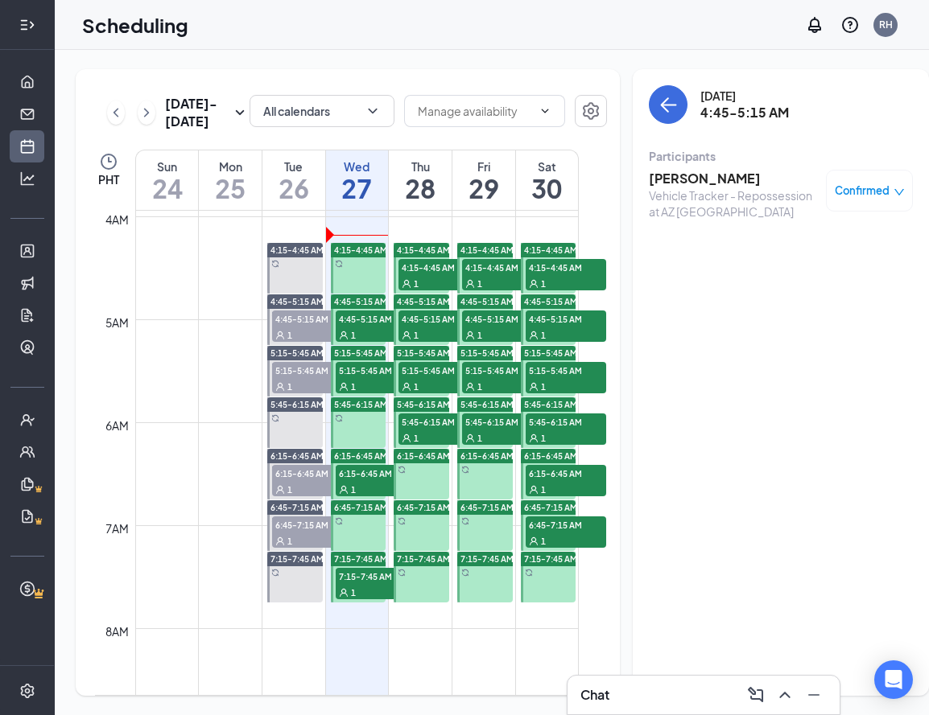
scroll to position [407, 0]
click at [358, 377] on span "5:15-5:45 AM" at bounding box center [376, 369] width 80 height 16
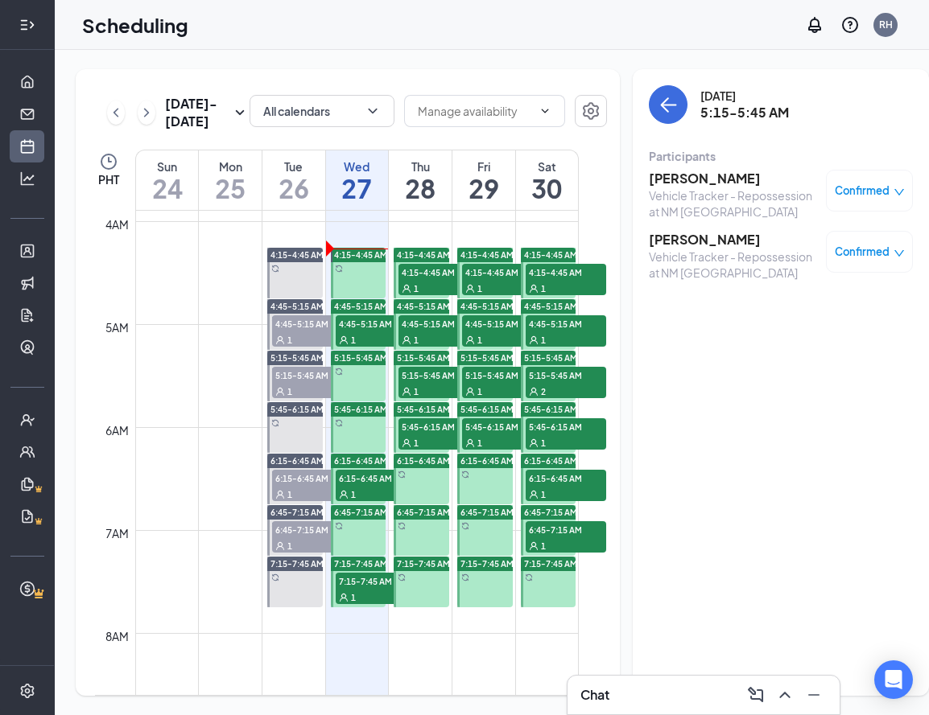
click at [376, 332] on span "4:45-5:15 AM" at bounding box center [376, 323] width 80 height 16
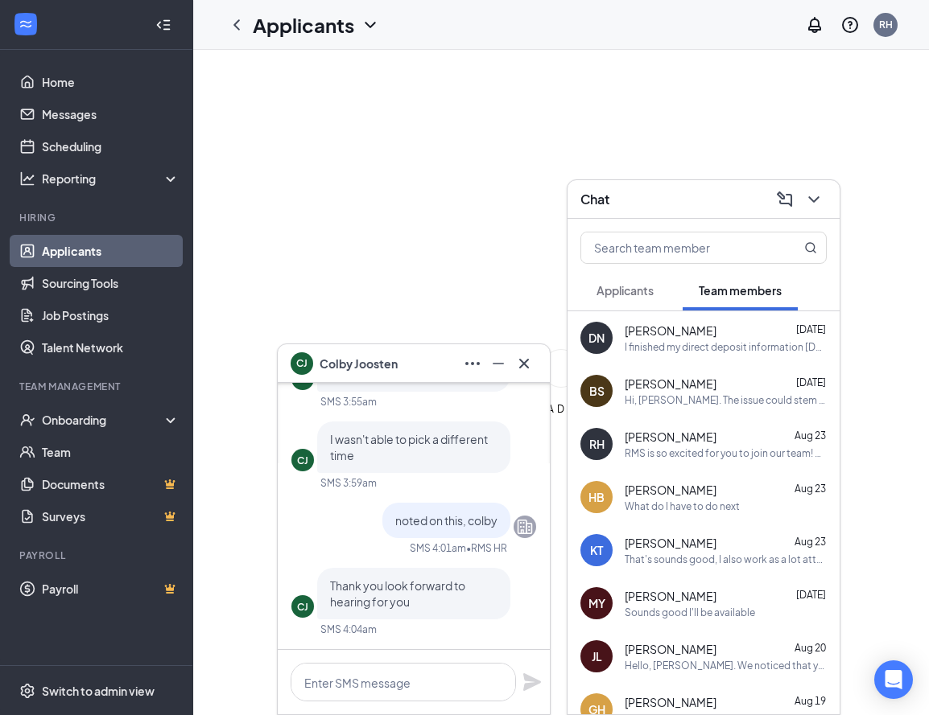
click at [702, 208] on div "Chat" at bounding box center [703, 199] width 246 height 25
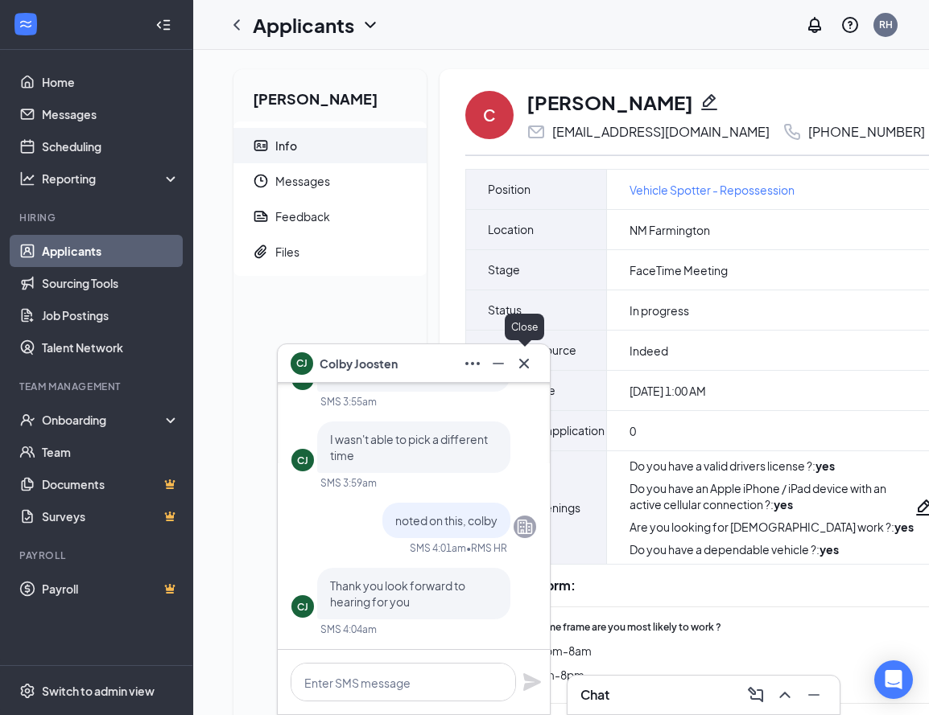
click at [524, 365] on icon "Cross" at bounding box center [523, 363] width 19 height 19
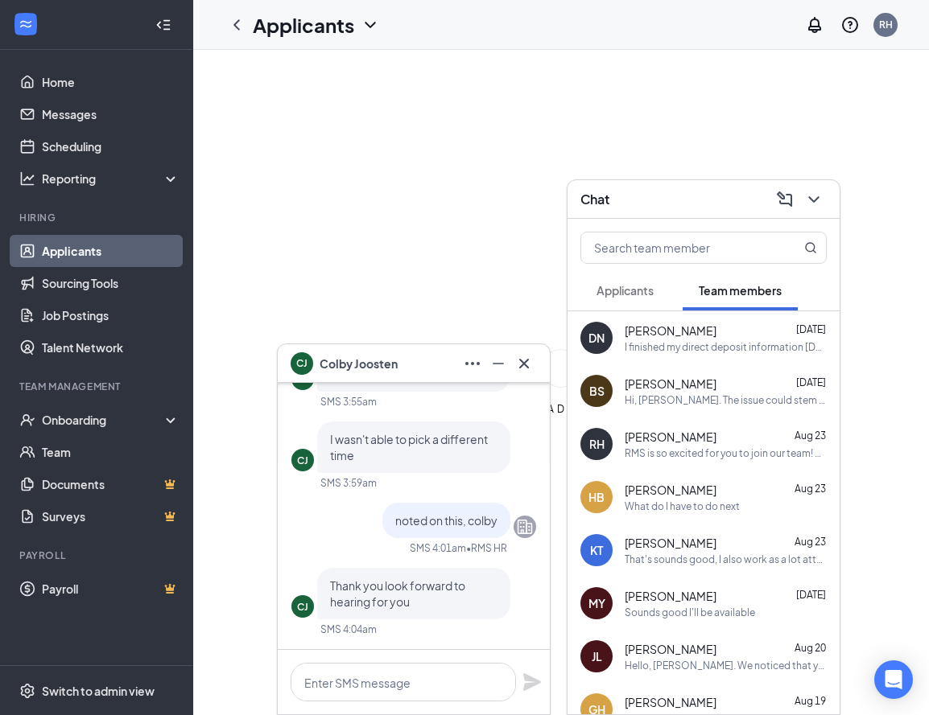
click at [693, 199] on div "Chat" at bounding box center [703, 199] width 246 height 25
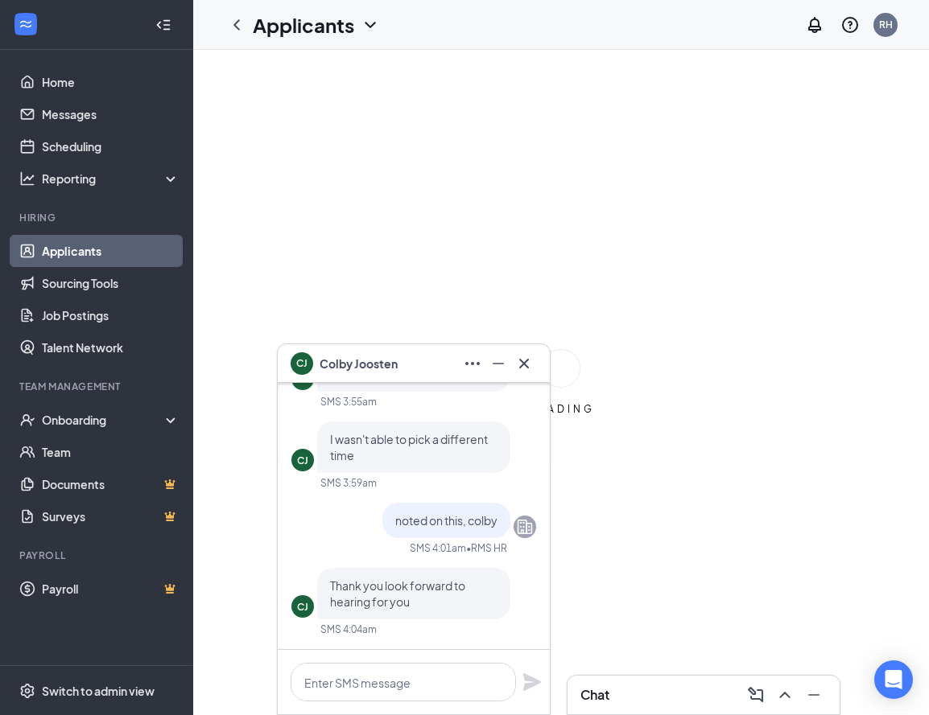
click at [527, 361] on icon "Cross" at bounding box center [524, 363] width 10 height 10
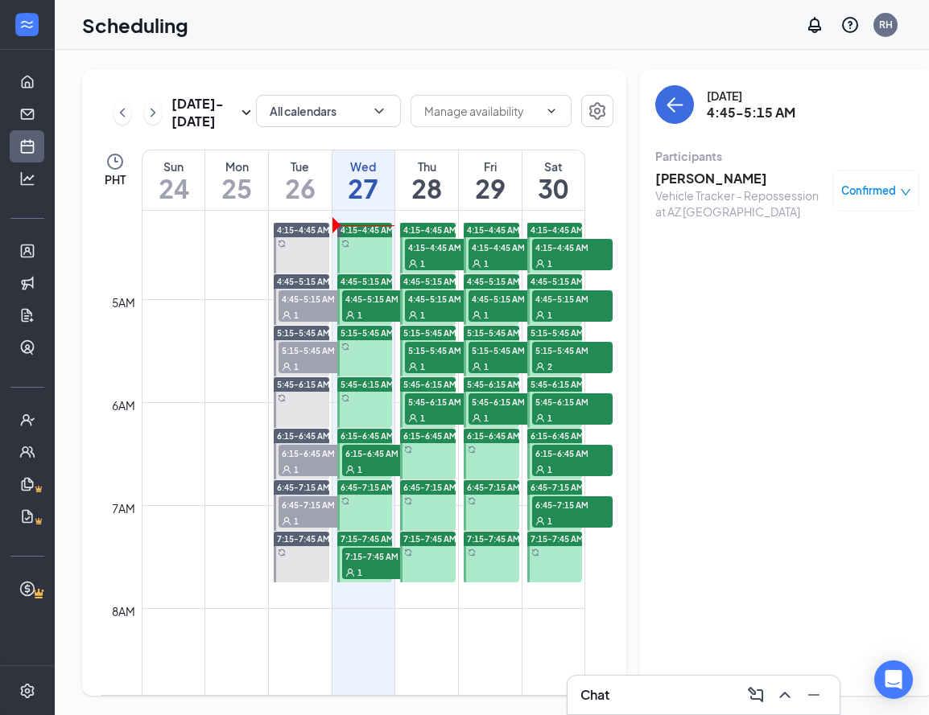
scroll to position [423, 0]
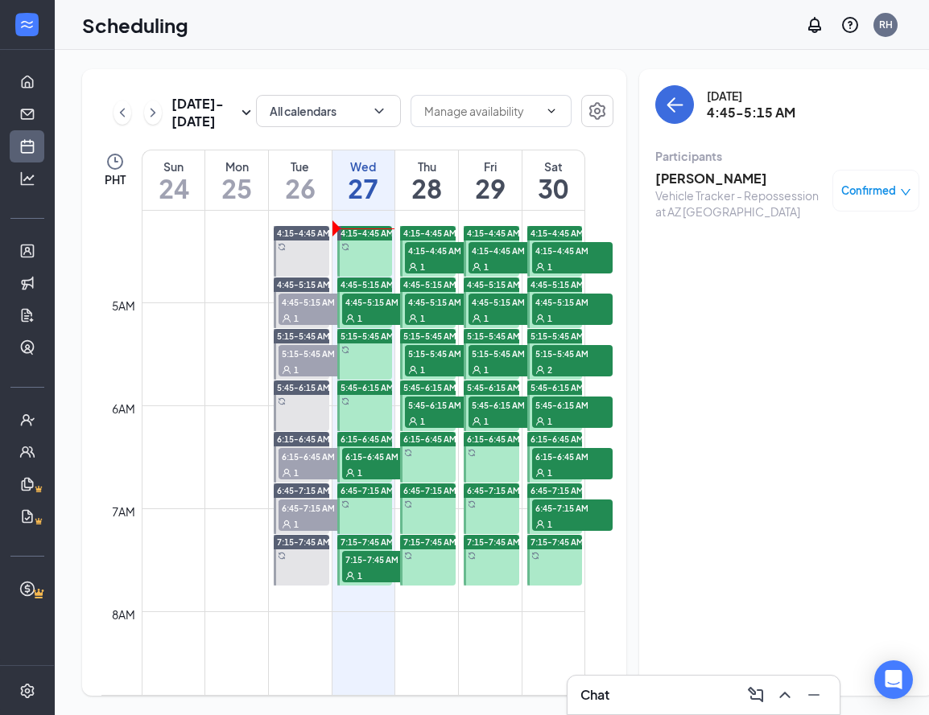
click at [373, 464] on span "6:15-6:45 AM" at bounding box center [382, 456] width 80 height 16
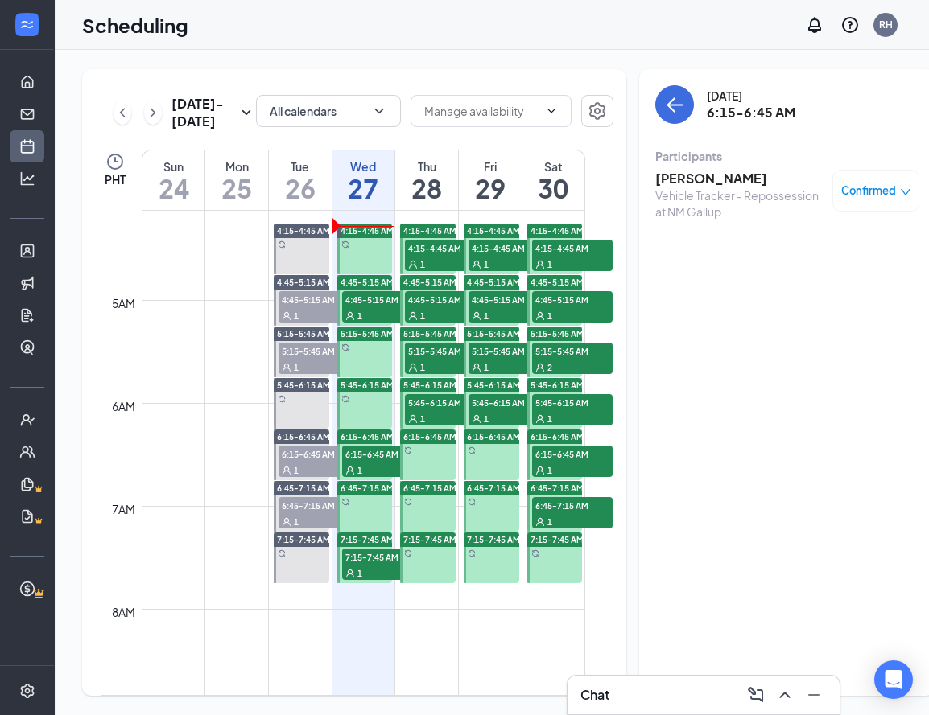
click at [373, 565] on span "7:15-7:45 AM" at bounding box center [382, 557] width 80 height 16
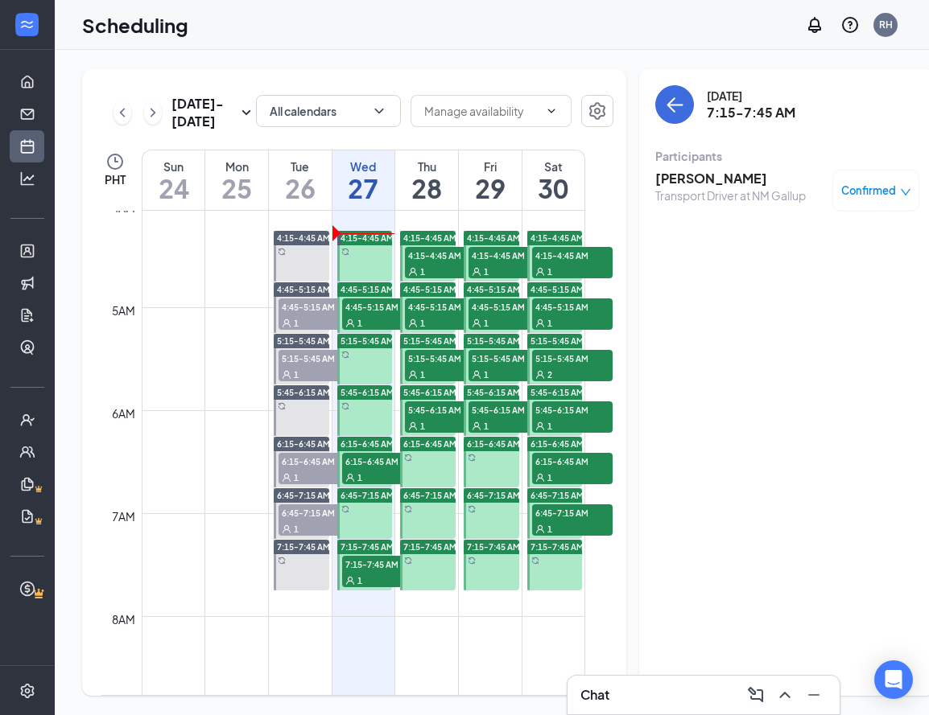
scroll to position [423, 0]
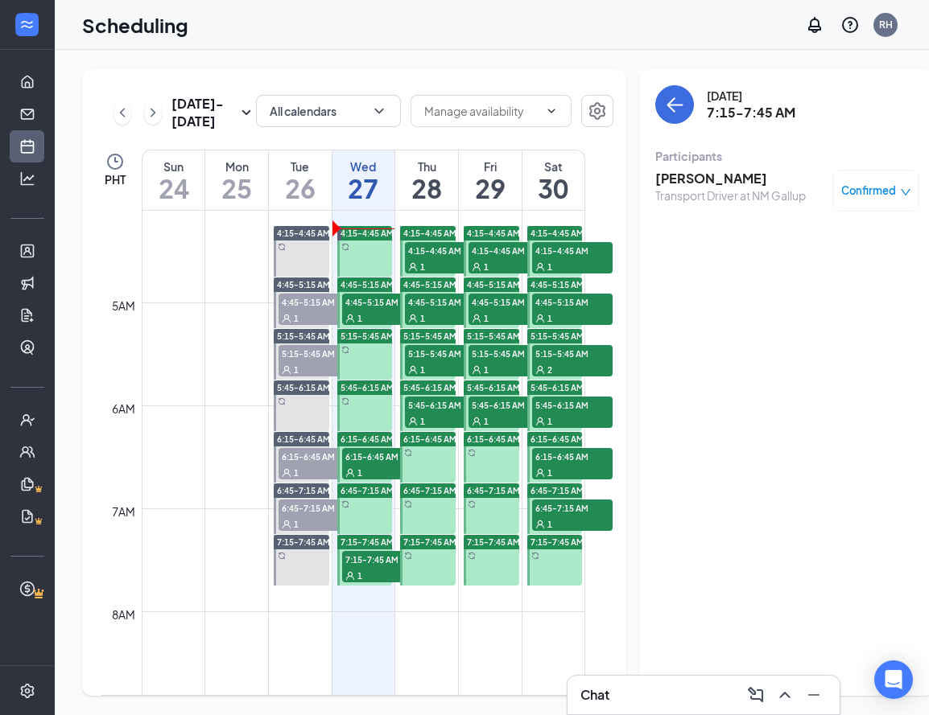
click at [372, 310] on span "4:45-5:15 AM" at bounding box center [382, 302] width 80 height 16
click at [369, 464] on span "6:15-6:45 AM" at bounding box center [382, 456] width 80 height 16
click at [368, 567] on span "7:15-7:45 AM" at bounding box center [382, 559] width 80 height 16
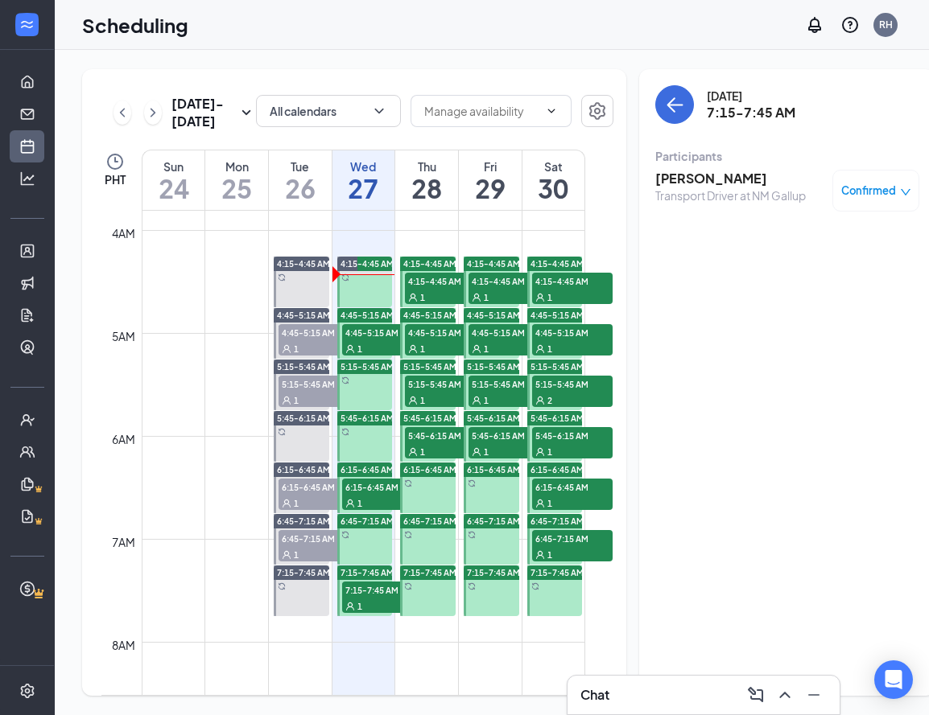
scroll to position [392, 0]
click at [559, 393] on span "5:15-5:45 AM" at bounding box center [572, 385] width 80 height 16
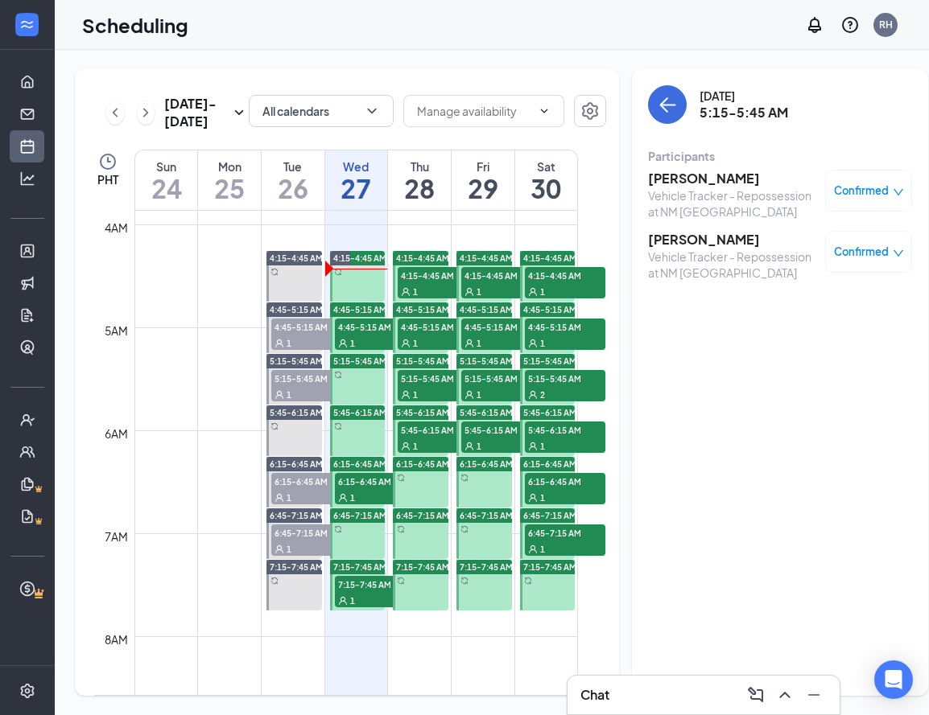
scroll to position [0, 6]
click at [359, 351] on div "1" at bounding box center [376, 343] width 80 height 16
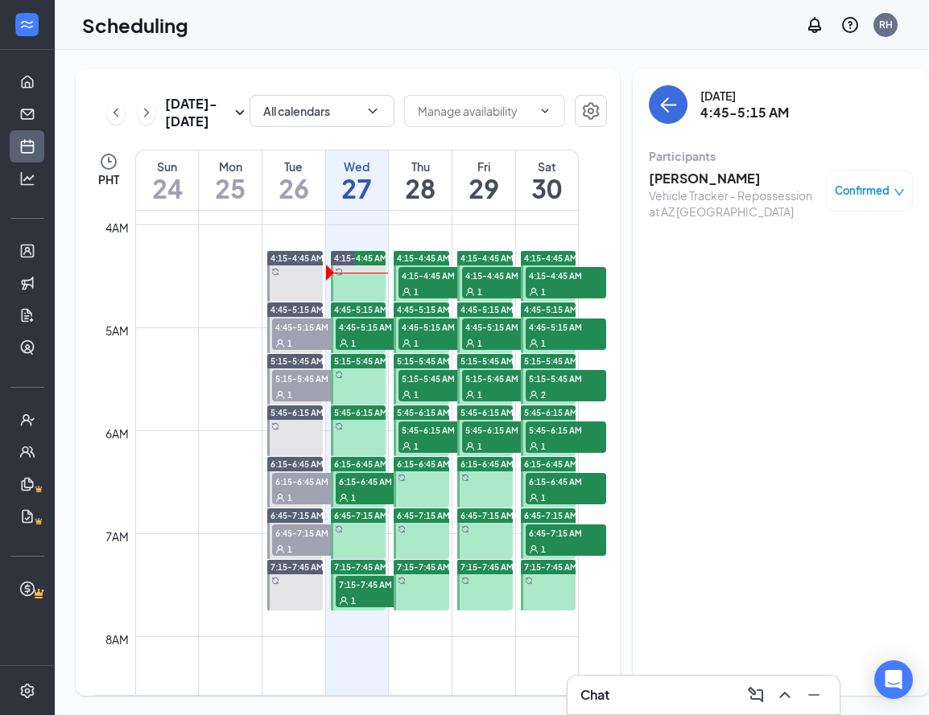
click at [659, 179] on h3 "[PERSON_NAME]" at bounding box center [733, 179] width 169 height 18
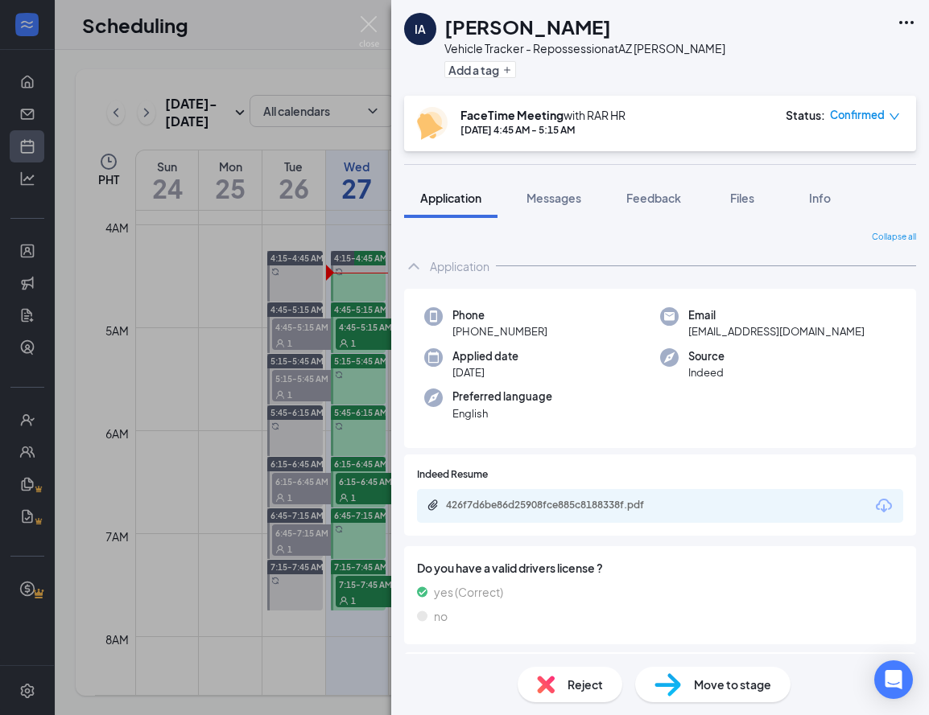
drag, startPoint x: 499, startPoint y: 329, endPoint x: 447, endPoint y: 331, distance: 52.3
click at [447, 331] on div "Phone [PHONE_NUMBER]" at bounding box center [542, 323] width 236 height 33
click at [369, 23] on img at bounding box center [369, 31] width 20 height 31
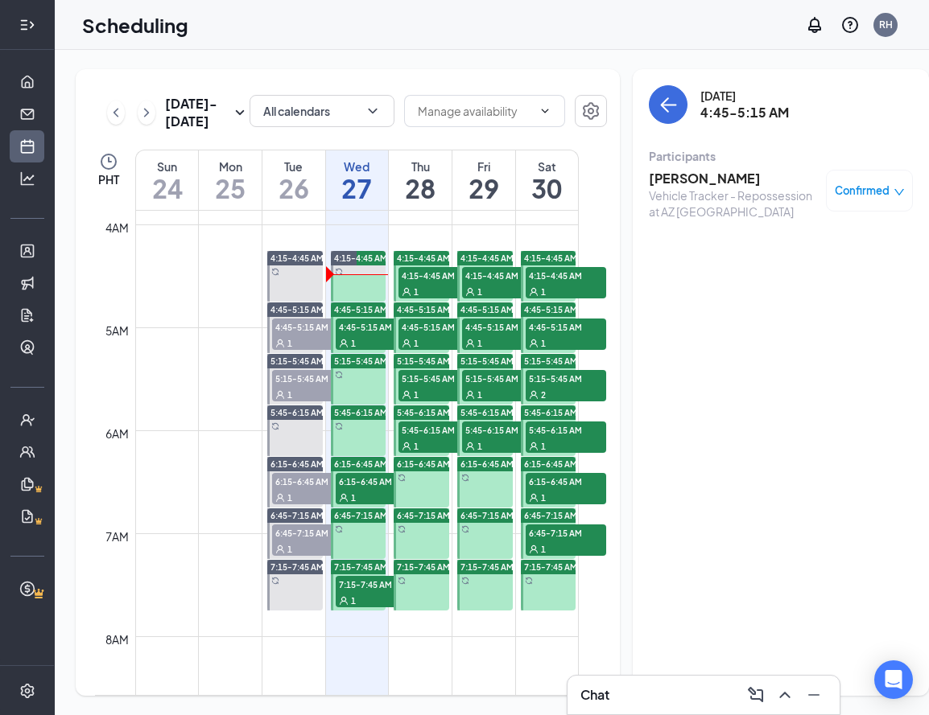
drag, startPoint x: 620, startPoint y: 175, endPoint x: 719, endPoint y: 186, distance: 99.5
click at [711, 178] on div "[DATE] 4:45-5:15 AM Participants [PERSON_NAME] Vehicle Tracker - Repossession a…" at bounding box center [781, 382] width 296 height 627
copy h3 "[PERSON_NAME]"
drag, startPoint x: 688, startPoint y: 212, endPoint x: 637, endPoint y: 212, distance: 51.5
click at [649, 212] on div "Vehicle Tracker - Repossession at AZ [GEOGRAPHIC_DATA]" at bounding box center [733, 204] width 169 height 32
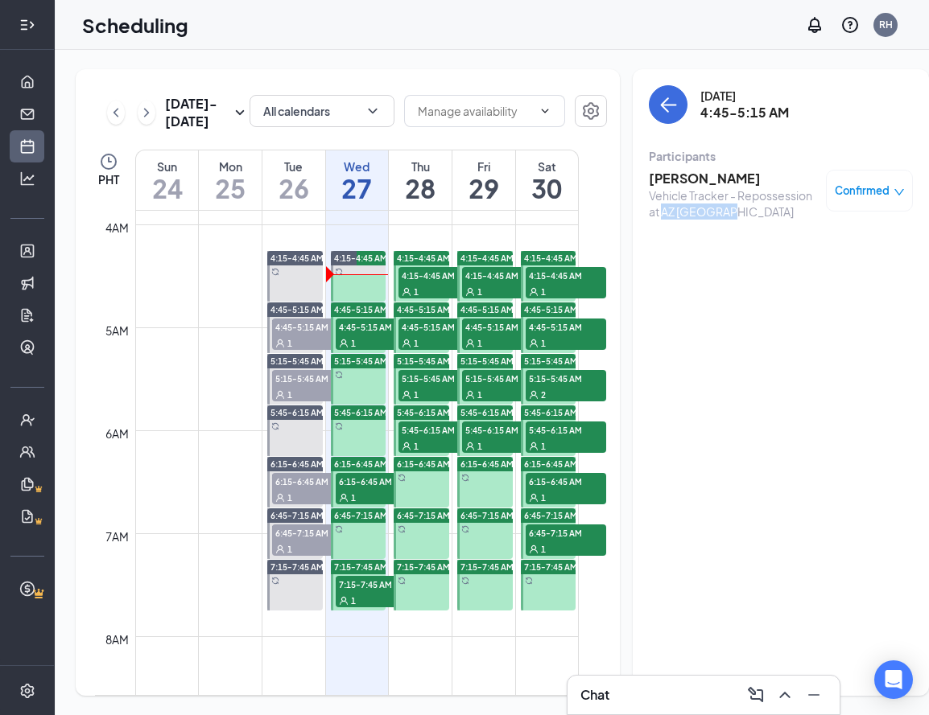
copy div "AZ [PERSON_NAME]"
click at [682, 187] on div "[PERSON_NAME] Vehicle Tracker - Repossession at AZ [GEOGRAPHIC_DATA]" at bounding box center [733, 195] width 169 height 50
click at [685, 182] on h3 "[PERSON_NAME]" at bounding box center [733, 179] width 169 height 18
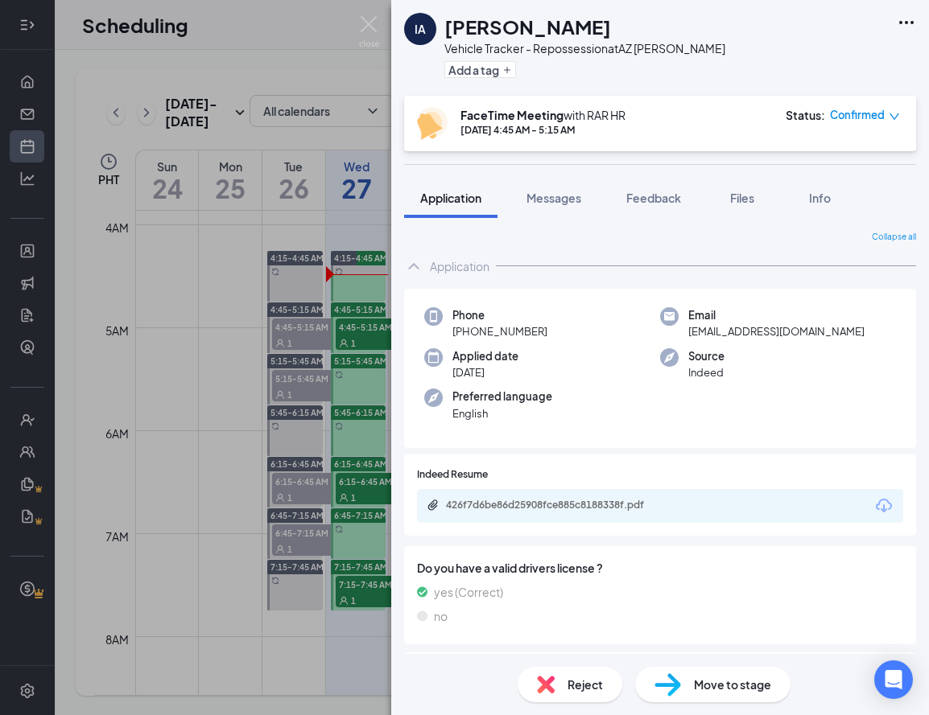
drag, startPoint x: 534, startPoint y: 330, endPoint x: 542, endPoint y: 331, distance: 8.9
click at [534, 330] on span "[PHONE_NUMBER]" at bounding box center [499, 332] width 95 height 16
drag, startPoint x: 498, startPoint y: 331, endPoint x: 442, endPoint y: 331, distance: 56.3
click at [442, 331] on div "Phone [PHONE_NUMBER]" at bounding box center [542, 323] width 236 height 33
copy span "[PHONE_NUMBER]"
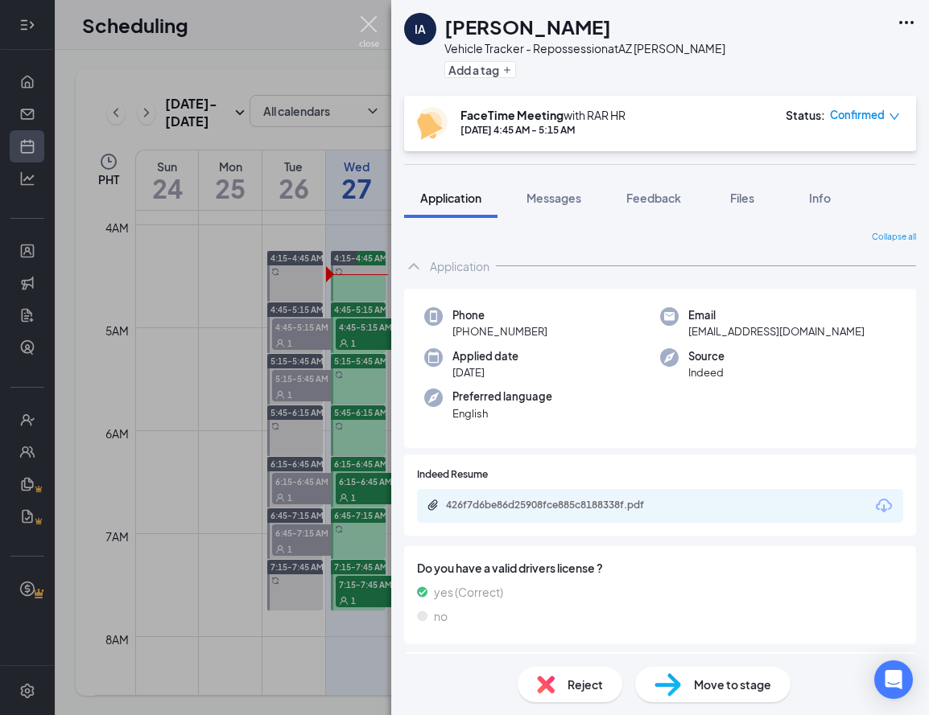
click at [373, 22] on img at bounding box center [369, 31] width 20 height 31
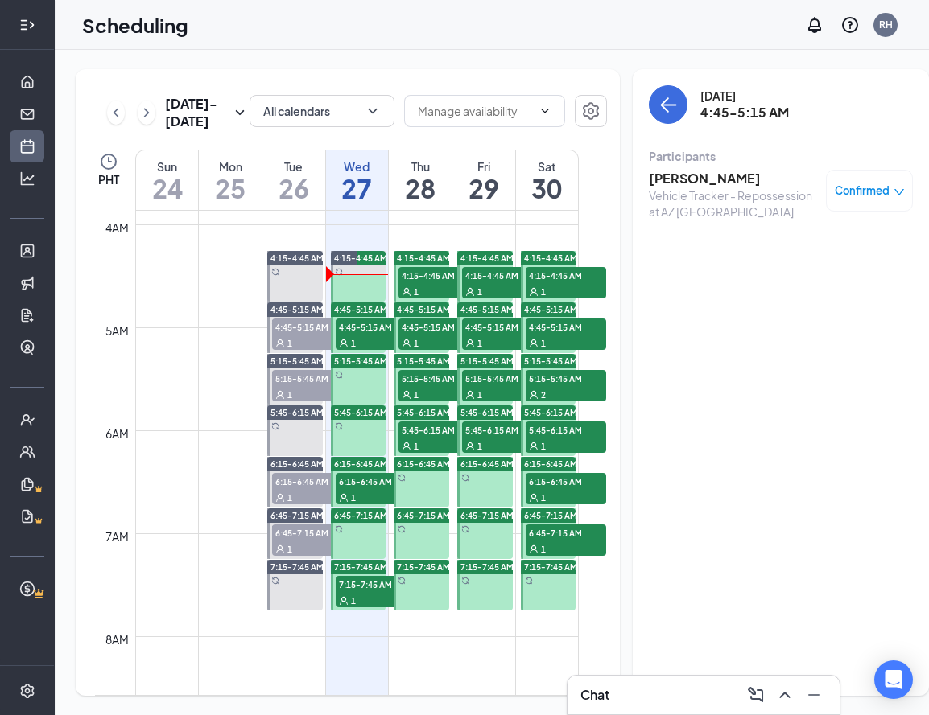
click at [368, 489] on span "6:15-6:45 AM" at bounding box center [376, 481] width 80 height 16
drag, startPoint x: 719, startPoint y: 179, endPoint x: 617, endPoint y: 177, distance: 101.4
click at [633, 177] on div "[DATE] 6:15-6:45 AM Participants [PERSON_NAME] Vehicle Tracker - Repossession a…" at bounding box center [781, 382] width 296 height 627
drag, startPoint x: 696, startPoint y: 215, endPoint x: 636, endPoint y: 216, distance: 60.4
click at [649, 216] on div "Vehicle Tracker - Repossession at NM Gallup" at bounding box center [733, 204] width 169 height 32
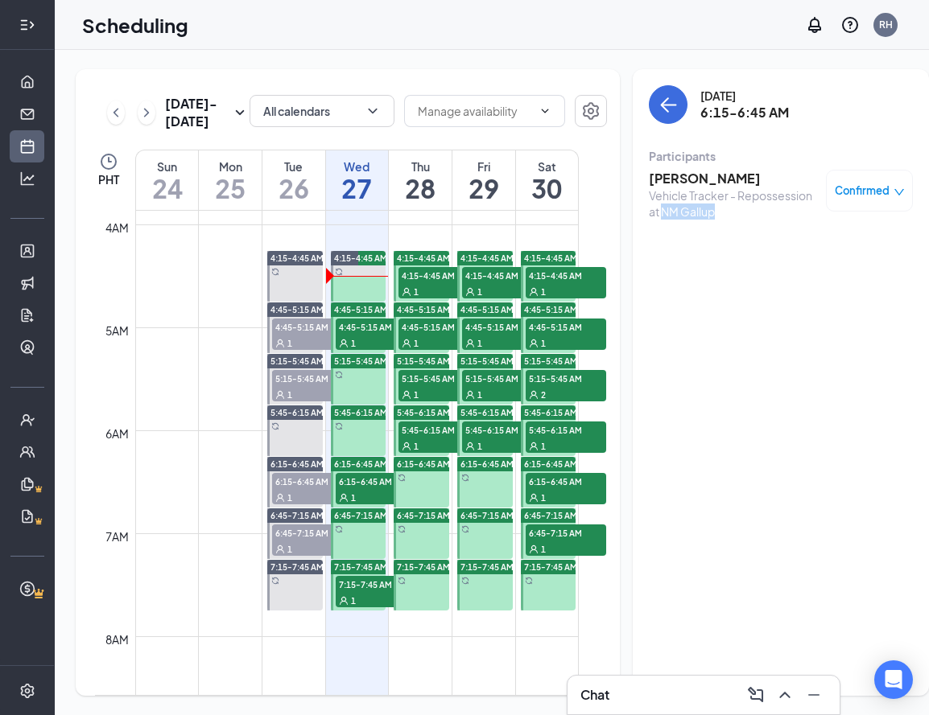
click at [712, 176] on h3 "[PERSON_NAME]" at bounding box center [733, 179] width 169 height 18
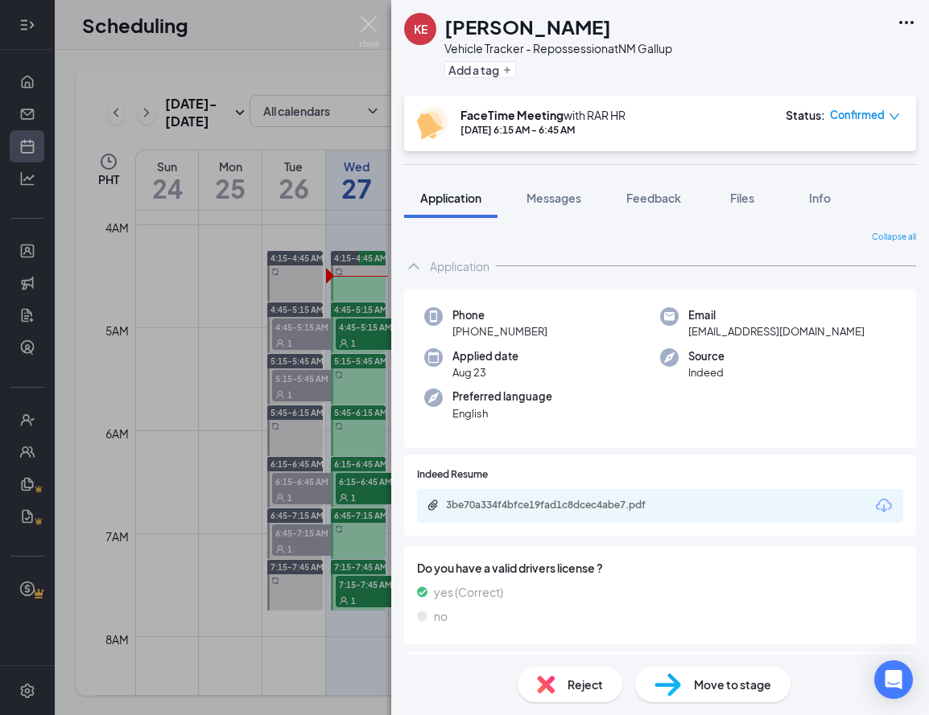
drag, startPoint x: 526, startPoint y: 329, endPoint x: 443, endPoint y: 332, distance: 83.7
click at [441, 332] on div "Phone [PHONE_NUMBER]" at bounding box center [542, 323] width 236 height 33
copy span "[PHONE_NUMBER]"
click at [373, 23] on img at bounding box center [369, 31] width 20 height 31
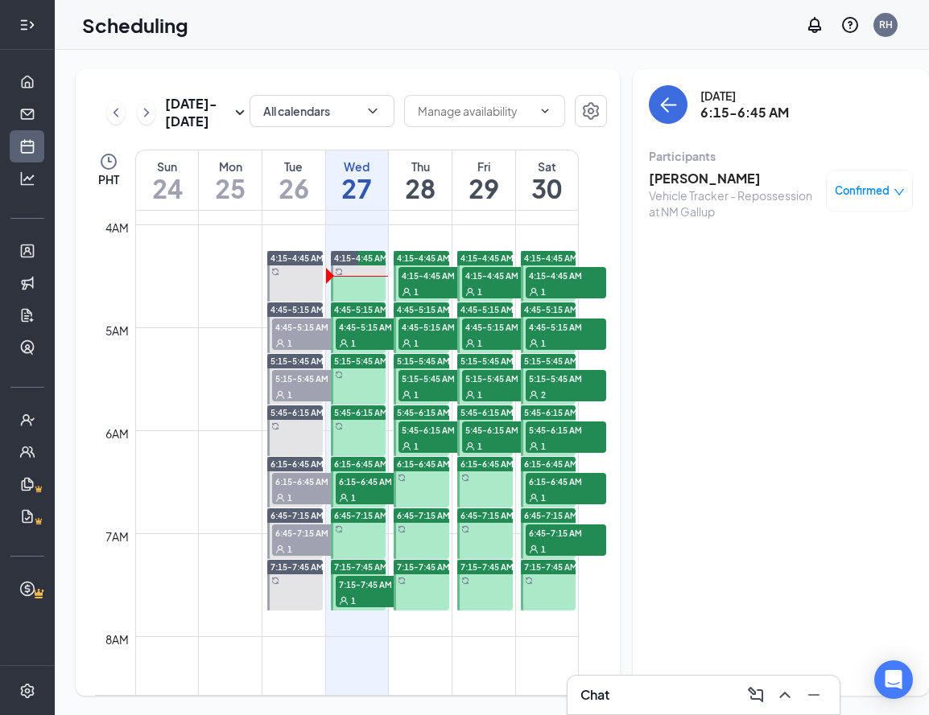
click at [364, 608] on div "1" at bounding box center [376, 600] width 80 height 16
drag, startPoint x: 695, startPoint y: 178, endPoint x: 616, endPoint y: 178, distance: 78.1
click at [633, 178] on div "[DATE] 7:15-7:45 AM Participants [PERSON_NAME] Transport Driver at NM Gallup Co…" at bounding box center [781, 382] width 296 height 627
drag, startPoint x: 772, startPoint y: 198, endPoint x: 723, endPoint y: 199, distance: 48.3
click at [723, 199] on div "[PERSON_NAME] Transport Driver at NM Gallup Confirmed" at bounding box center [781, 191] width 264 height 42
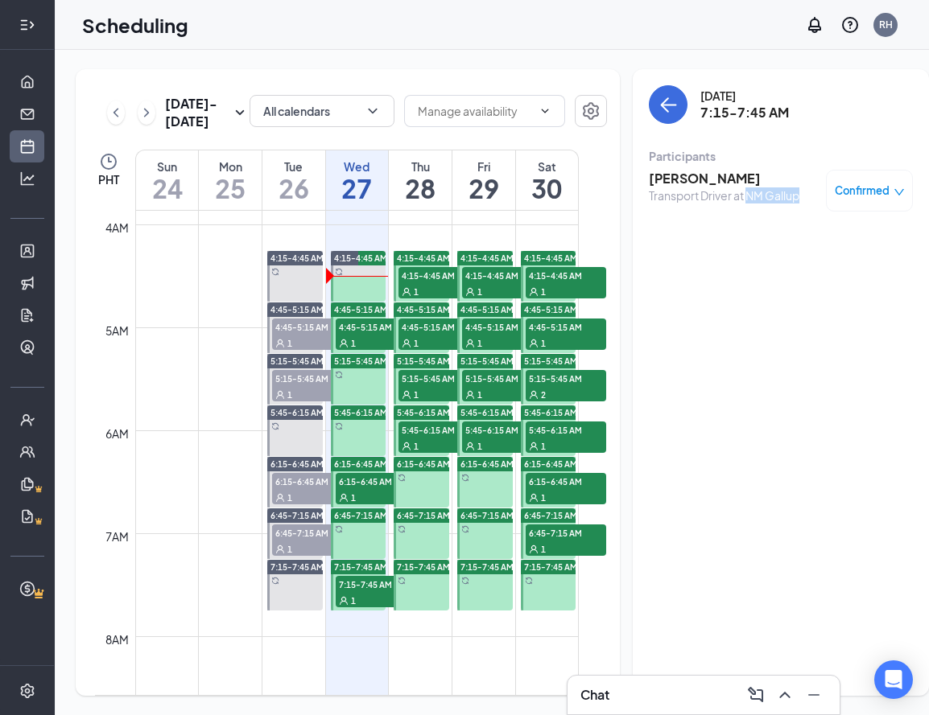
copy div "NM Gallup"
click at [657, 176] on h3 "[PERSON_NAME]" at bounding box center [724, 179] width 150 height 18
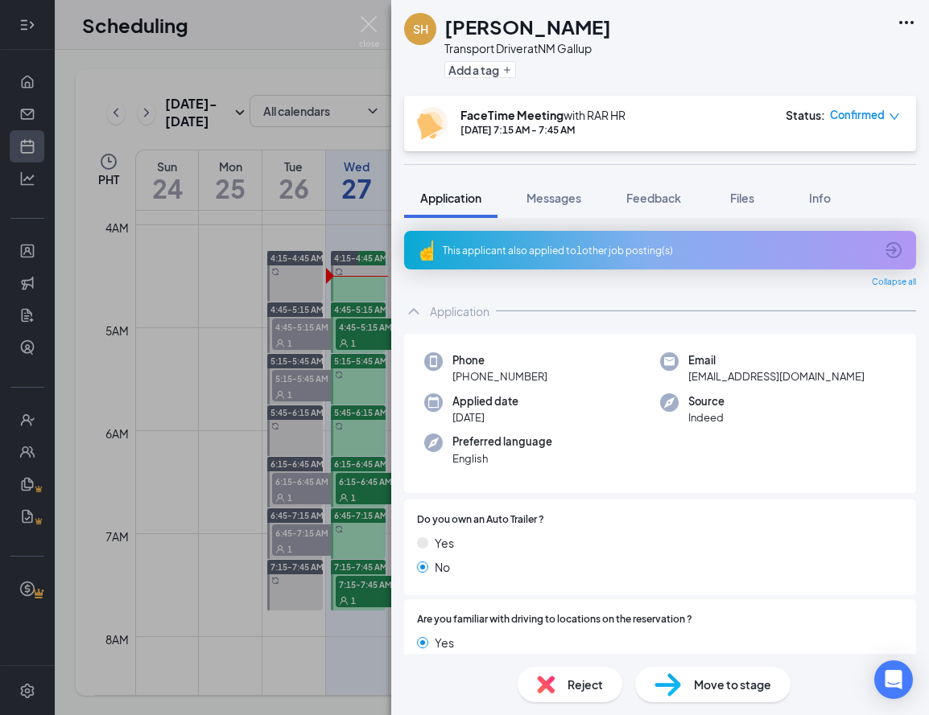
drag, startPoint x: 536, startPoint y: 374, endPoint x: 438, endPoint y: 373, distance: 98.2
click at [438, 373] on div "Phone [PHONE_NUMBER]" at bounding box center [542, 368] width 236 height 33
click at [376, 21] on img at bounding box center [369, 31] width 20 height 31
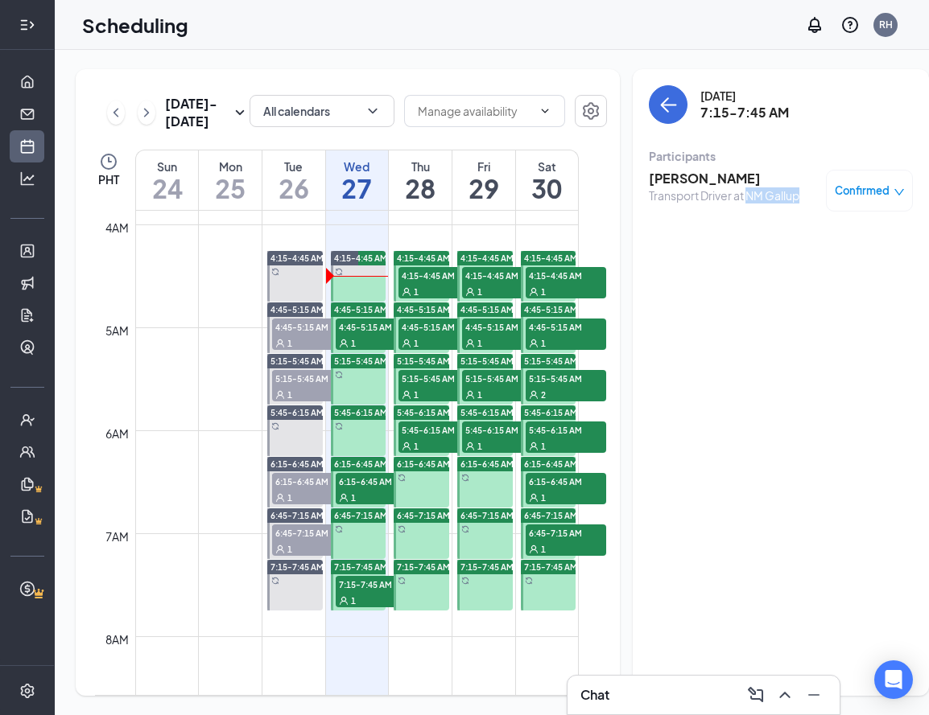
click at [369, 335] on span "4:45-5:15 AM" at bounding box center [376, 327] width 80 height 16
click at [685, 182] on h3 "[PERSON_NAME]" at bounding box center [733, 179] width 169 height 18
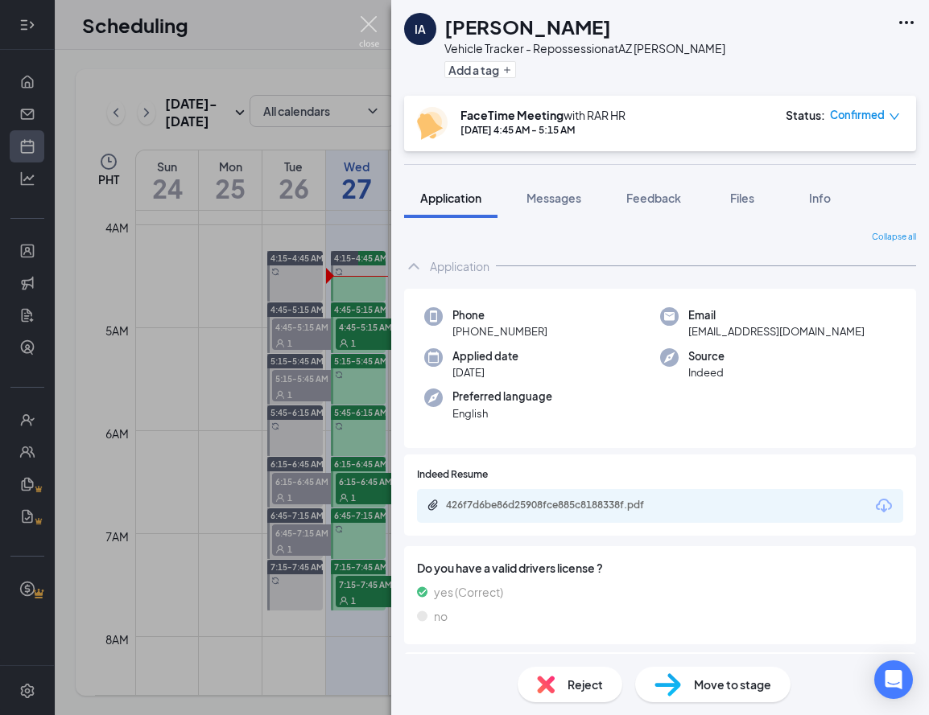
click at [365, 23] on img at bounding box center [369, 31] width 20 height 31
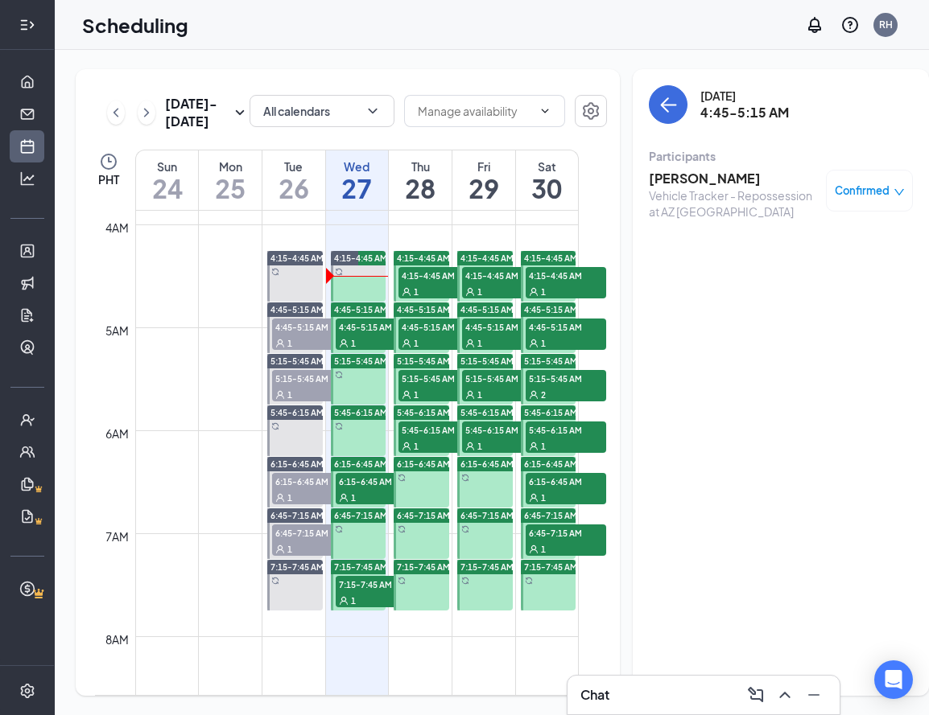
click at [354, 489] on span "6:15-6:45 AM" at bounding box center [376, 481] width 80 height 16
click at [662, 186] on h3 "[PERSON_NAME]" at bounding box center [733, 179] width 169 height 18
click at [665, 179] on div "KE [PERSON_NAME] Vehicle Tracker - Repossession at [GEOGRAPHIC_DATA] Gallup Add…" at bounding box center [464, 357] width 929 height 715
click at [649, 176] on h3 "[PERSON_NAME]" at bounding box center [733, 179] width 169 height 18
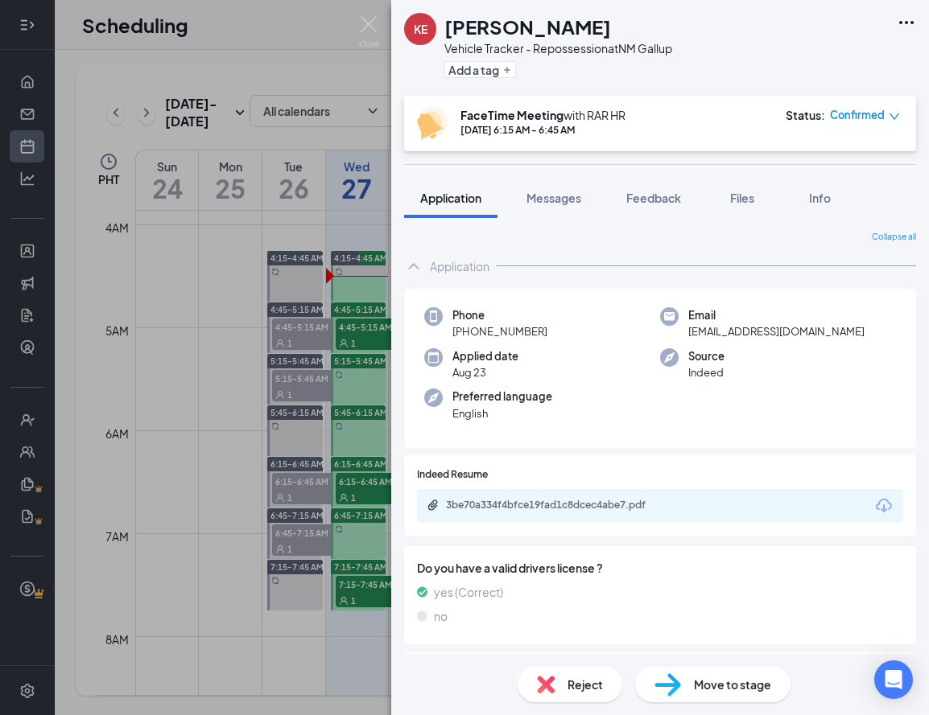
drag, startPoint x: 511, startPoint y: 330, endPoint x: 427, endPoint y: 329, distance: 83.7
click at [427, 329] on div "Phone [PHONE_NUMBER]" at bounding box center [542, 323] width 236 height 33
click at [359, 22] on div "KE [PERSON_NAME] Vehicle Tracker - Repossession at [GEOGRAPHIC_DATA] Gallup Add…" at bounding box center [464, 357] width 929 height 715
click at [361, 22] on img at bounding box center [369, 31] width 20 height 31
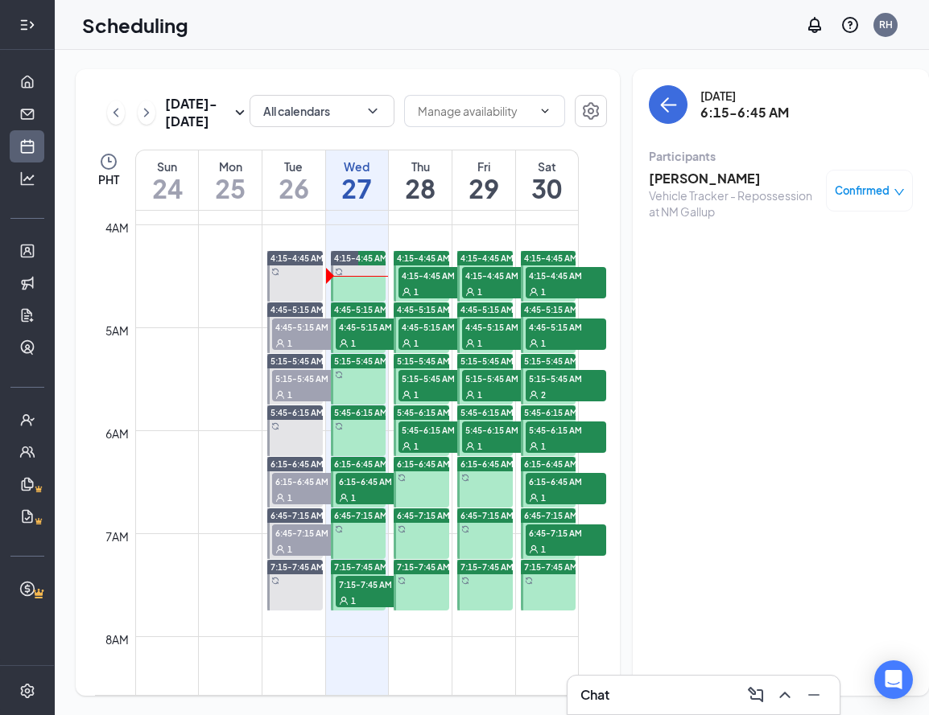
click at [365, 23] on div "Scheduling RH" at bounding box center [492, 25] width 874 height 50
click at [369, 592] on span "7:15-7:45 AM" at bounding box center [376, 584] width 80 height 16
click at [675, 183] on h3 "[PERSON_NAME]" at bounding box center [724, 179] width 150 height 18
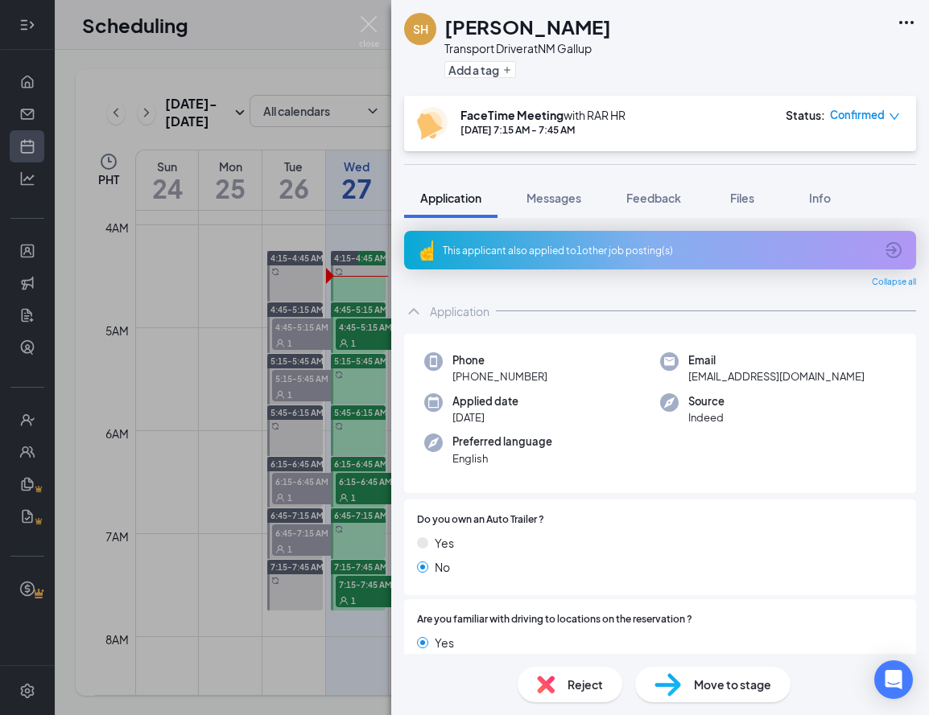
drag, startPoint x: 550, startPoint y: 377, endPoint x: 400, endPoint y: 366, distance: 150.1
click at [400, 366] on div "This applicant also applied to 1 other job posting(s) Collapse all Application …" at bounding box center [660, 436] width 538 height 436
click at [477, 373] on span "[PHONE_NUMBER]" at bounding box center [499, 377] width 95 height 16
drag, startPoint x: 473, startPoint y: 375, endPoint x: 582, endPoint y: 373, distance: 108.7
click at [582, 373] on div "Phone [PHONE_NUMBER]" at bounding box center [542, 368] width 236 height 33
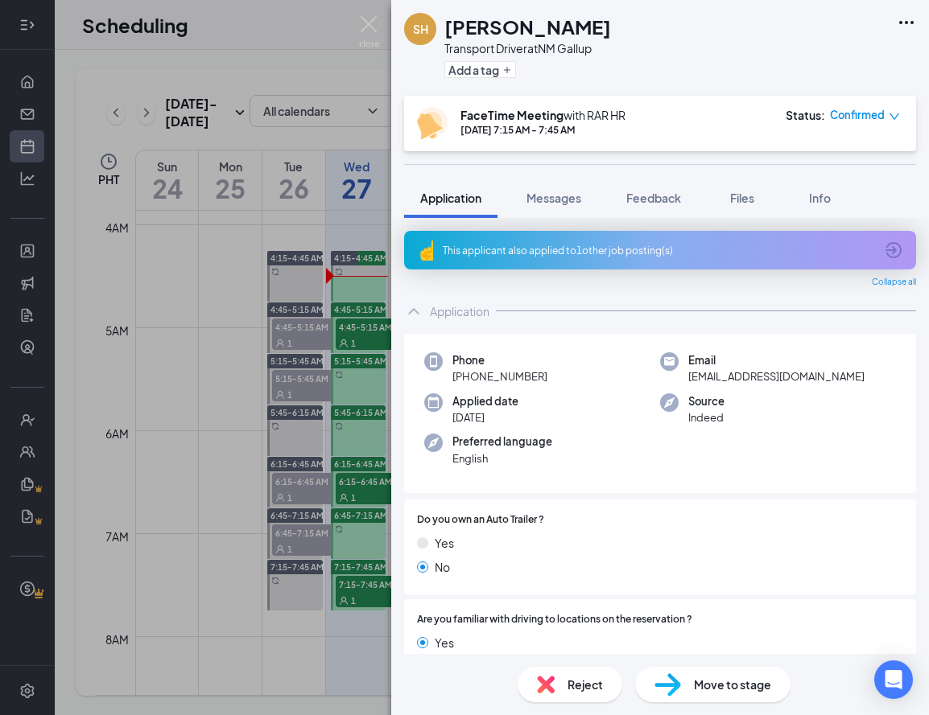
copy span "[PHONE_NUMBER]"
click at [367, 16] on img at bounding box center [369, 31] width 20 height 31
